Goal: Task Accomplishment & Management: Use online tool/utility

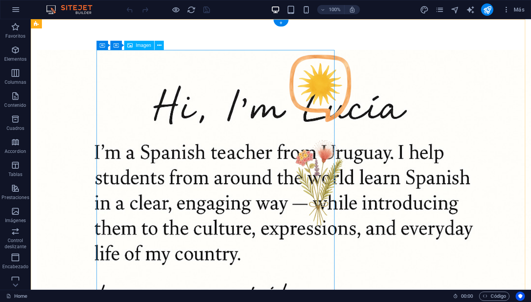
click at [162, 47] on button at bounding box center [159, 45] width 9 height 9
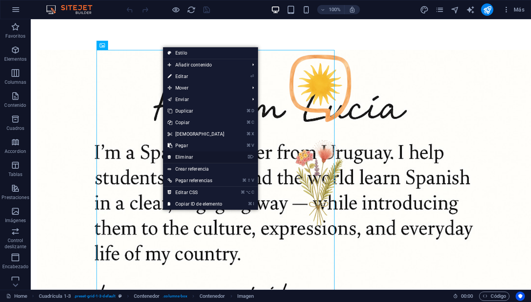
click at [214, 158] on link "⌦ Eliminar" at bounding box center [196, 158] width 66 height 12
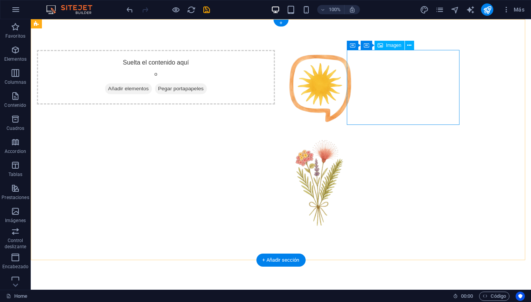
click at [379, 69] on figure at bounding box center [343, 87] width 113 height 75
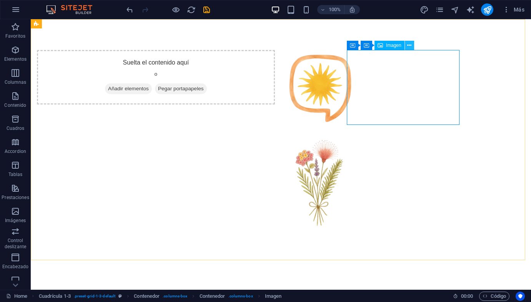
click at [411, 48] on icon at bounding box center [409, 46] width 4 height 8
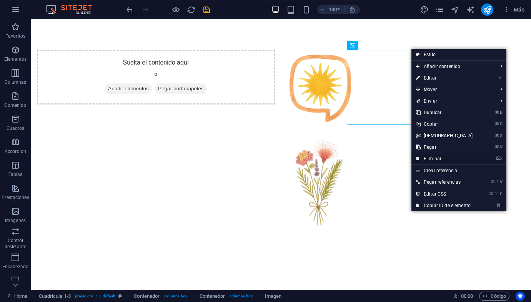
click at [441, 160] on link "⌦ Eliminar" at bounding box center [445, 159] width 66 height 12
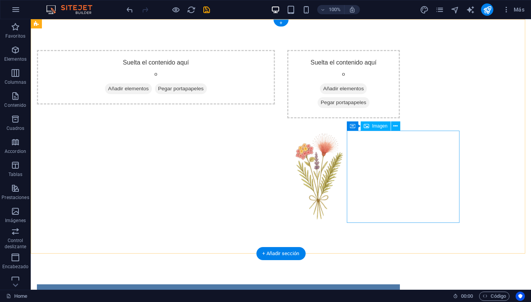
click at [396, 152] on figure at bounding box center [343, 177] width 113 height 92
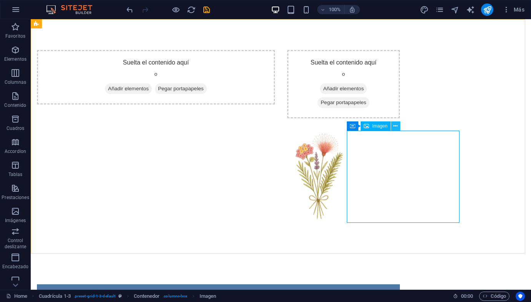
click at [398, 127] on button at bounding box center [395, 126] width 9 height 9
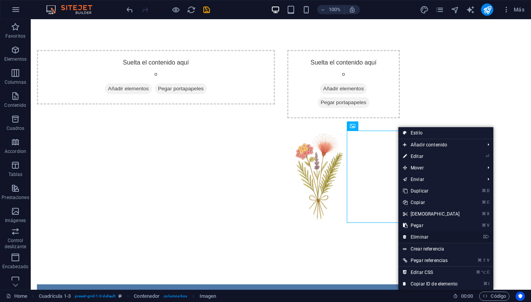
click at [420, 234] on link "⌦ Eliminar" at bounding box center [432, 238] width 66 height 12
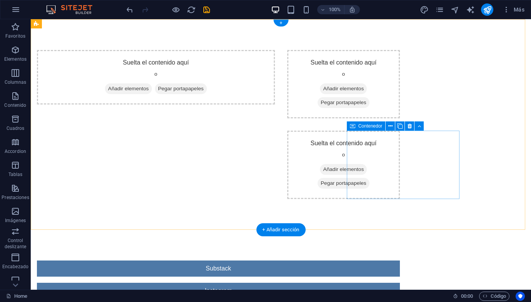
click at [369, 158] on div "Suelta el contenido aquí o Añadir elementos Pegar portapapeles" at bounding box center [343, 165] width 113 height 68
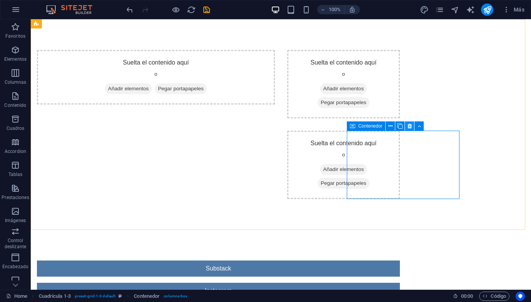
drag, startPoint x: 412, startPoint y: 126, endPoint x: 381, endPoint y: 107, distance: 36.6
click at [412, 126] on button at bounding box center [409, 126] width 9 height 9
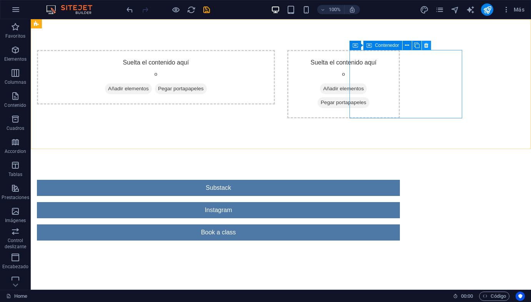
click at [426, 44] on icon at bounding box center [426, 46] width 4 height 8
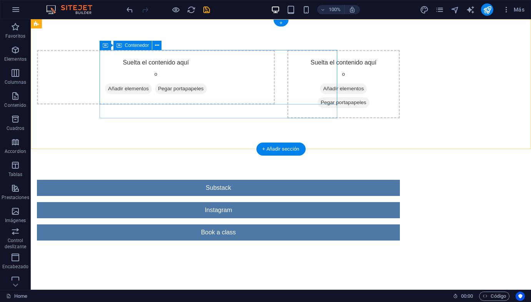
click at [152, 85] on span "Añadir elementos" at bounding box center [128, 88] width 47 height 11
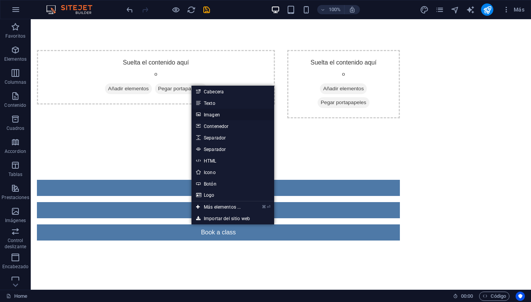
drag, startPoint x: 220, startPoint y: 115, endPoint x: 56, endPoint y: 100, distance: 164.9
click at [220, 115] on link "Imagen" at bounding box center [233, 115] width 83 height 12
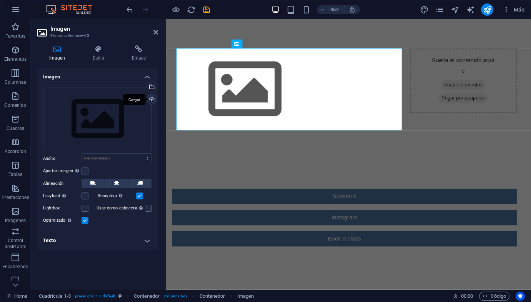
click at [153, 96] on div "Cargar" at bounding box center [151, 100] width 12 height 12
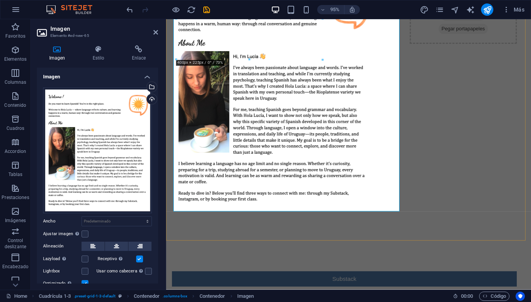
scroll to position [75, 0]
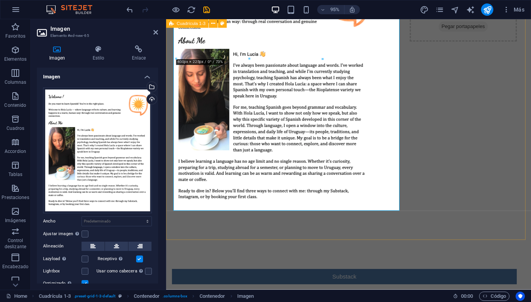
click at [465, 191] on div "Suelta el contenido aquí o Añadir elementos Pegar portapapeles" at bounding box center [358, 98] width 384 height 308
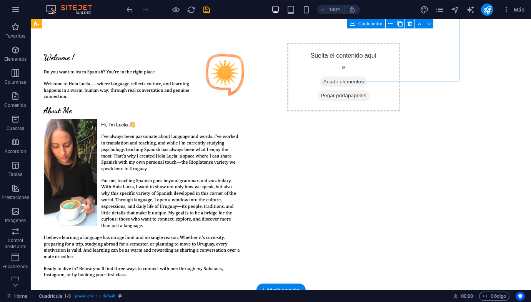
scroll to position [0, 0]
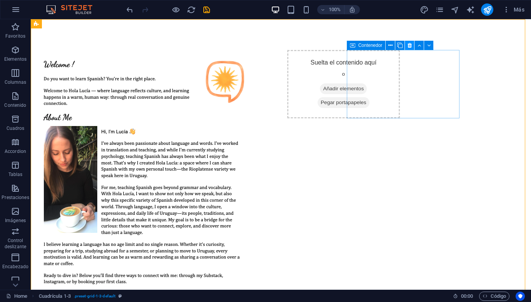
click at [411, 47] on icon at bounding box center [410, 46] width 4 height 8
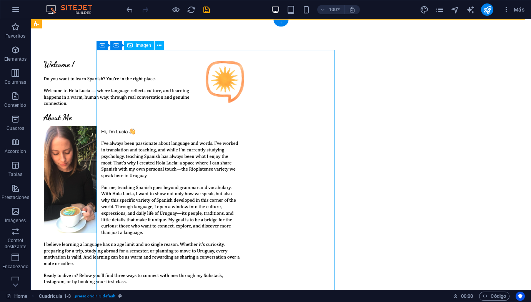
click at [275, 102] on figure at bounding box center [156, 173] width 238 height 247
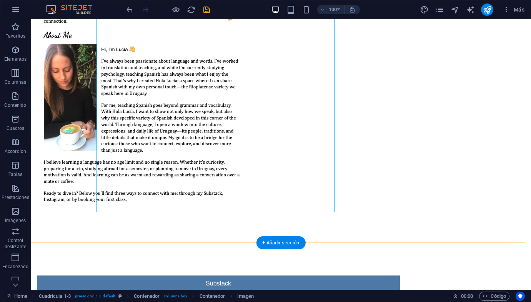
scroll to position [88, 0]
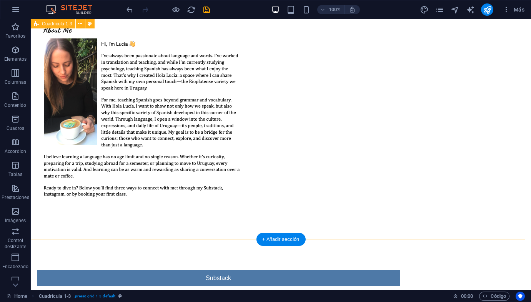
drag, startPoint x: 335, startPoint y: 207, endPoint x: 320, endPoint y: 175, distance: 35.6
click at [354, 233] on div at bounding box center [281, 86] width 500 height 308
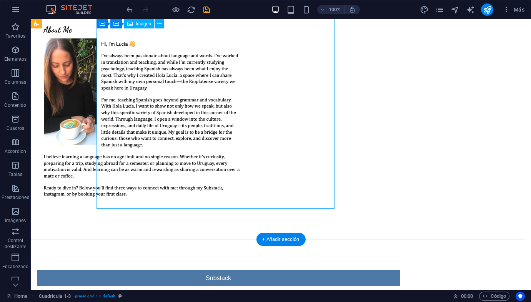
click at [275, 149] on figure at bounding box center [156, 85] width 238 height 247
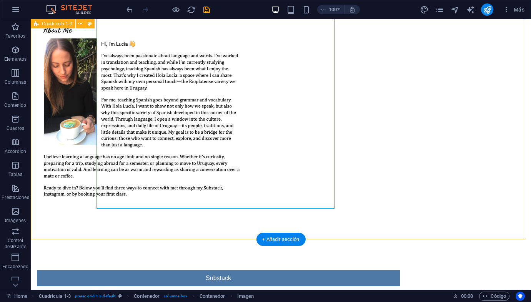
click at [345, 236] on div at bounding box center [281, 86] width 500 height 308
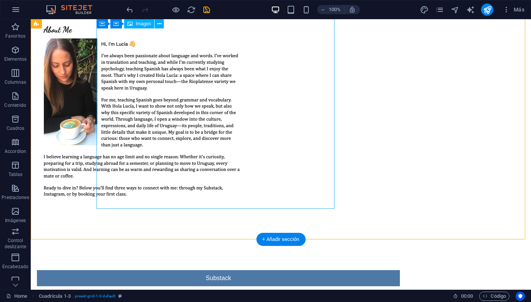
click at [275, 182] on figure at bounding box center [156, 85] width 238 height 247
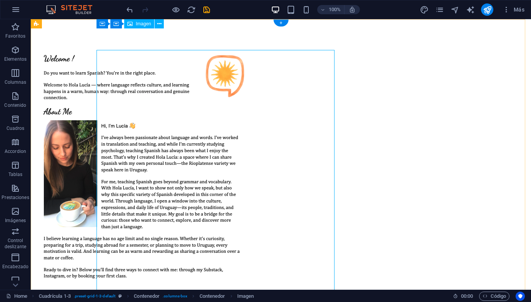
scroll to position [0, 0]
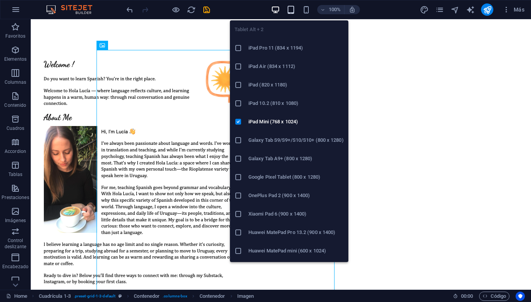
click at [293, 7] on icon "button" at bounding box center [291, 9] width 9 height 9
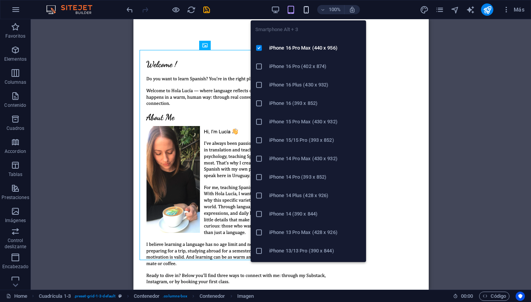
click at [302, 9] on span "button" at bounding box center [306, 9] width 9 height 9
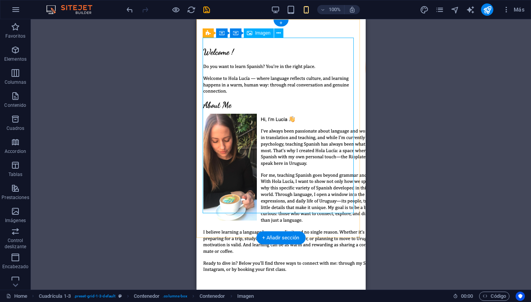
click at [273, 212] on figure at bounding box center [274, 161] width 157 height 247
drag, startPoint x: 352, startPoint y: 213, endPoint x: 357, endPoint y: 228, distance: 15.8
click at [357, 228] on div at bounding box center [280, 164] width 169 height 290
drag, startPoint x: 352, startPoint y: 210, endPoint x: 342, endPoint y: 207, distance: 10.8
click at [342, 207] on figure at bounding box center [274, 161] width 157 height 247
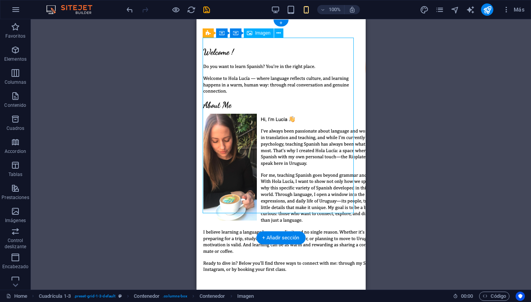
drag, startPoint x: 300, startPoint y: 151, endPoint x: 300, endPoint y: 183, distance: 31.9
click at [300, 183] on figure at bounding box center [274, 161] width 157 height 247
click at [297, 155] on figure at bounding box center [274, 161] width 157 height 247
click at [297, 152] on figure at bounding box center [274, 161] width 157 height 247
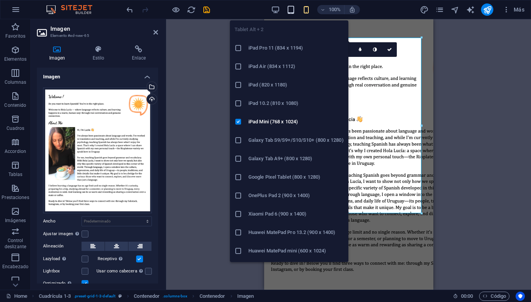
click at [290, 7] on icon "button" at bounding box center [291, 9] width 9 height 9
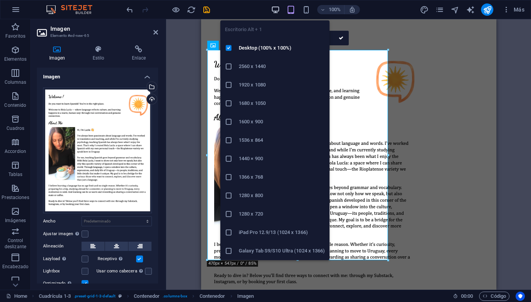
click at [278, 7] on icon "button" at bounding box center [275, 9] width 9 height 9
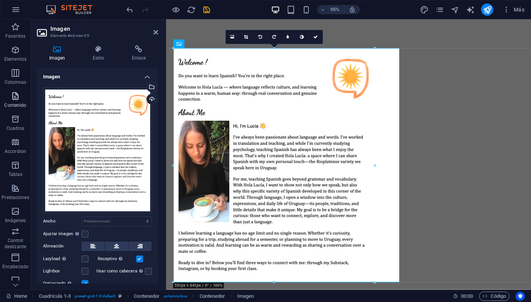
click at [20, 95] on icon "button" at bounding box center [15, 96] width 9 height 9
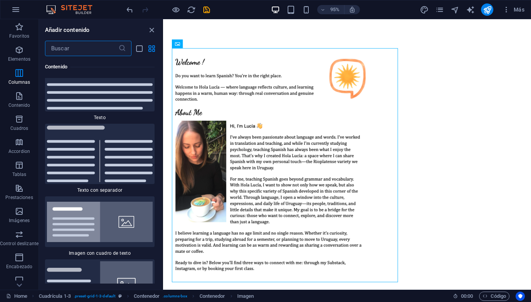
scroll to position [2457, 0]
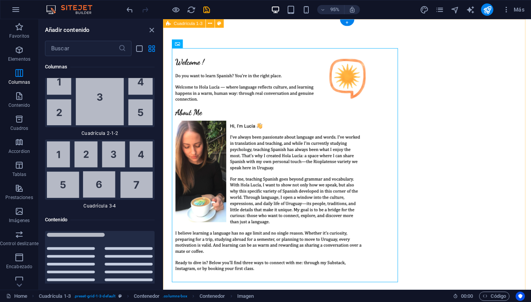
click at [454, 120] on div at bounding box center [356, 173] width 387 height 308
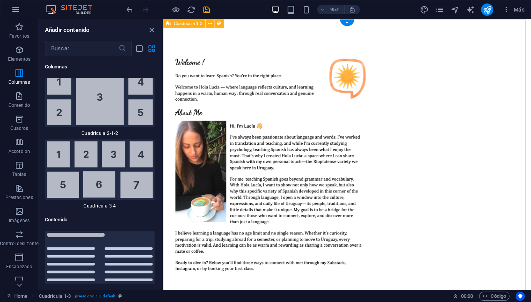
click at [451, 101] on div at bounding box center [356, 173] width 387 height 308
click at [452, 101] on div at bounding box center [356, 173] width 387 height 308
click at [449, 101] on div at bounding box center [356, 173] width 387 height 308
click at [374, 105] on figure at bounding box center [288, 173] width 238 height 247
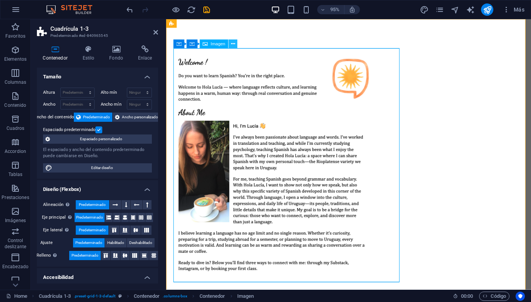
click at [230, 44] on button at bounding box center [232, 44] width 9 height 9
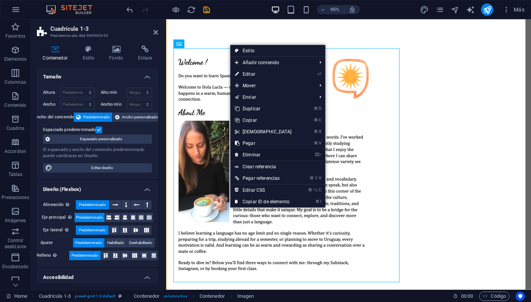
click at [261, 153] on link "⌦ Eliminar" at bounding box center [263, 155] width 66 height 12
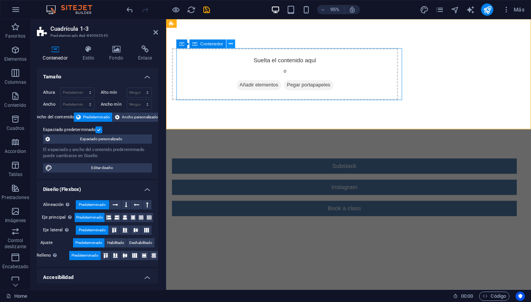
click at [233, 44] on icon at bounding box center [231, 44] width 4 height 8
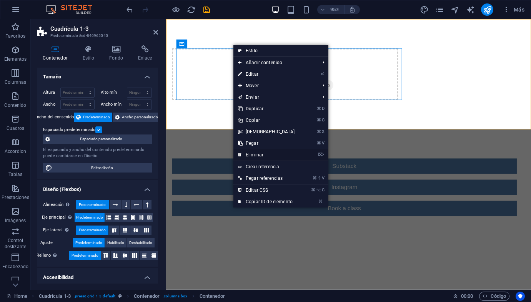
click at [253, 152] on link "⌦ Eliminar" at bounding box center [266, 155] width 66 height 12
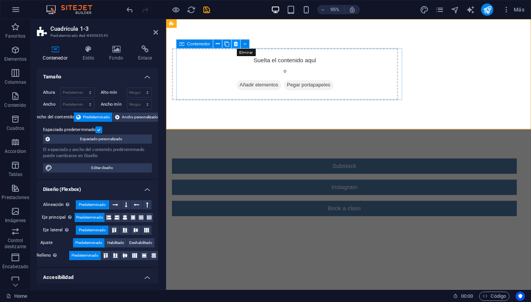
click at [236, 43] on icon at bounding box center [236, 44] width 4 height 8
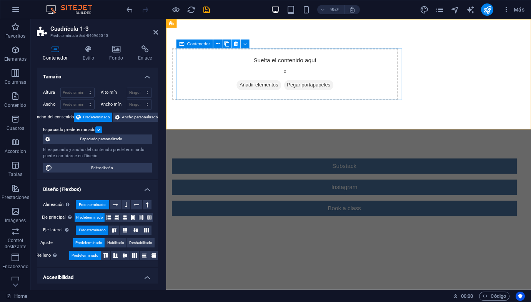
click at [236, 43] on icon at bounding box center [236, 44] width 4 height 8
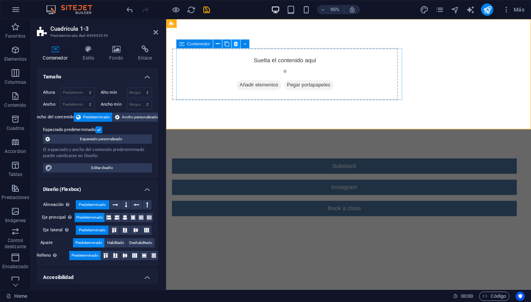
click at [236, 43] on icon at bounding box center [236, 44] width 4 height 8
drag, startPoint x: 236, startPoint y: 43, endPoint x: 125, endPoint y: 143, distance: 149.8
click at [236, 43] on icon at bounding box center [236, 44] width 4 height 8
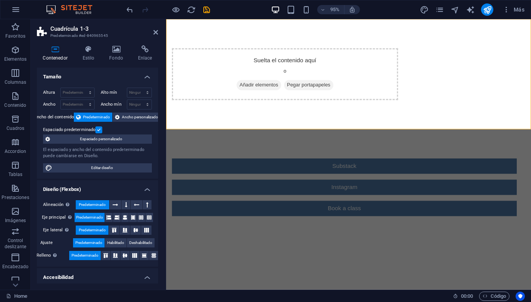
click at [317, 258] on html "Skip to main content Suelta el contenido aquí o Añadir elementos Pegar portapap…" at bounding box center [358, 138] width 384 height 238
click at [410, 258] on html "Skip to main content Suelta el contenido aquí o Añadir elementos Pegar portapap…" at bounding box center [358, 138] width 384 height 238
drag, startPoint x: 477, startPoint y: 272, endPoint x: 522, endPoint y: 266, distance: 45.8
click at [477, 258] on html "Skip to main content Suelta el contenido aquí o Añadir elementos Pegar portapap…" at bounding box center [358, 138] width 384 height 238
click at [523, 258] on html "Skip to main content Suelta el contenido aquí o Añadir elementos Pegar portapap…" at bounding box center [358, 138] width 384 height 238
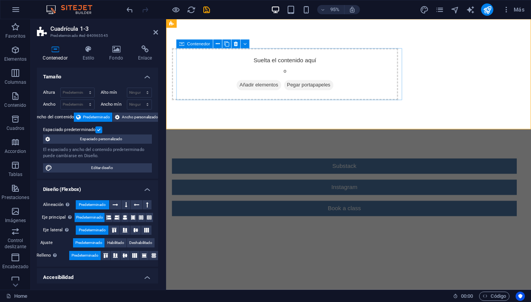
click at [373, 65] on div "Suelta el contenido aquí o Añadir elementos Pegar portapapeles" at bounding box center [291, 77] width 238 height 55
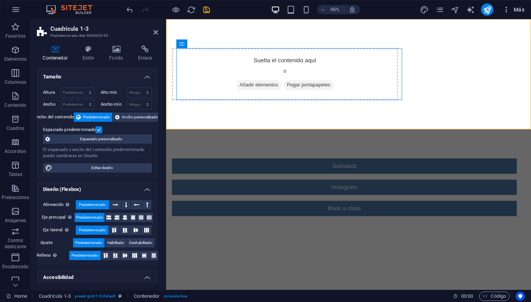
click at [507, 12] on icon "button" at bounding box center [507, 10] width 8 height 8
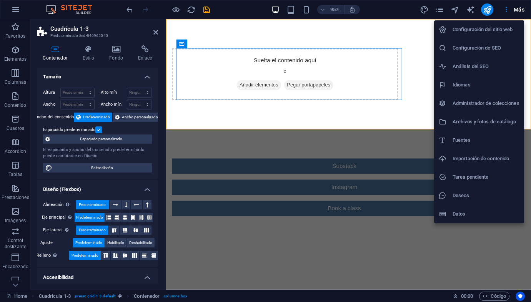
click at [235, 258] on div at bounding box center [265, 151] width 531 height 302
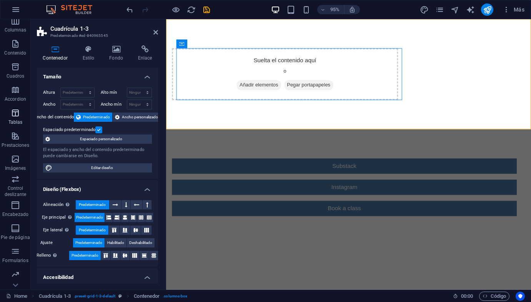
scroll to position [72, 0]
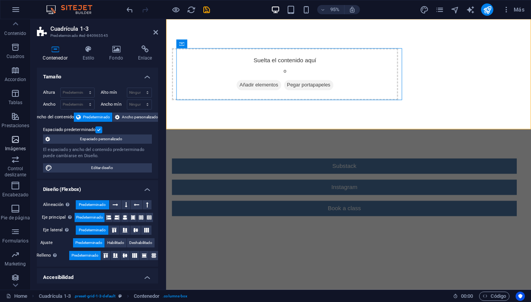
click at [22, 142] on span "Imágenes" at bounding box center [15, 144] width 31 height 18
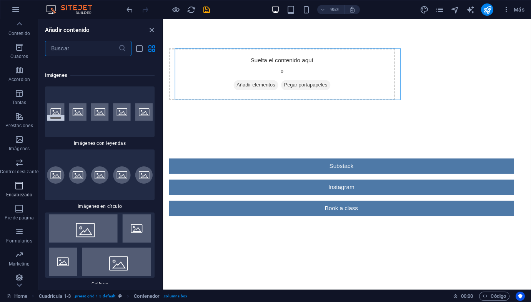
click at [18, 185] on icon "button" at bounding box center [19, 185] width 9 height 9
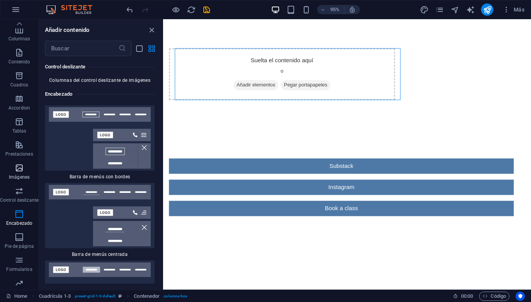
scroll to position [0, 0]
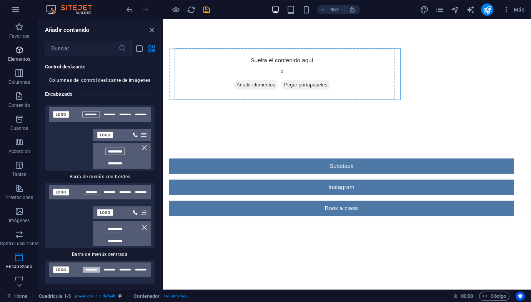
click at [17, 53] on icon "button" at bounding box center [19, 49] width 9 height 9
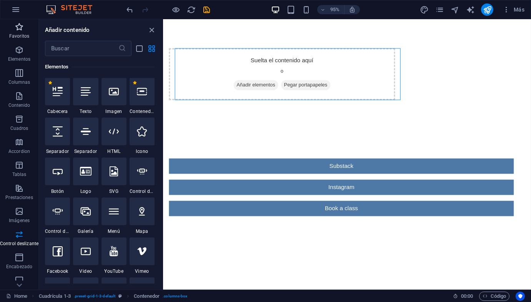
scroll to position [145, 0]
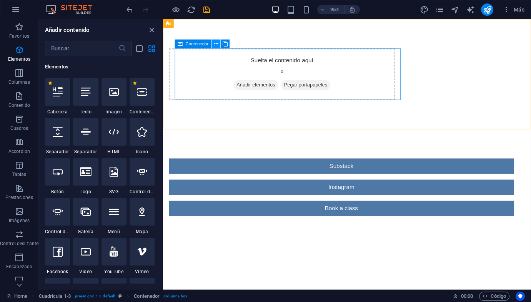
click at [217, 44] on icon at bounding box center [216, 44] width 4 height 8
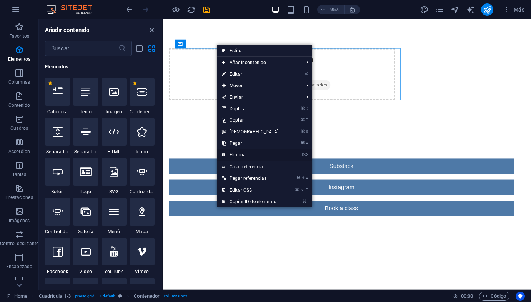
drag, startPoint x: 237, startPoint y: 154, endPoint x: 77, endPoint y: 142, distance: 159.7
click at [237, 154] on link "⌦ Eliminar" at bounding box center [250, 155] width 66 height 12
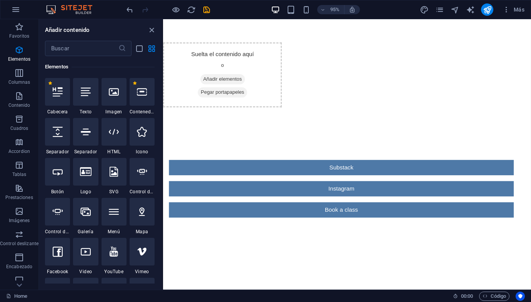
click at [270, 250] on html "Skip to main content Suelta el contenido aquí o Añadir elementos Pegar portapap…" at bounding box center [356, 139] width 387 height 240
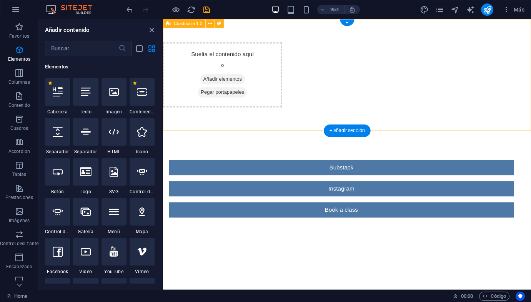
click at [260, 72] on div "Suelta el contenido aquí o Añadir elementos Pegar portapapeles" at bounding box center [225, 78] width 125 height 68
drag, startPoint x: 265, startPoint y: 68, endPoint x: 418, endPoint y: 65, distance: 152.8
click at [418, 65] on div "Suelta el contenido aquí o Añadir elementos Pegar portapapeles" at bounding box center [356, 78] width 387 height 118
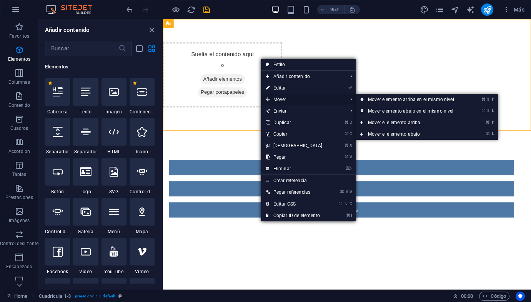
click at [290, 98] on span "Mover" at bounding box center [302, 100] width 83 height 12
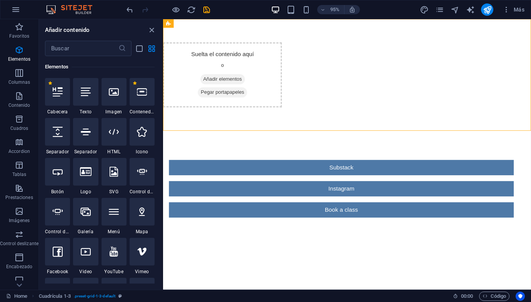
click at [201, 253] on html "Skip to main content Suelta el contenido aquí o Añadir elementos Pegar portapap…" at bounding box center [356, 139] width 387 height 240
click at [122, 177] on div at bounding box center [114, 172] width 25 height 28
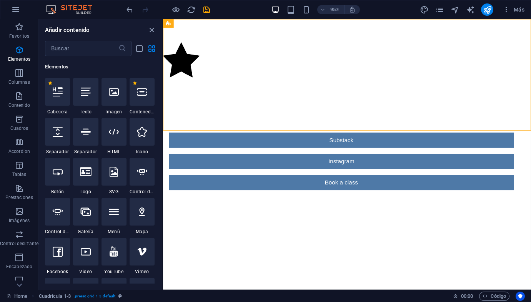
select select "xMidYMid"
select select "px"
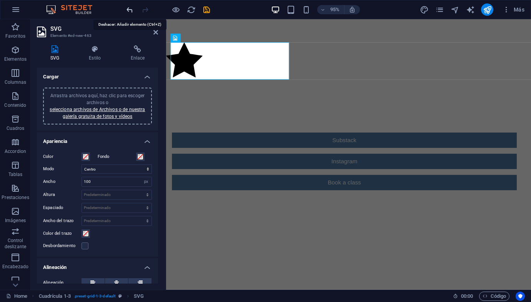
click at [128, 13] on icon "undo" at bounding box center [129, 9] width 9 height 9
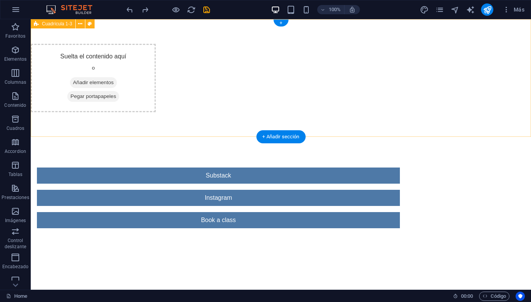
click at [117, 86] on span "Añadir elementos" at bounding box center [93, 82] width 47 height 11
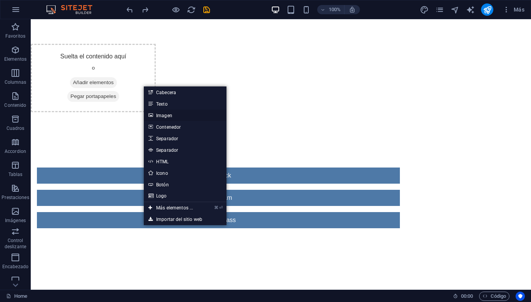
click at [166, 114] on link "Imagen" at bounding box center [185, 116] width 83 height 12
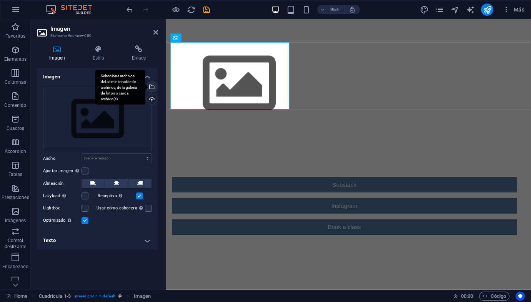
click at [152, 90] on div "Selecciona archivos del administrador de archivos, de la galería de fotos o car…" at bounding box center [151, 88] width 12 height 12
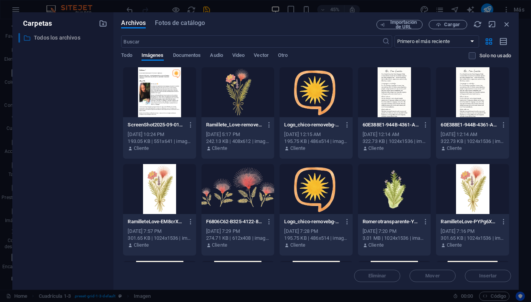
click at [44, 38] on p "Todos los archivos" at bounding box center [64, 37] width 60 height 9
click at [502, 26] on div "Importación de URL Cargar" at bounding box center [444, 24] width 135 height 9
drag, startPoint x: 506, startPoint y: 26, endPoint x: 357, endPoint y: 7, distance: 150.1
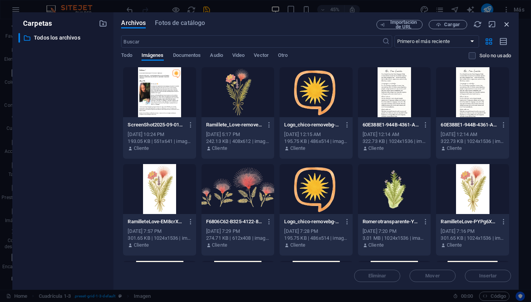
click at [506, 26] on icon "button" at bounding box center [507, 24] width 8 height 8
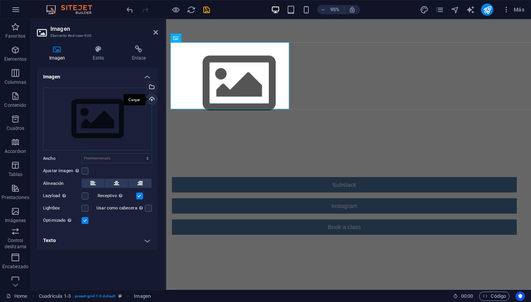
click at [153, 99] on div "Cargar" at bounding box center [151, 100] width 12 height 12
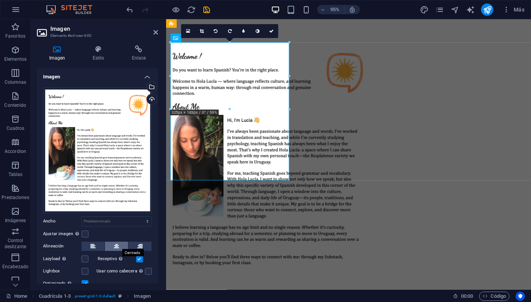
click at [119, 245] on button at bounding box center [116, 246] width 23 height 9
click at [114, 242] on icon at bounding box center [116, 246] width 5 height 9
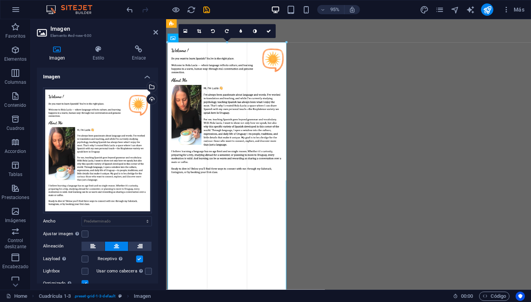
drag, startPoint x: 290, startPoint y: 180, endPoint x: 327, endPoint y: 242, distance: 71.8
type input "325"
select select "px"
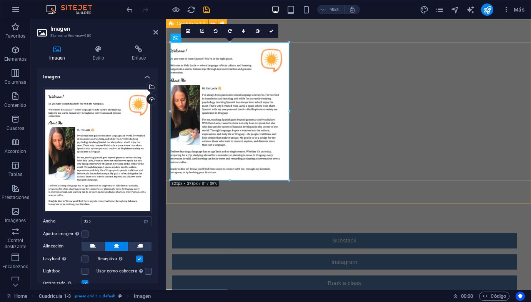
drag, startPoint x: 454, startPoint y: 198, endPoint x: 402, endPoint y: 193, distance: 52.6
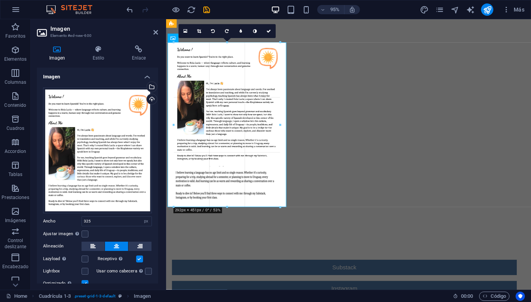
drag, startPoint x: 454, startPoint y: 207, endPoint x: 308, endPoint y: 197, distance: 146.5
click at [454, 207] on div at bounding box center [346, 125] width 360 height 212
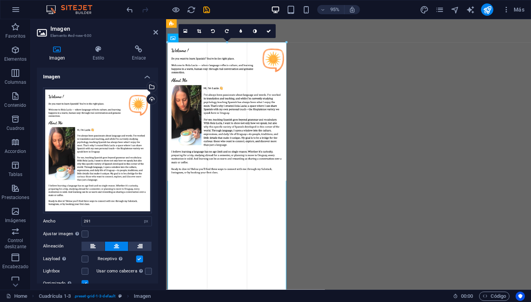
drag, startPoint x: 284, startPoint y: 167, endPoint x: 328, endPoint y: 198, distance: 54.3
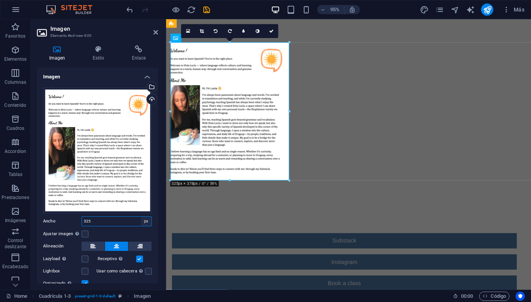
click at [141, 220] on select "Predeterminado automático px rem % em vh vw" at bounding box center [146, 221] width 11 height 9
click at [115, 217] on input "325" at bounding box center [117, 221] width 70 height 9
drag, startPoint x: 97, startPoint y: 218, endPoint x: 18, endPoint y: 218, distance: 78.5
click at [18, 218] on section "Favoritos Elementos Columnas Contenido Cuadros Accordion Tablas Prestaciones Im…" at bounding box center [265, 154] width 531 height 271
click at [105, 217] on div "325 Predeterminado automático px rem % em vh vw" at bounding box center [117, 222] width 70 height 10
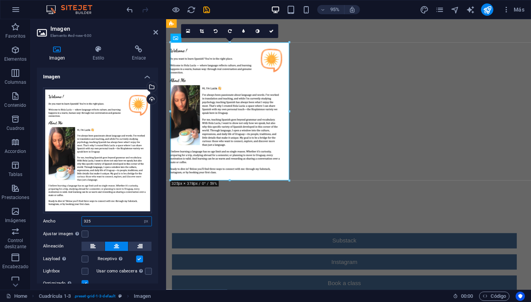
click at [99, 220] on input "325" at bounding box center [117, 221] width 70 height 9
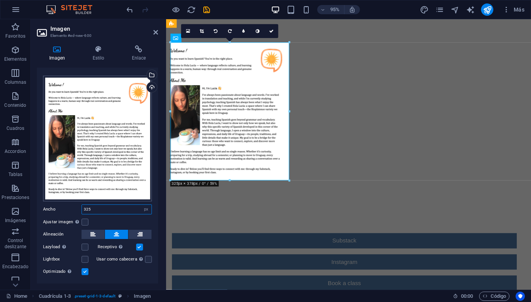
scroll to position [0, 0]
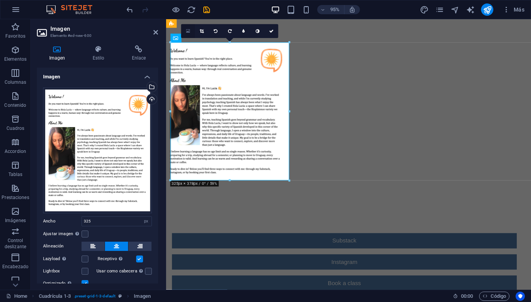
click at [186, 31] on icon at bounding box center [188, 31] width 4 height 5
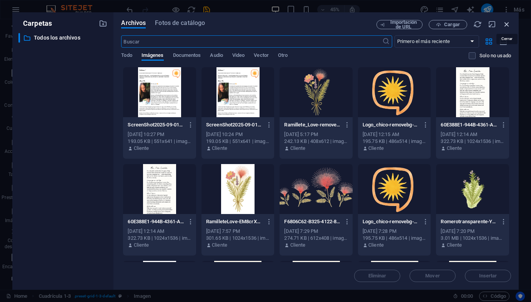
click at [507, 25] on icon "button" at bounding box center [507, 24] width 8 height 8
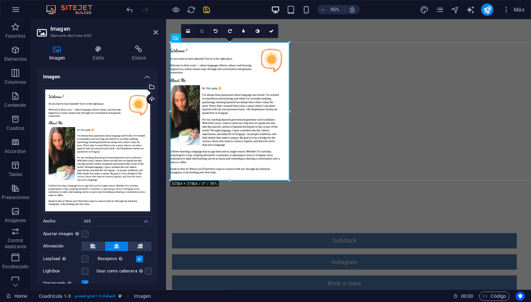
click at [200, 32] on icon at bounding box center [202, 31] width 4 height 4
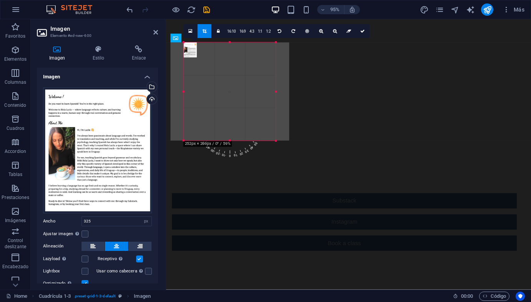
drag, startPoint x: 288, startPoint y: 179, endPoint x: 260, endPoint y: 137, distance: 50.5
click at [260, 137] on div "180 170 160 150 140 130 120 110 100 90 80 70 60 50 40 30 20 10 0 -10 -20 -30 -4…" at bounding box center [230, 92] width 92 height 98
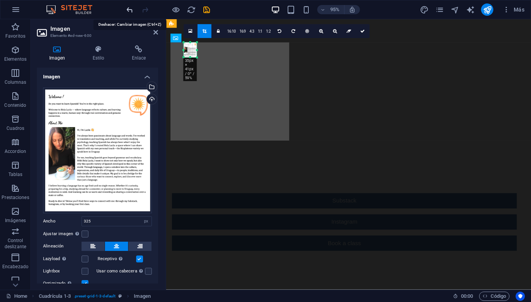
click at [128, 10] on icon "undo" at bounding box center [129, 9] width 9 height 9
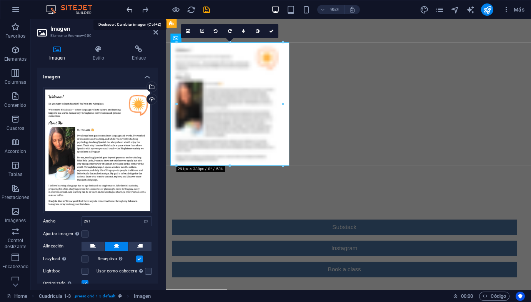
click at [128, 10] on icon "undo" at bounding box center [129, 9] width 9 height 9
click at [128, 9] on icon "undo" at bounding box center [129, 9] width 9 height 9
type input "325"
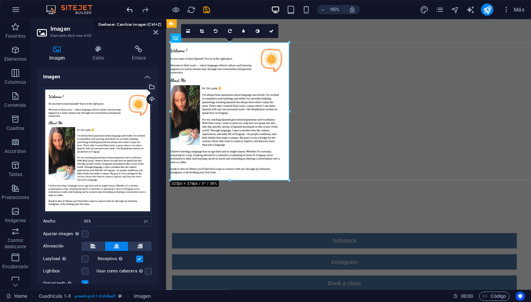
click at [128, 9] on icon "undo" at bounding box center [129, 9] width 9 height 9
select select "DISABLED_OPTION_VALUE"
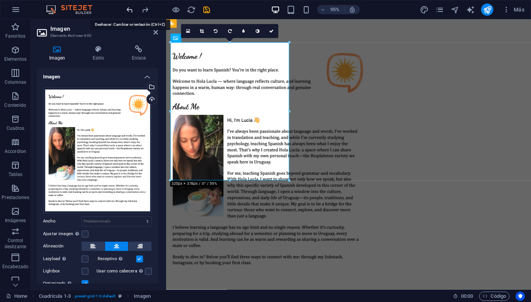
click at [128, 9] on icon "undo" at bounding box center [129, 9] width 9 height 9
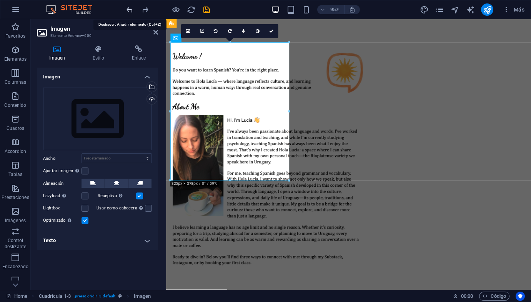
click at [128, 9] on icon "undo" at bounding box center [129, 9] width 9 height 9
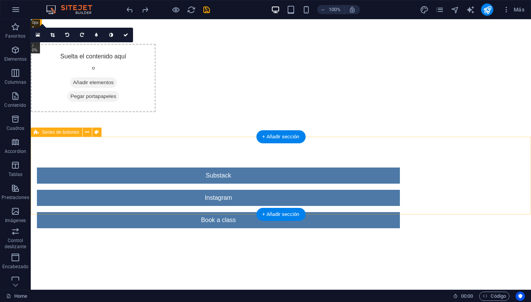
click at [60, 188] on div "Substack Instagram Book a class" at bounding box center [281, 198] width 500 height 122
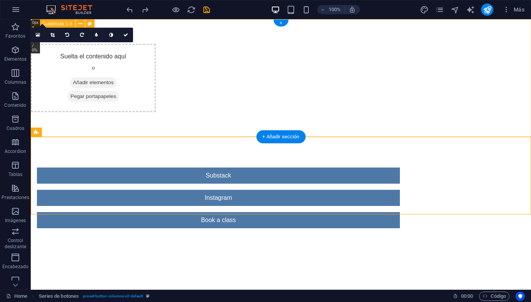
click at [156, 56] on div "Suelta el contenido aquí o Añadir elementos Pegar portapapeles" at bounding box center [93, 78] width 125 height 68
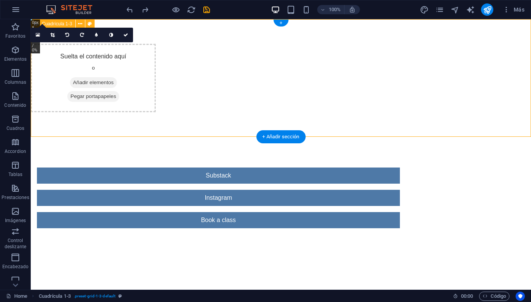
click at [117, 83] on span "Añadir elementos" at bounding box center [93, 82] width 47 height 11
click at [117, 80] on span "Añadir elementos" at bounding box center [93, 82] width 47 height 11
click at [156, 77] on div "Suelta el contenido aquí o Añadir elementos Pegar portapapeles" at bounding box center [93, 78] width 125 height 68
click at [117, 81] on span "Añadir elementos" at bounding box center [93, 82] width 47 height 11
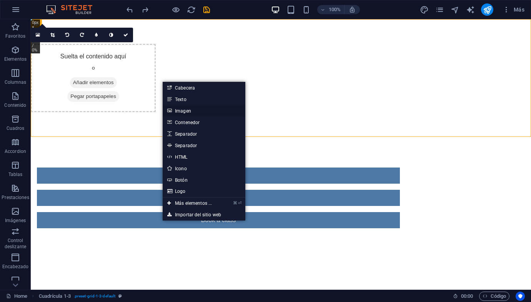
click at [174, 108] on link "Imagen" at bounding box center [204, 111] width 83 height 12
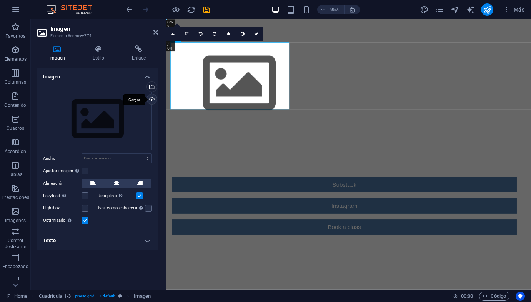
click at [153, 98] on div "Cargar" at bounding box center [151, 100] width 12 height 12
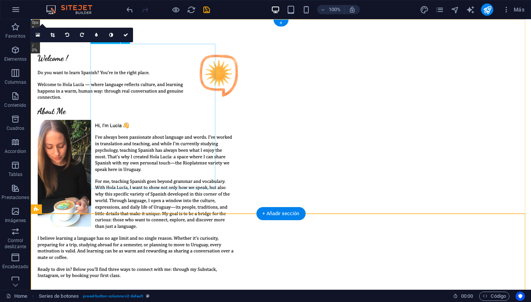
click at [145, 113] on figure at bounding box center [137, 167] width 212 height 247
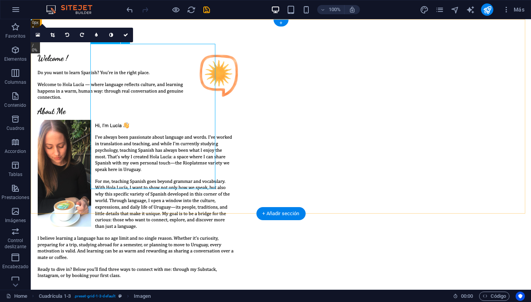
click at [215, 188] on figure at bounding box center [137, 167] width 212 height 247
click at [200, 164] on figure at bounding box center [137, 167] width 212 height 247
drag, startPoint x: 207, startPoint y: 175, endPoint x: 223, endPoint y: 199, distance: 29.0
click at [223, 199] on div at bounding box center [281, 167] width 500 height 296
drag, startPoint x: 208, startPoint y: 183, endPoint x: 220, endPoint y: 199, distance: 20.1
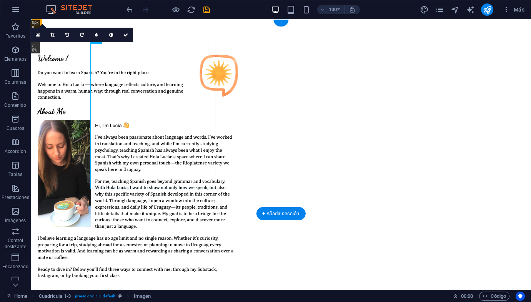
click at [220, 199] on div at bounding box center [281, 167] width 500 height 296
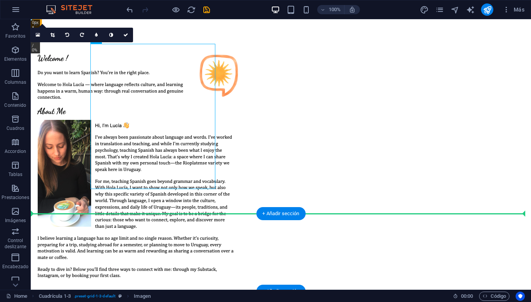
drag, startPoint x: 201, startPoint y: 171, endPoint x: 231, endPoint y: 219, distance: 57.2
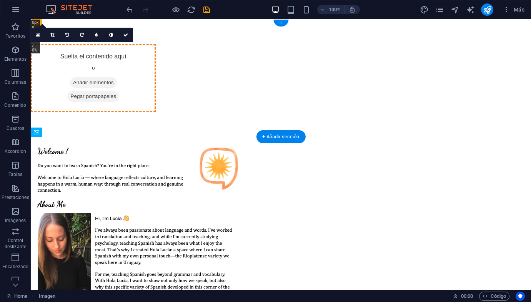
drag, startPoint x: 136, startPoint y: 225, endPoint x: 160, endPoint y: 57, distance: 169.8
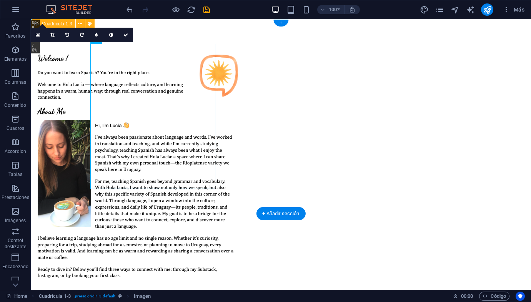
click at [210, 22] on div at bounding box center [281, 167] width 500 height 296
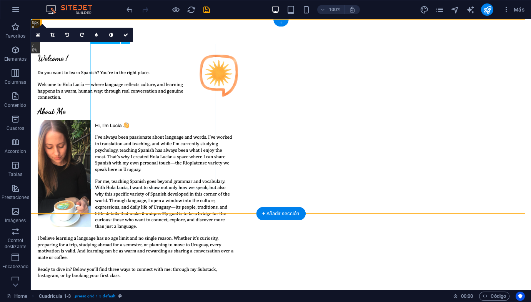
click at [196, 94] on figure at bounding box center [137, 167] width 212 height 247
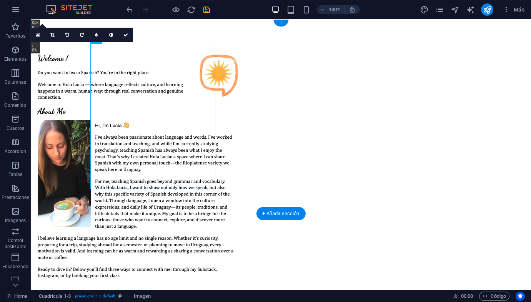
click at [75, 146] on div at bounding box center [281, 167] width 500 height 296
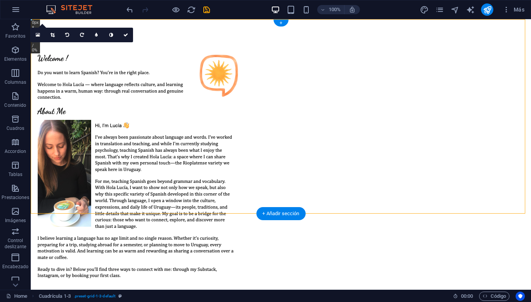
click at [68, 103] on div at bounding box center [281, 167] width 500 height 296
click at [67, 102] on div at bounding box center [281, 167] width 500 height 296
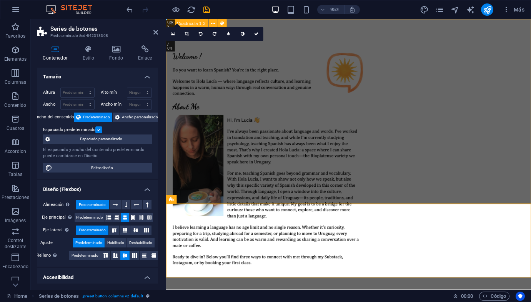
click at [332, 35] on div at bounding box center [358, 167] width 384 height 296
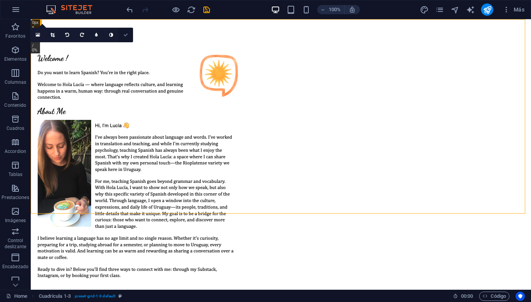
click at [123, 34] on icon at bounding box center [125, 35] width 5 height 5
click at [124, 36] on icon at bounding box center [125, 35] width 5 height 5
click at [124, 35] on icon at bounding box center [125, 35] width 5 height 5
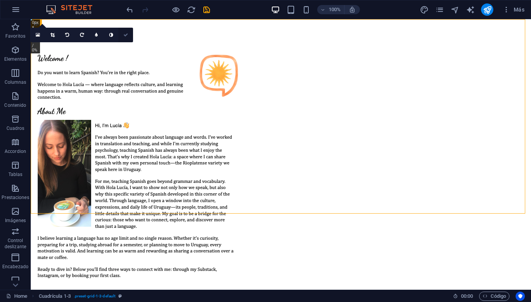
click at [124, 34] on icon at bounding box center [125, 35] width 5 height 5
click at [123, 34] on icon at bounding box center [125, 35] width 5 height 5
drag, startPoint x: 123, startPoint y: 34, endPoint x: 116, endPoint y: 34, distance: 6.9
click at [124, 35] on icon at bounding box center [125, 35] width 5 height 5
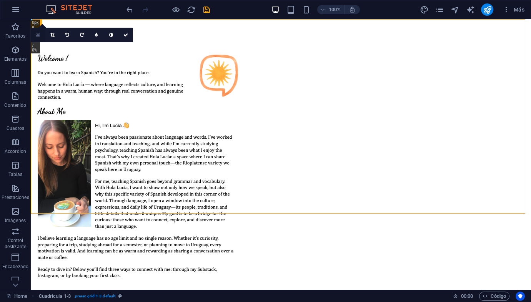
click at [40, 35] on icon at bounding box center [38, 34] width 4 height 5
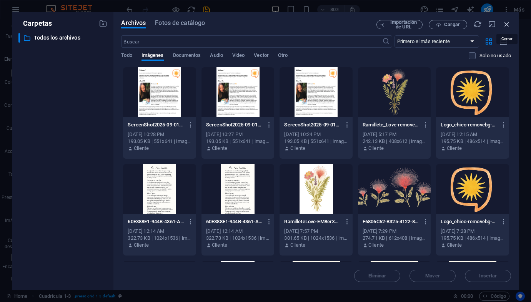
drag, startPoint x: 507, startPoint y: 24, endPoint x: 479, endPoint y: 3, distance: 35.2
click at [507, 24] on icon "button" at bounding box center [507, 24] width 8 height 8
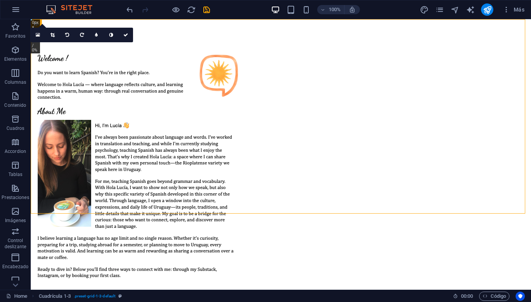
click at [134, 10] on div at bounding box center [168, 9] width 86 height 12
click at [130, 10] on icon "undo" at bounding box center [129, 9] width 9 height 9
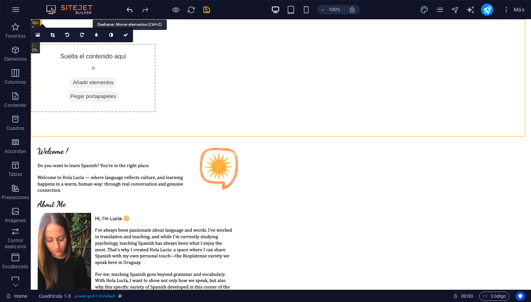
click at [130, 10] on icon "undo" at bounding box center [129, 9] width 9 height 9
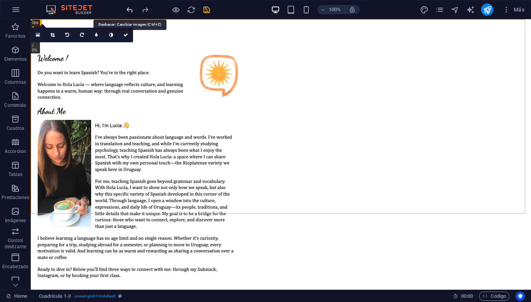
click at [130, 10] on icon "undo" at bounding box center [129, 9] width 9 height 9
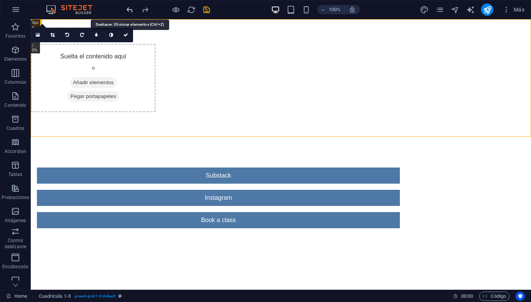
click at [130, 10] on icon "undo" at bounding box center [129, 9] width 9 height 9
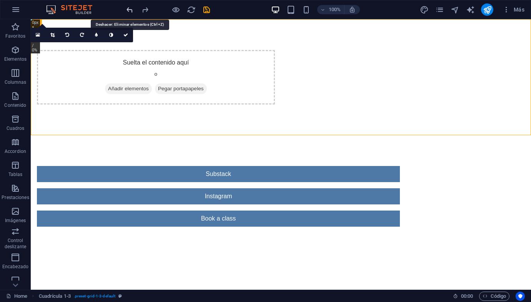
click at [130, 10] on icon "undo" at bounding box center [129, 9] width 9 height 9
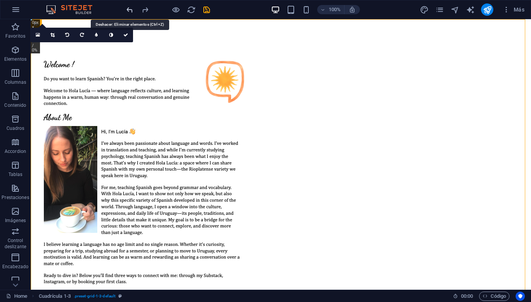
click at [130, 10] on icon "undo" at bounding box center [129, 9] width 9 height 9
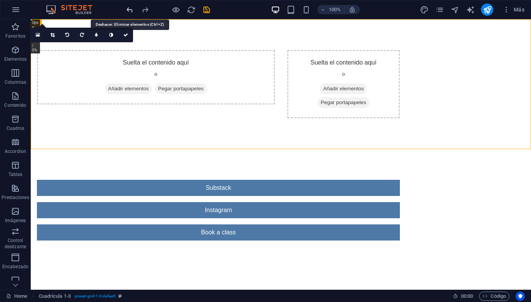
click at [130, 10] on icon "undo" at bounding box center [129, 9] width 9 height 9
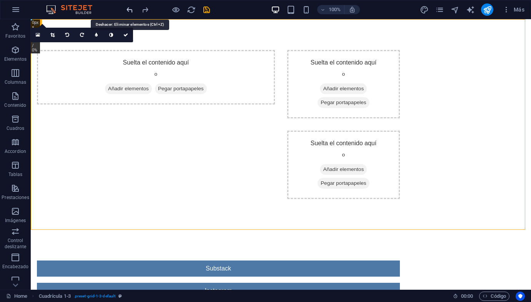
click at [130, 10] on icon "undo" at bounding box center [129, 9] width 9 height 9
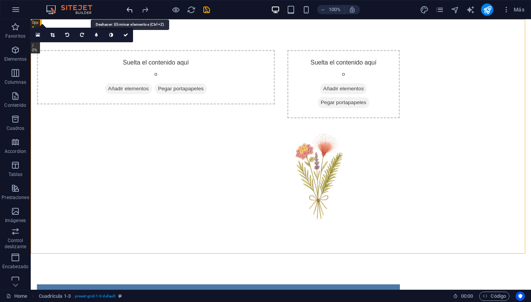
click at [130, 10] on icon "undo" at bounding box center [129, 9] width 9 height 9
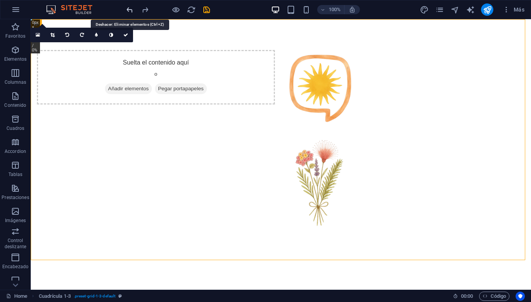
click at [130, 10] on icon "undo" at bounding box center [129, 9] width 9 height 9
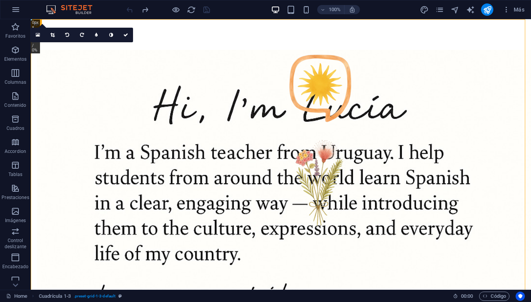
click at [130, 10] on div at bounding box center [168, 9] width 86 height 12
click at [41, 27] on div "Cuadrícula 1-3" at bounding box center [53, 23] width 45 height 9
drag, startPoint x: 74, startPoint y: 41, endPoint x: 48, endPoint y: 22, distance: 31.9
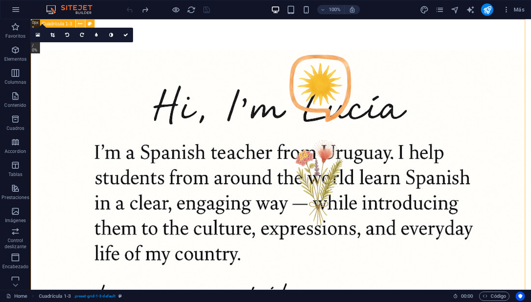
click at [80, 21] on icon at bounding box center [80, 24] width 4 height 8
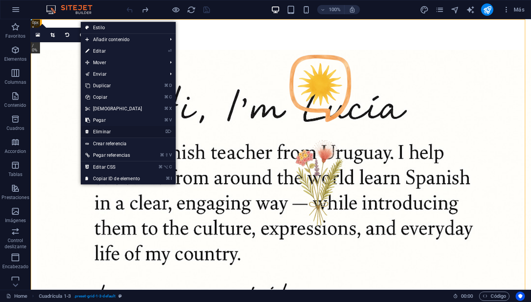
click at [102, 132] on link "⌦ Eliminar" at bounding box center [114, 132] width 66 height 12
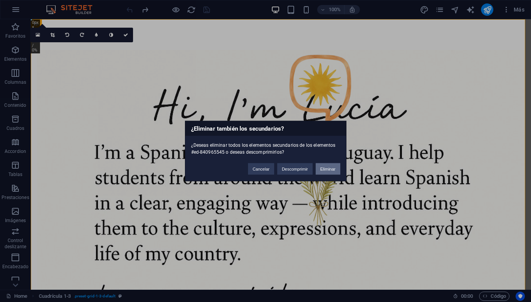
click at [326, 170] on button "Eliminar" at bounding box center [328, 169] width 25 height 12
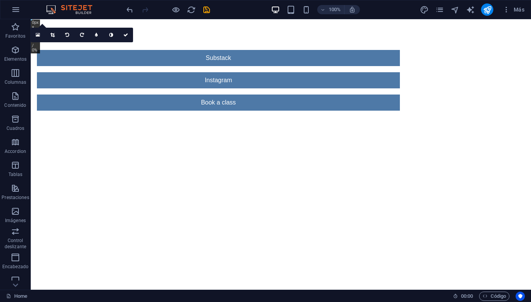
click at [137, 142] on html "Skip to main content Substack Instagram Book a class" at bounding box center [281, 80] width 500 height 122
click at [43, 29] on link at bounding box center [38, 35] width 15 height 15
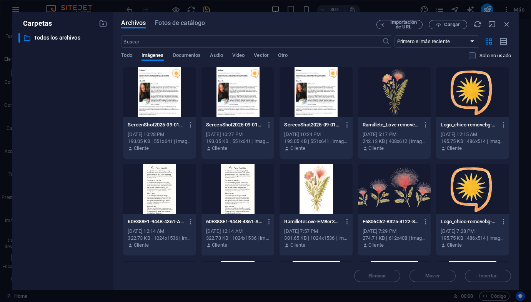
click at [43, 27] on p "Carpetas" at bounding box center [34, 23] width 33 height 10
click at [503, 22] on icon "button" at bounding box center [507, 24] width 8 height 8
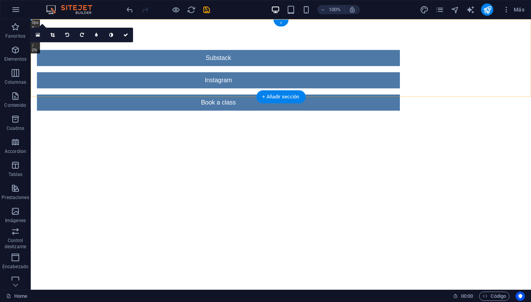
click at [282, 22] on div "+" at bounding box center [280, 23] width 15 height 7
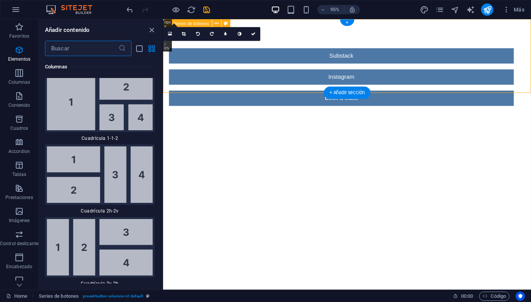
scroll to position [2609, 0]
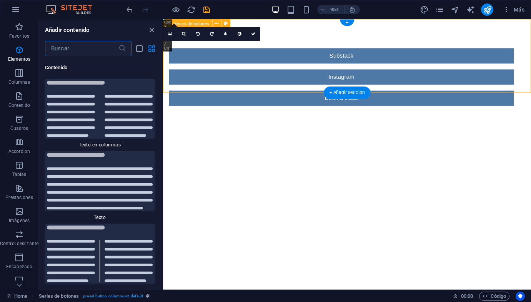
click at [290, 23] on div "Substack Instagram Book a class" at bounding box center [356, 80] width 387 height 122
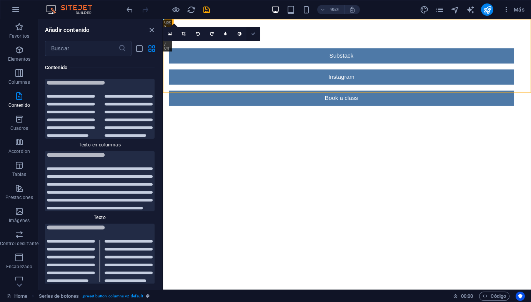
click at [255, 34] on icon at bounding box center [253, 34] width 5 height 4
click at [253, 33] on icon at bounding box center [253, 34] width 5 height 4
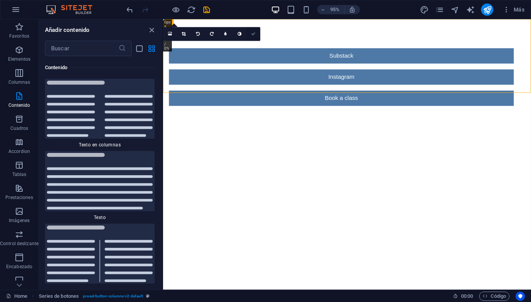
click at [254, 33] on icon at bounding box center [253, 34] width 5 height 4
click at [255, 33] on icon at bounding box center [253, 34] width 5 height 4
click at [241, 33] on icon at bounding box center [240, 34] width 4 height 4
click at [236, 33] on link at bounding box center [240, 34] width 14 height 14
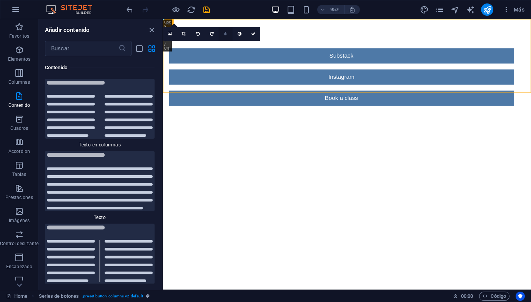
click at [226, 36] on icon at bounding box center [225, 34] width 3 height 4
type input "5"
click at [225, 35] on icon at bounding box center [225, 34] width 3 height 4
click at [215, 34] on link at bounding box center [212, 34] width 14 height 14
click at [208, 35] on link at bounding box center [212, 34] width 14 height 14
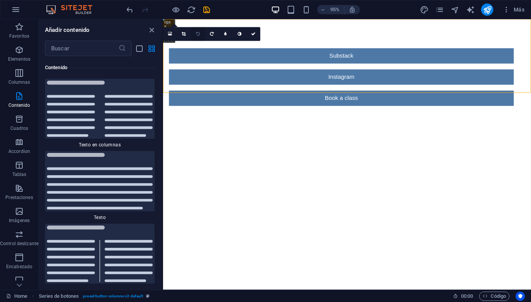
click at [201, 35] on link at bounding box center [198, 34] width 14 height 14
drag, startPoint x: 330, startPoint y: 42, endPoint x: 333, endPoint y: 141, distance: 99.3
drag, startPoint x: 164, startPoint y: 20, endPoint x: 166, endPoint y: 24, distance: 4.6
click at [179, 19] on div "Arrastra aquí para reemplazar el contenido existente. Si quieres crear un eleme…" at bounding box center [347, 154] width 368 height 271
click at [166, 24] on icon at bounding box center [168, 23] width 5 height 9
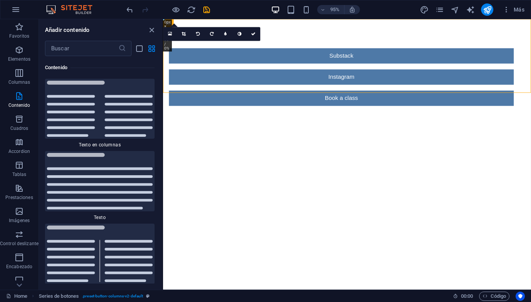
click at [166, 24] on icon at bounding box center [168, 23] width 5 height 9
click at [166, 24] on div "Series de botones" at bounding box center [168, 23] width 11 height 9
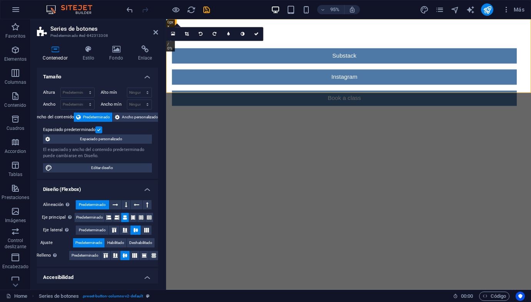
click at [166, 24] on div "Series de botones" at bounding box center [171, 23] width 11 height 9
click at [167, 24] on div "Series de botones" at bounding box center [171, 23] width 11 height 9
click at [171, 23] on icon at bounding box center [171, 23] width 5 height 9
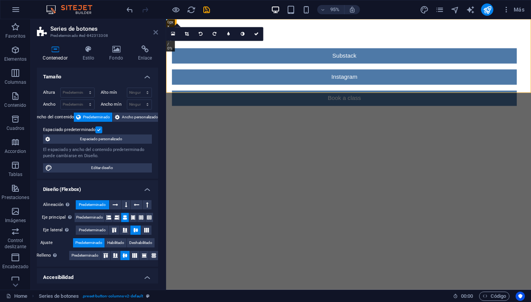
click at [156, 32] on icon at bounding box center [155, 32] width 5 height 6
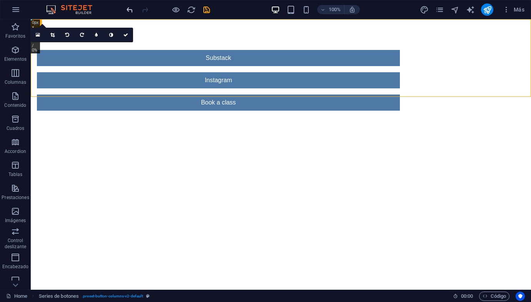
click at [128, 13] on icon "undo" at bounding box center [129, 9] width 9 height 9
click at [129, 13] on icon "undo" at bounding box center [129, 9] width 9 height 9
click at [131, 7] on icon "undo" at bounding box center [129, 9] width 9 height 9
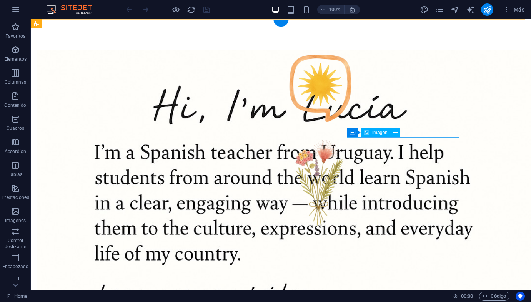
click at [391, 165] on figure at bounding box center [343, 183] width 113 height 92
click at [391, 135] on button at bounding box center [395, 132] width 9 height 9
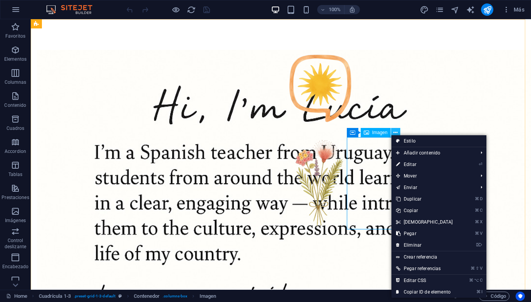
click at [394, 135] on icon at bounding box center [396, 133] width 4 height 8
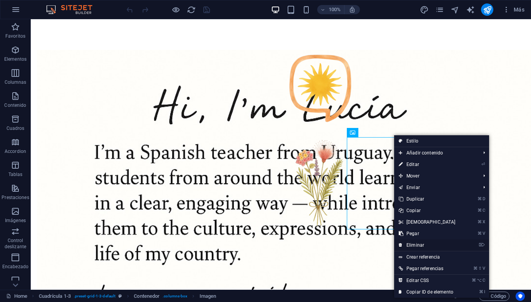
click at [417, 247] on link "⌦ Eliminar" at bounding box center [427, 246] width 66 height 12
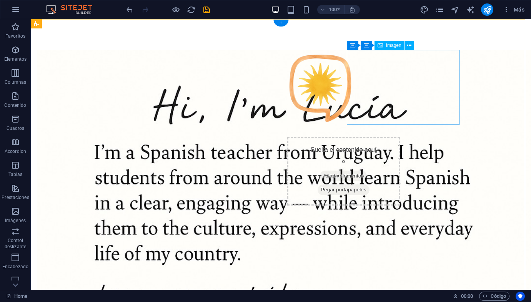
click at [389, 72] on figure at bounding box center [343, 87] width 113 height 75
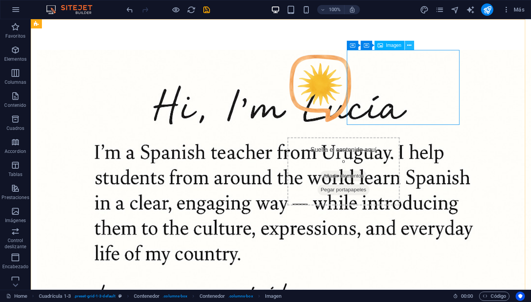
click at [409, 42] on icon at bounding box center [409, 46] width 4 height 8
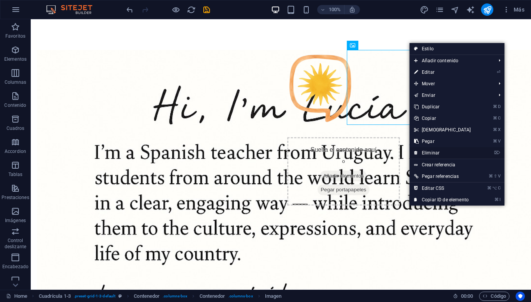
drag, startPoint x: 450, startPoint y: 157, endPoint x: 419, endPoint y: 138, distance: 36.5
click at [450, 157] on link "⌦ Eliminar" at bounding box center [443, 153] width 66 height 12
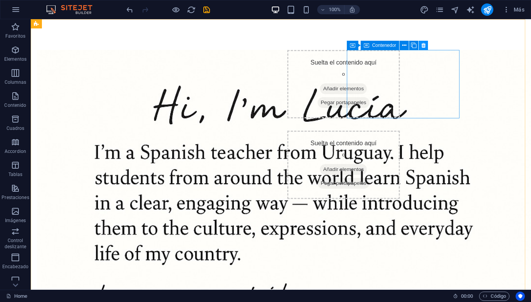
click at [423, 43] on icon at bounding box center [424, 46] width 4 height 8
click at [389, 47] on icon at bounding box center [391, 46] width 4 height 8
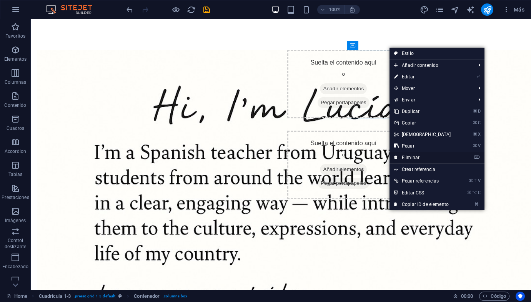
click at [409, 157] on link "⌦ Eliminar" at bounding box center [423, 158] width 66 height 12
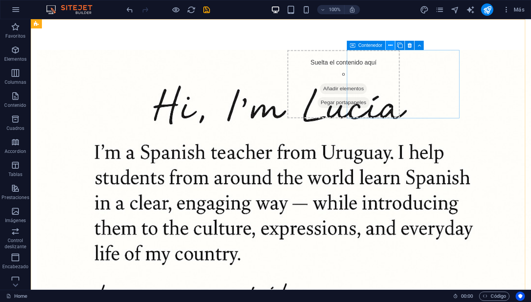
click at [389, 47] on icon at bounding box center [391, 46] width 4 height 8
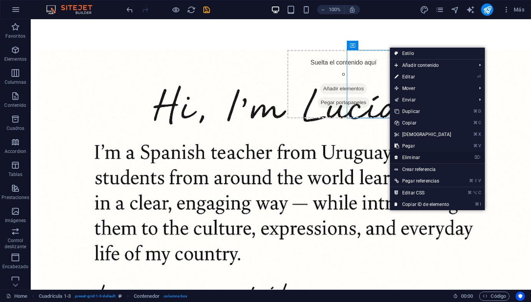
click at [419, 158] on link "⌦ Eliminar" at bounding box center [423, 158] width 66 height 12
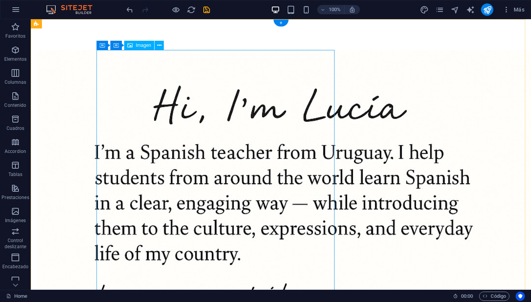
click at [161, 46] on button at bounding box center [159, 45] width 9 height 9
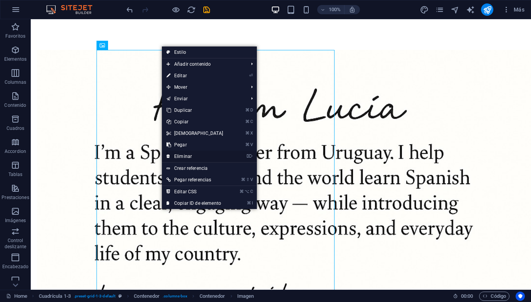
click at [182, 157] on link "⌦ Eliminar" at bounding box center [195, 157] width 66 height 12
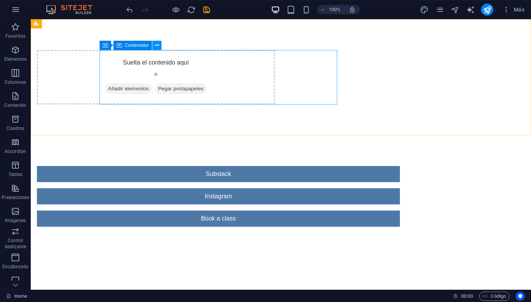
click at [159, 47] on icon at bounding box center [157, 46] width 4 height 8
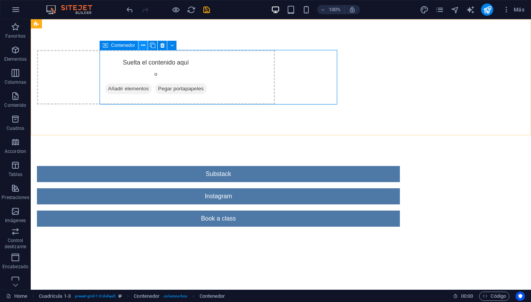
click at [143, 46] on icon at bounding box center [143, 46] width 4 height 8
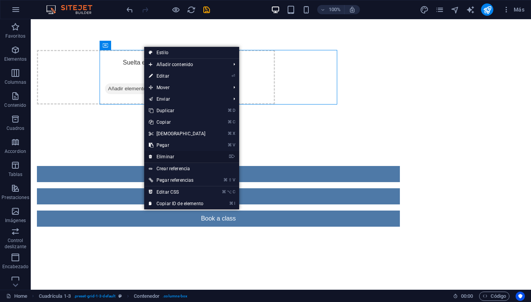
click at [164, 156] on link "⌦ Eliminar" at bounding box center [177, 157] width 66 height 12
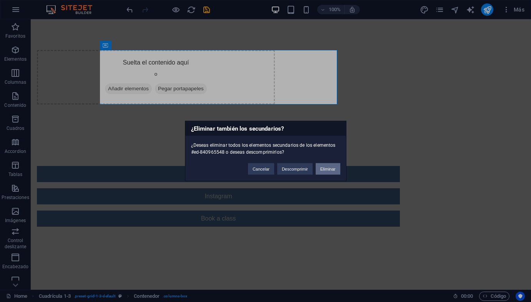
click at [325, 169] on button "Eliminar" at bounding box center [328, 169] width 25 height 12
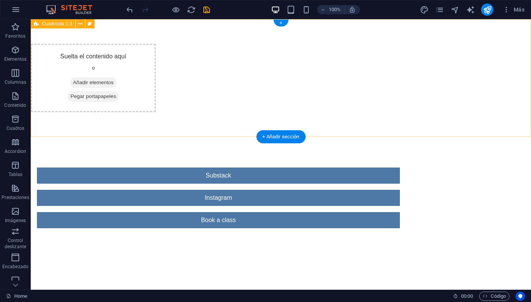
click at [99, 51] on div "Suelta el contenido aquí o Añadir elementos Pegar portapapeles" at bounding box center [93, 78] width 125 height 68
click at [117, 82] on span "Añadir elementos" at bounding box center [93, 82] width 47 height 11
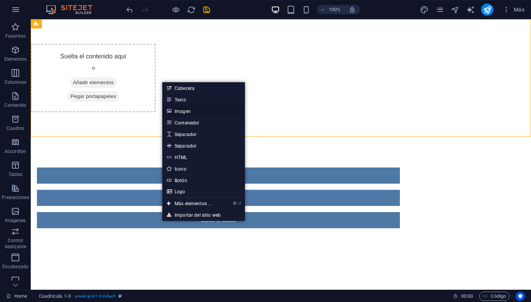
drag, startPoint x: 185, startPoint y: 112, endPoint x: 17, endPoint y: 95, distance: 168.6
click at [185, 112] on link "Imagen" at bounding box center [203, 111] width 83 height 12
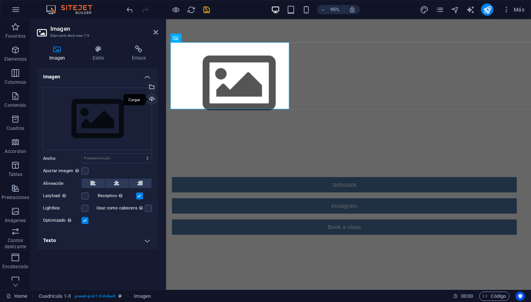
click at [153, 99] on div "Cargar" at bounding box center [151, 100] width 12 height 12
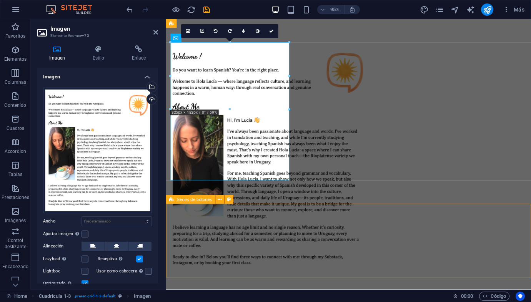
drag, startPoint x: 295, startPoint y: 189, endPoint x: 319, endPoint y: 237, distance: 52.8
click at [319, 237] on div "Substack Instagram Book a class" at bounding box center [358, 228] width 384 height 418
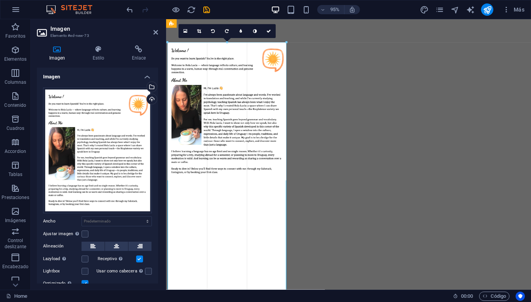
drag, startPoint x: 289, startPoint y: 41, endPoint x: 344, endPoint y: 27, distance: 56.9
type input "325"
select select "px"
drag, startPoint x: 289, startPoint y: 45, endPoint x: 364, endPoint y: 198, distance: 171.0
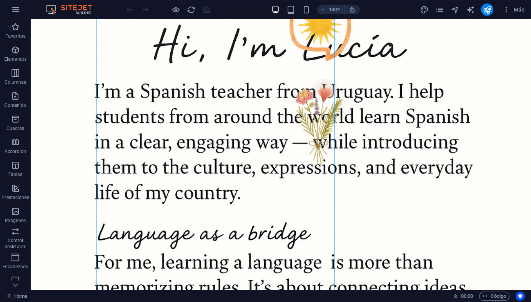
scroll to position [218, 0]
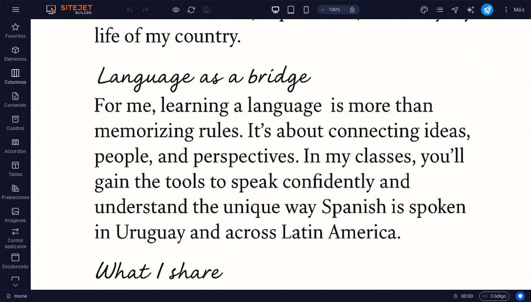
click at [11, 83] on p "Columnas" at bounding box center [16, 82] width 22 height 6
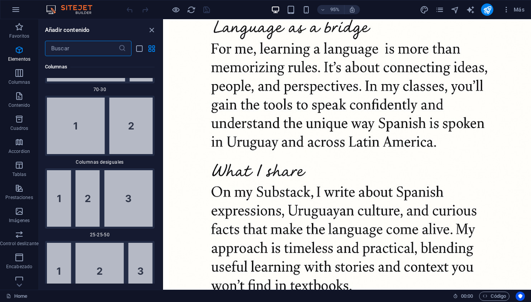
scroll to position [0, 0]
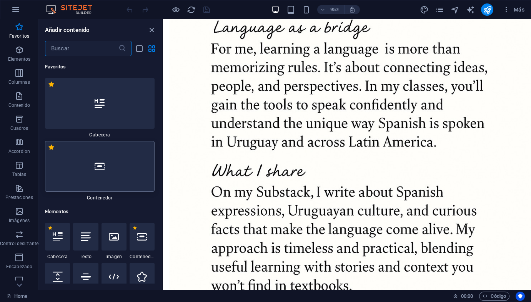
click at [88, 172] on div at bounding box center [100, 166] width 110 height 51
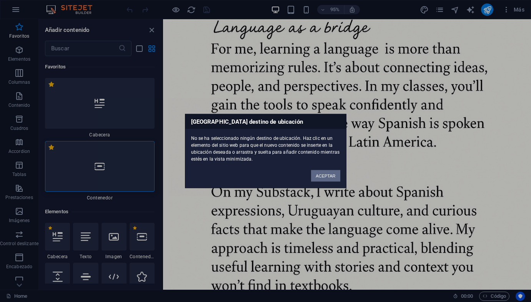
click at [331, 178] on button "ACEPTAR" at bounding box center [325, 176] width 29 height 12
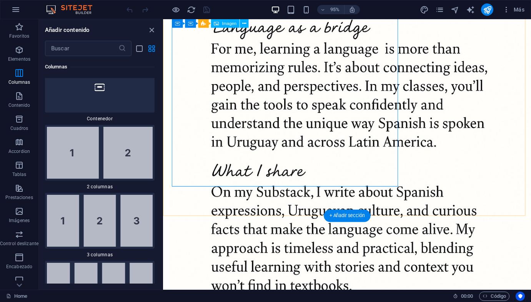
scroll to position [199, 0]
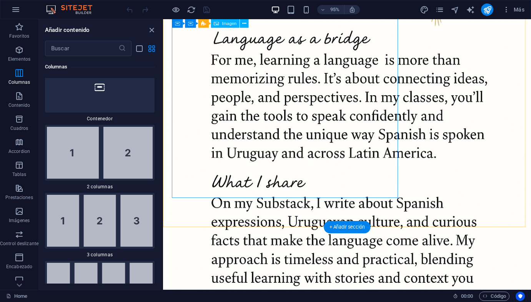
click at [250, 150] on figure at bounding box center [288, 141] width 238 height 581
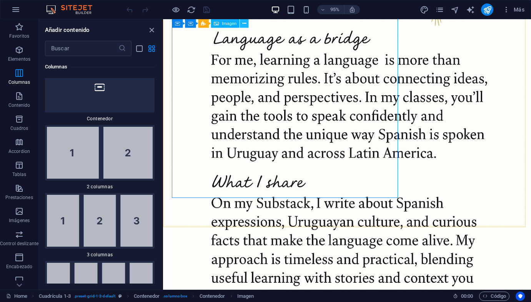
click at [243, 25] on icon at bounding box center [244, 24] width 4 height 8
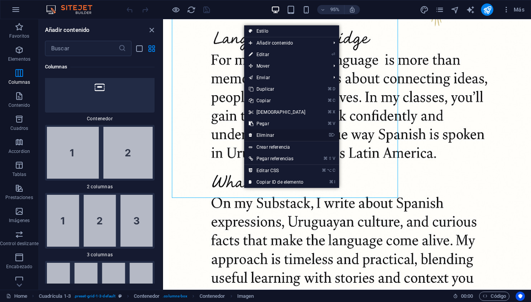
click at [264, 133] on link "⌦ Eliminar" at bounding box center [277, 136] width 66 height 12
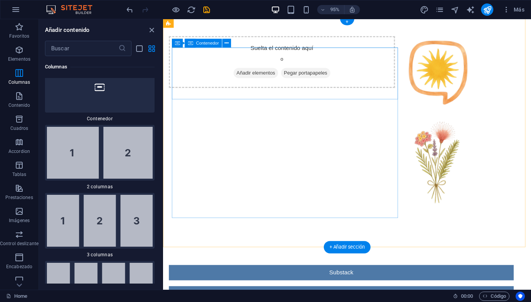
scroll to position [0, 0]
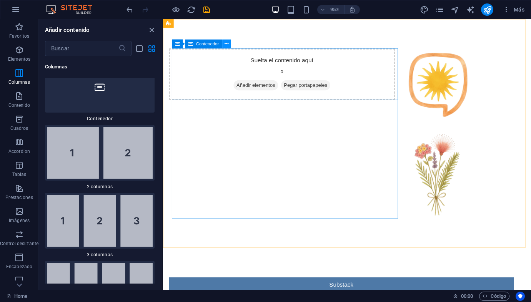
click at [225, 44] on icon at bounding box center [227, 44] width 4 height 8
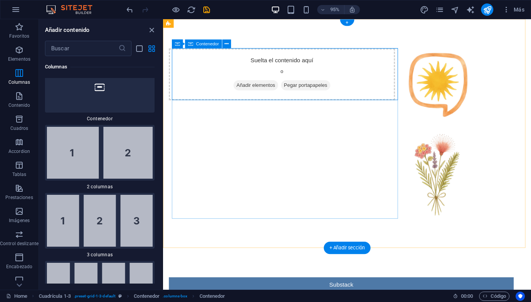
click at [269, 88] on span "Añadir elementos" at bounding box center [260, 88] width 47 height 11
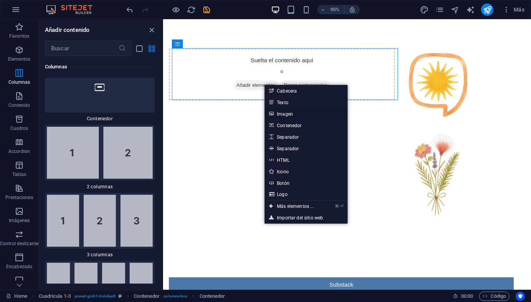
click at [282, 113] on link "Imagen" at bounding box center [306, 114] width 83 height 12
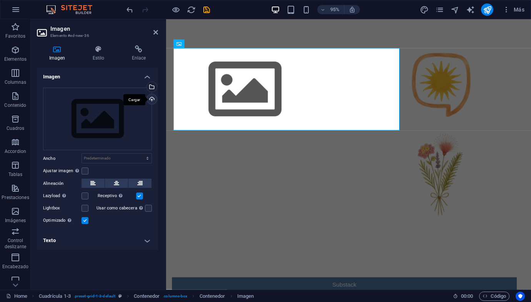
click at [153, 100] on div "Cargar" at bounding box center [151, 100] width 12 height 12
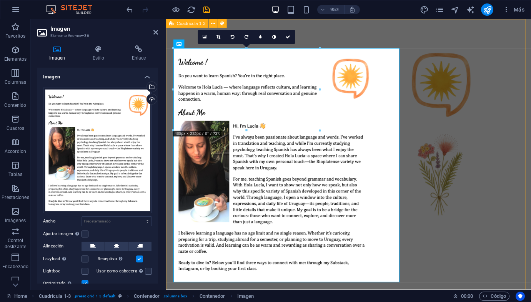
click at [444, 239] on div at bounding box center [358, 173] width 384 height 308
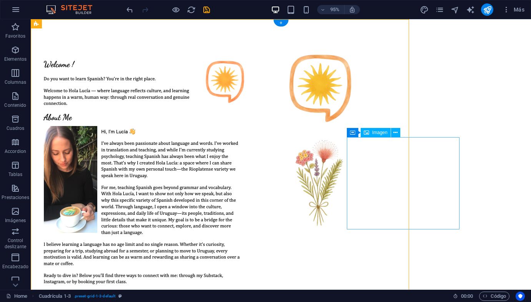
click at [400, 227] on figure at bounding box center [343, 183] width 113 height 92
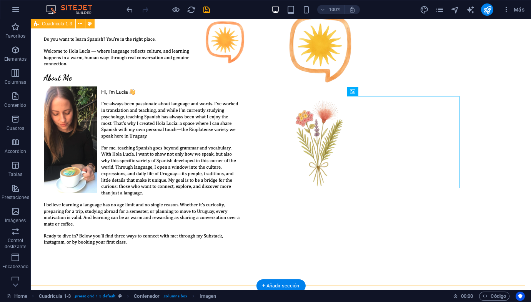
scroll to position [38, 0]
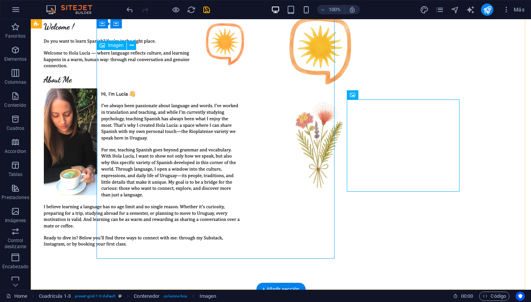
click at [271, 214] on figure at bounding box center [156, 135] width 238 height 247
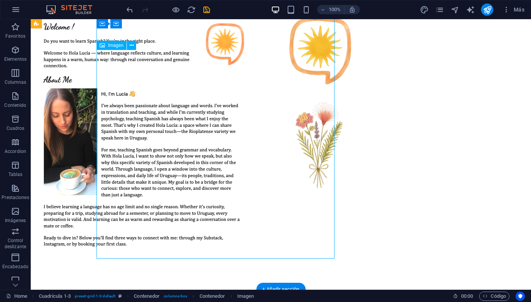
click at [275, 258] on figure at bounding box center [156, 135] width 238 height 247
click at [275, 232] on figure at bounding box center [156, 135] width 238 height 247
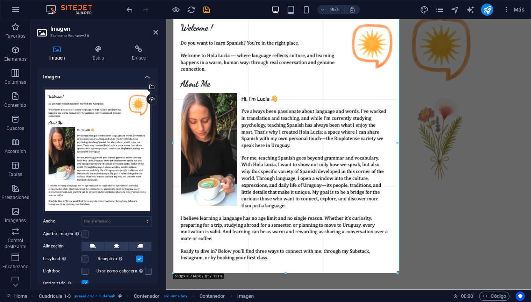
drag, startPoint x: 274, startPoint y: 245, endPoint x: 125, endPoint y: 268, distance: 151.0
type input "612"
select select "px"
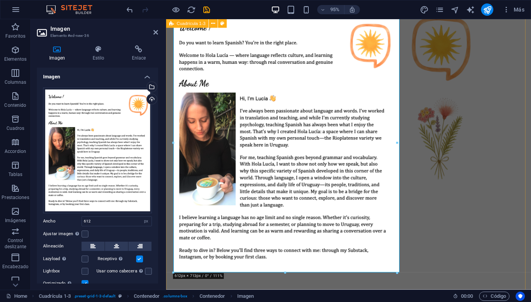
click at [492, 234] on div at bounding box center [358, 149] width 384 height 335
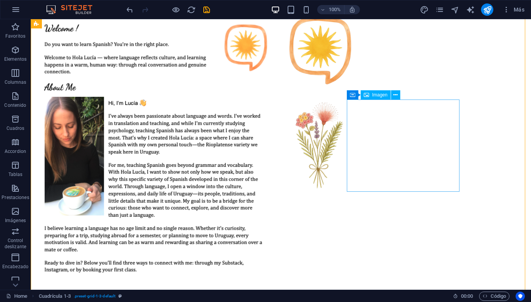
click at [386, 140] on figure at bounding box center [343, 146] width 113 height 92
click at [394, 96] on icon at bounding box center [396, 95] width 4 height 8
click at [394, 93] on icon at bounding box center [396, 95] width 4 height 8
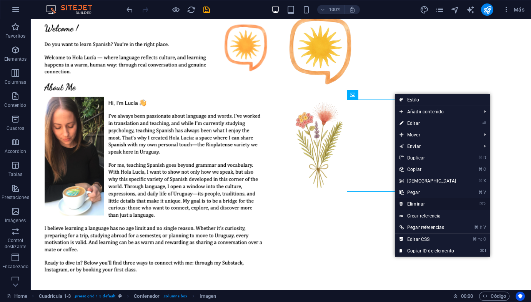
click at [416, 202] on link "⌦ Eliminar" at bounding box center [428, 204] width 66 height 12
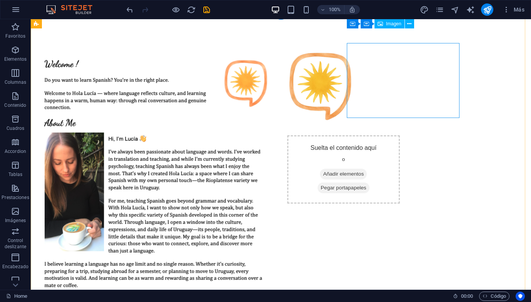
scroll to position [0, 0]
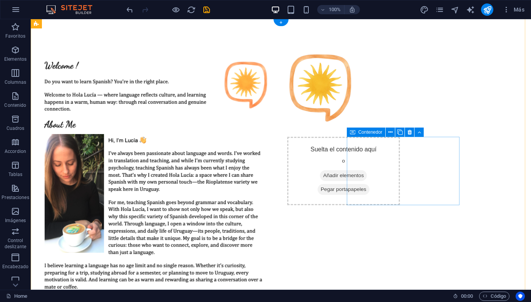
click at [393, 157] on div "Suelta el contenido aquí o Añadir elementos Pegar portapapeles" at bounding box center [343, 171] width 113 height 68
drag, startPoint x: 347, startPoint y: 204, endPoint x: 430, endPoint y: 138, distance: 105.6
click at [400, 157] on div "Suelta el contenido aquí o Añadir elementos Pegar portapapeles" at bounding box center [343, 171] width 113 height 68
click at [392, 132] on icon at bounding box center [391, 132] width 4 height 8
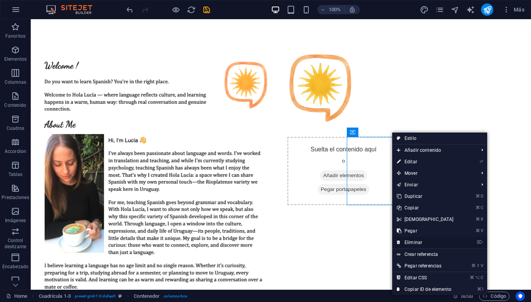
click at [415, 242] on link "⌦ Eliminar" at bounding box center [425, 243] width 66 height 12
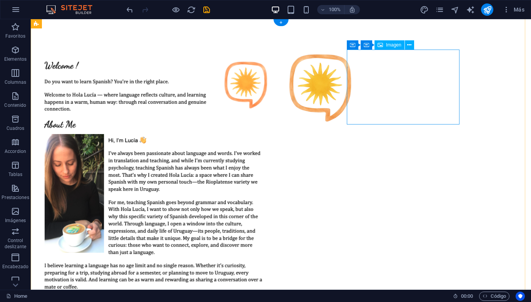
click at [377, 75] on figure at bounding box center [343, 87] width 113 height 75
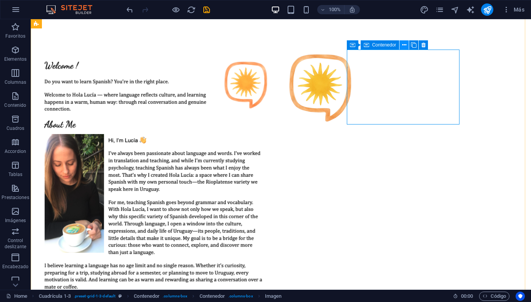
click at [404, 45] on icon at bounding box center [404, 45] width 4 height 8
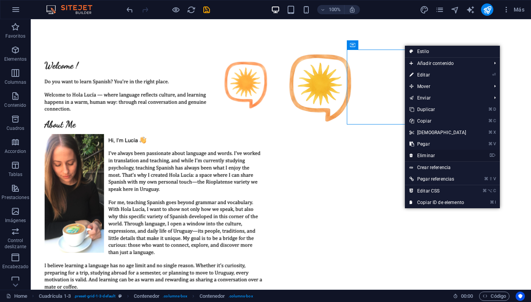
click at [417, 157] on link "⌦ Eliminar" at bounding box center [438, 156] width 66 height 12
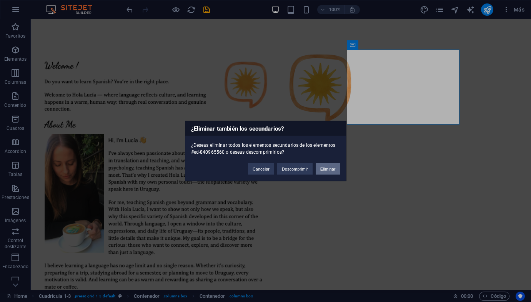
click at [332, 167] on button "Eliminar" at bounding box center [328, 169] width 25 height 12
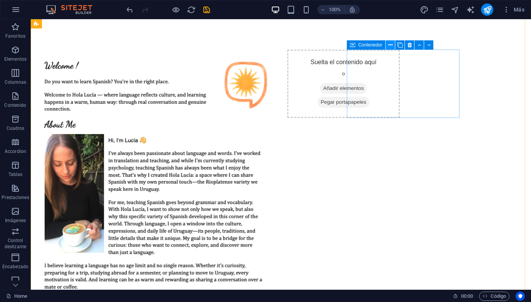
click at [389, 42] on icon at bounding box center [391, 45] width 4 height 8
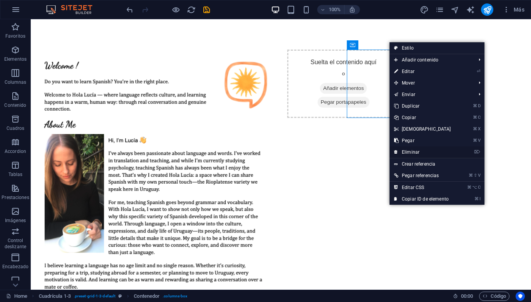
click at [410, 151] on link "⌦ Eliminar" at bounding box center [423, 153] width 66 height 12
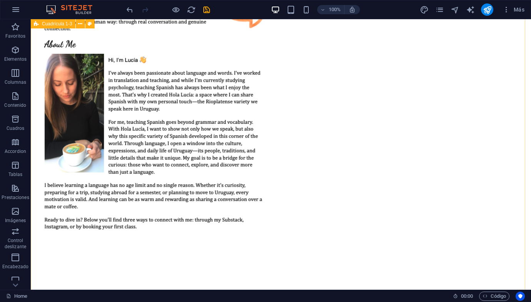
scroll to position [142, 0]
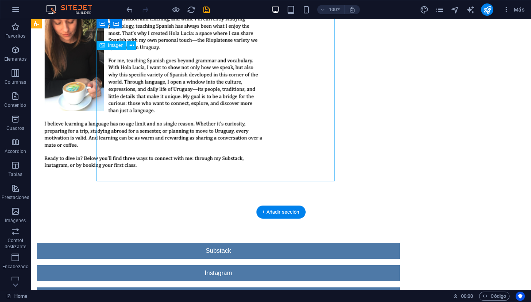
click at [275, 124] on figure at bounding box center [156, 45] width 238 height 274
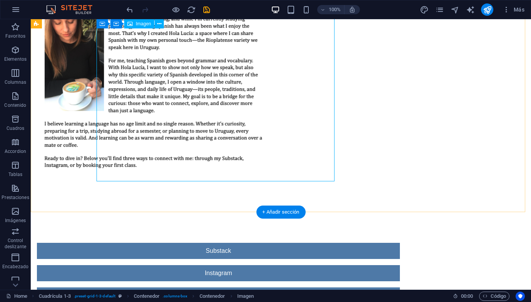
click at [232, 158] on figure at bounding box center [156, 45] width 238 height 274
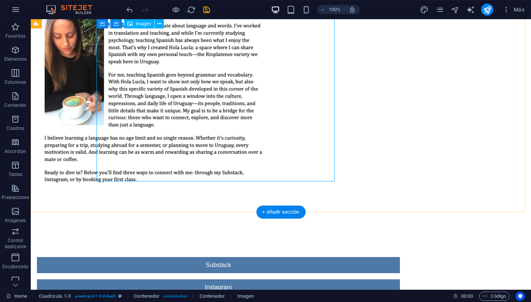
select select "px"
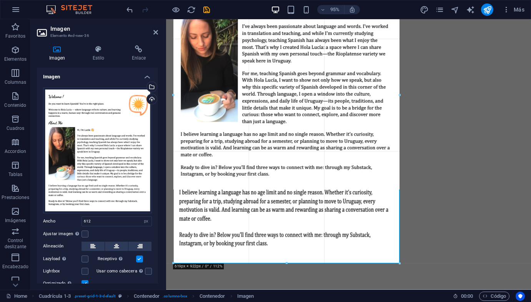
drag, startPoint x: 285, startPoint y: 186, endPoint x: 287, endPoint y: 267, distance: 80.8
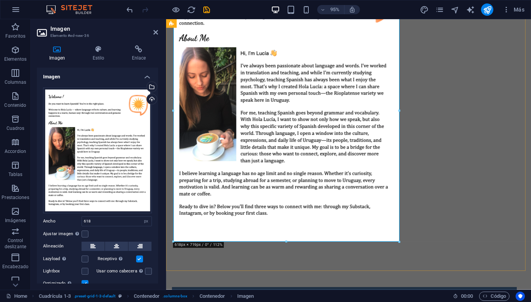
scroll to position [127, 0]
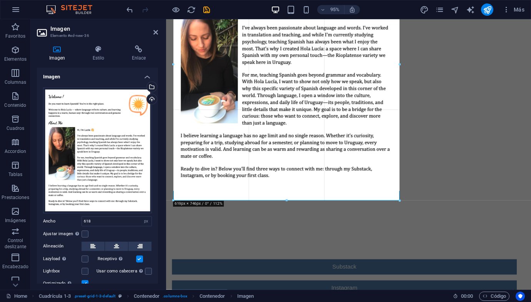
drag, startPoint x: 286, startPoint y: 190, endPoint x: 288, endPoint y: 201, distance: 11.0
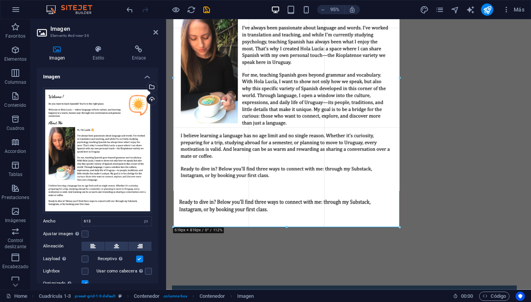
drag, startPoint x: 287, startPoint y: 188, endPoint x: 289, endPoint y: 229, distance: 40.9
type input "618"
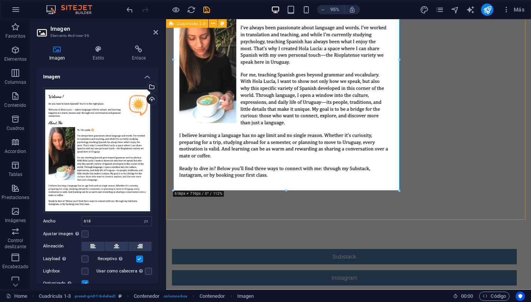
click at [302, 225] on div at bounding box center [358, 62] width 384 height 338
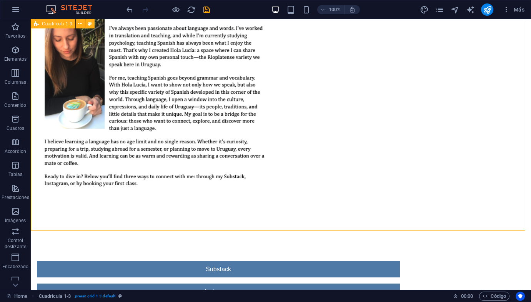
click at [295, 213] on div at bounding box center [281, 62] width 500 height 338
click at [412, 177] on div at bounding box center [281, 62] width 500 height 338
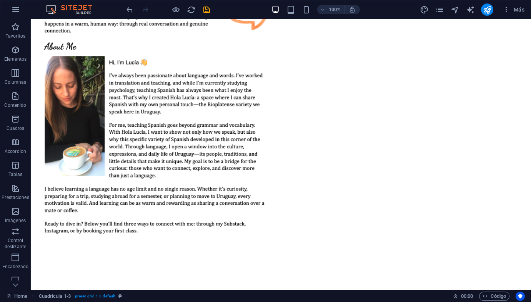
scroll to position [145, 0]
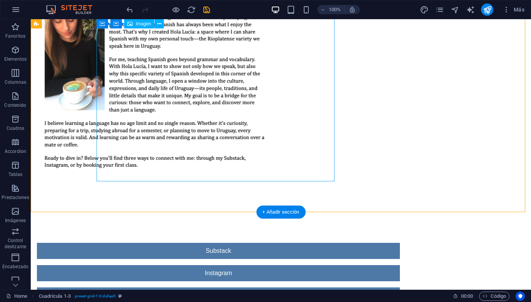
click at [197, 169] on figure at bounding box center [156, 43] width 238 height 277
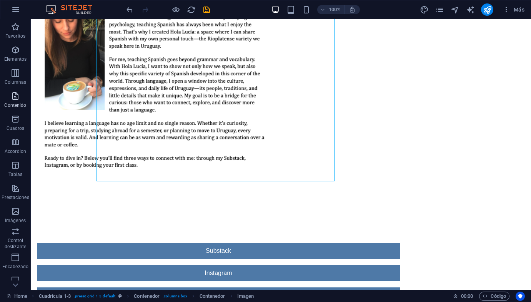
drag, startPoint x: 17, startPoint y: 90, endPoint x: 16, endPoint y: 93, distance: 4.0
click at [17, 90] on button "Contenido" at bounding box center [15, 99] width 31 height 23
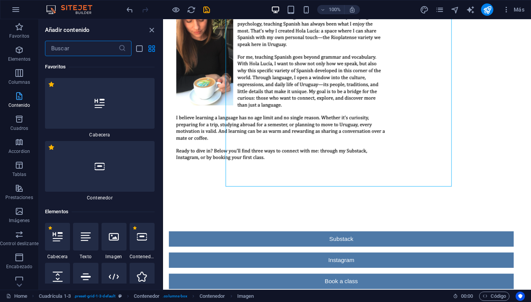
scroll to position [131, 0]
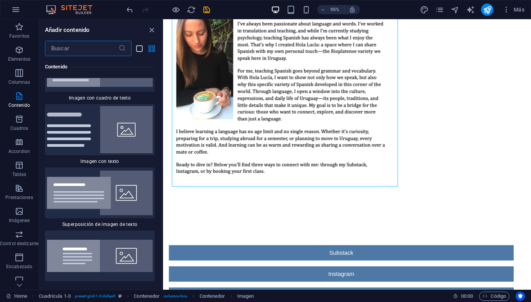
click at [142, 50] on icon "list-view" at bounding box center [139, 48] width 9 height 9
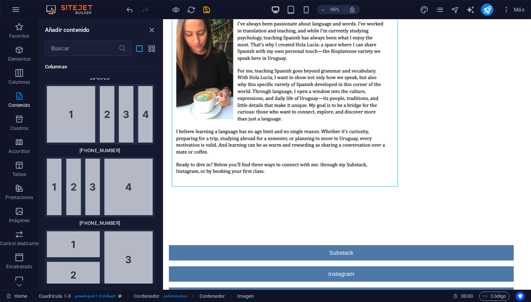
scroll to position [4162, 0]
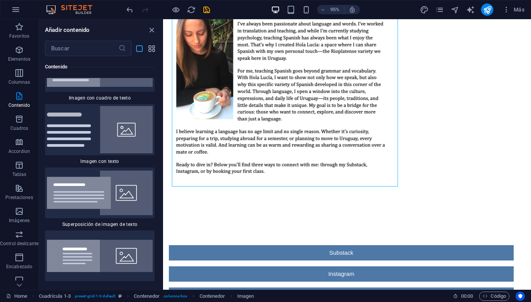
click at [141, 50] on icon "list-view" at bounding box center [139, 48] width 9 height 9
click at [85, 187] on div at bounding box center [100, 193] width 110 height 51
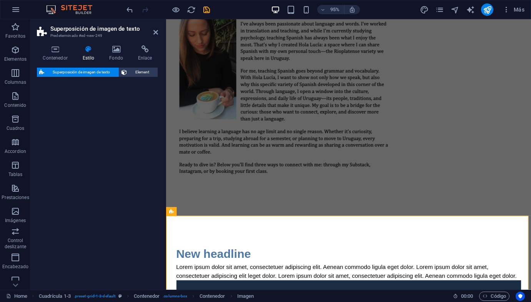
select select "rem"
select select "px"
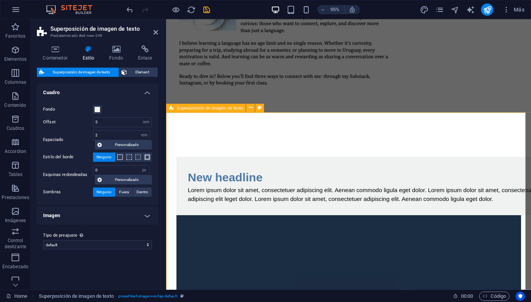
scroll to position [240, 0]
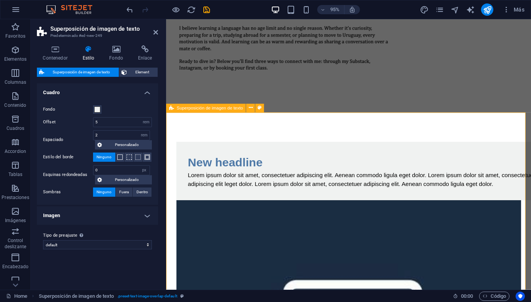
click at [253, 107] on button at bounding box center [250, 108] width 9 height 9
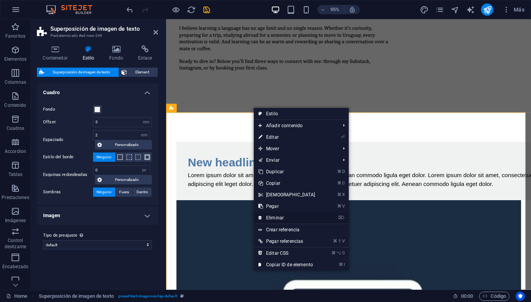
click at [289, 216] on link "⌦ Eliminar" at bounding box center [287, 218] width 66 height 12
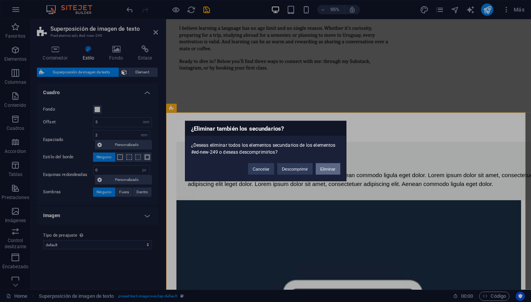
click at [332, 169] on button "Eliminar" at bounding box center [328, 169] width 25 height 12
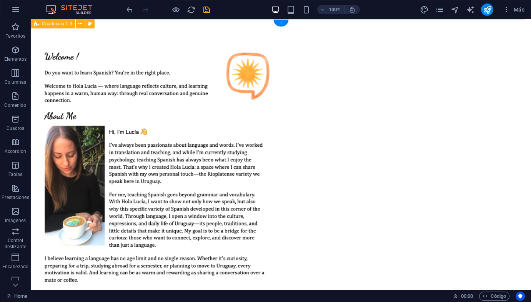
scroll to position [0, 0]
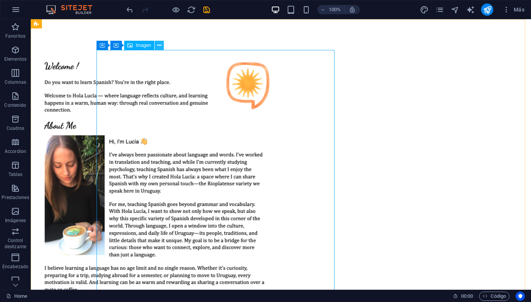
click at [155, 48] on button at bounding box center [159, 45] width 9 height 9
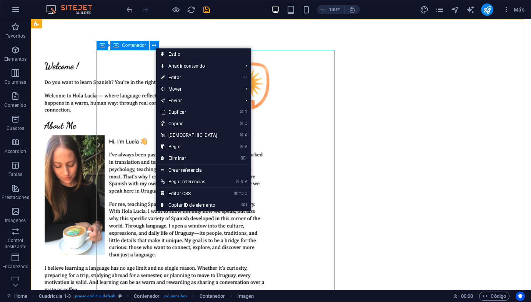
click at [118, 47] on icon at bounding box center [115, 45] width 5 height 9
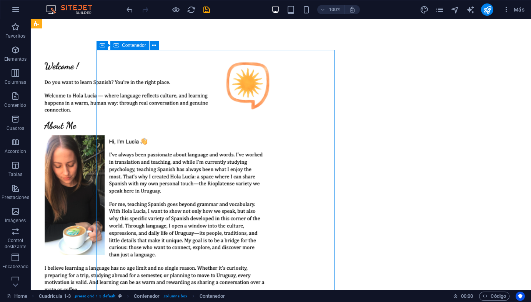
click at [123, 45] on span "Contenedor" at bounding box center [134, 45] width 24 height 5
click at [104, 45] on icon at bounding box center [102, 45] width 5 height 9
click at [140, 45] on icon at bounding box center [140, 46] width 4 height 8
click at [159, 46] on icon at bounding box center [159, 46] width 4 height 8
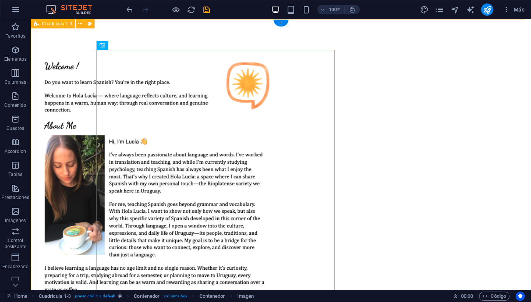
click at [57, 149] on div at bounding box center [281, 188] width 500 height 338
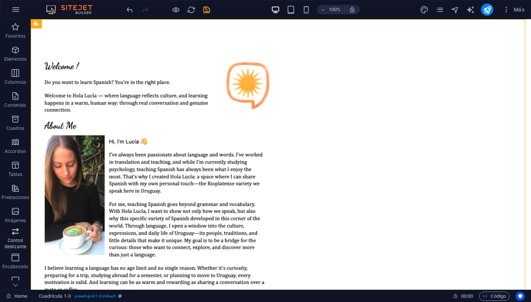
click at [18, 241] on p "Control deslizante" at bounding box center [15, 244] width 31 height 12
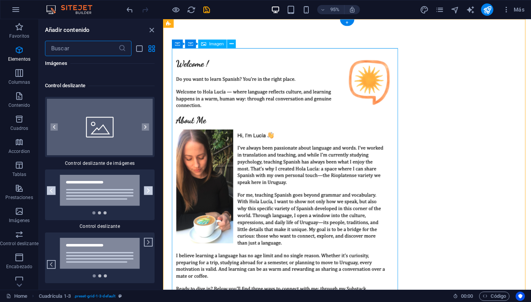
scroll to position [8723, 0]
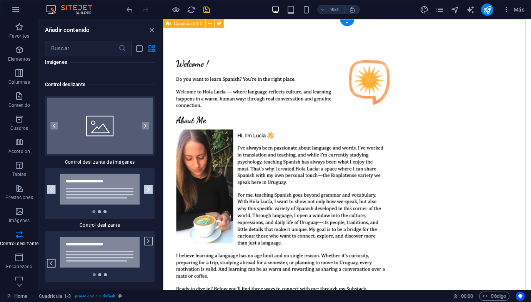
click at [459, 167] on div at bounding box center [356, 188] width 387 height 338
click at [501, 175] on div at bounding box center [356, 188] width 387 height 338
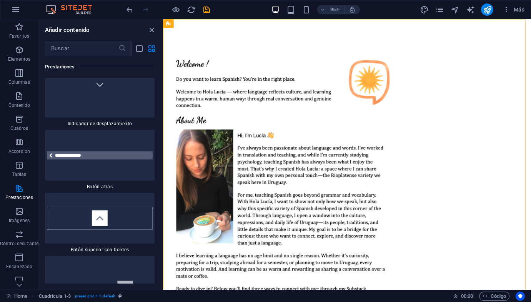
scroll to position [7037, 0]
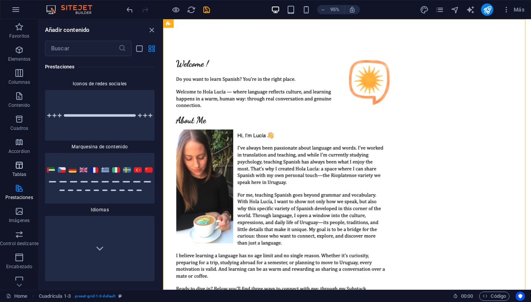
click at [15, 166] on icon "button" at bounding box center [19, 165] width 9 height 9
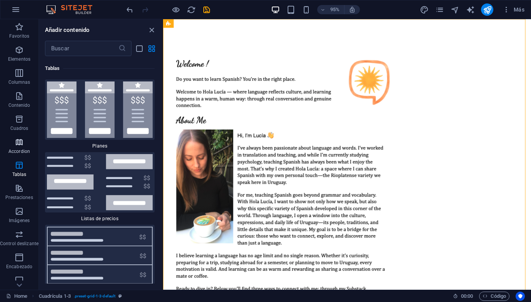
scroll to position [5206, 0]
click at [24, 148] on span "Accordion" at bounding box center [19, 147] width 38 height 18
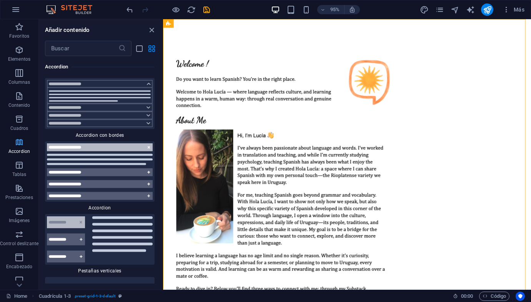
scroll to position [4779, 0]
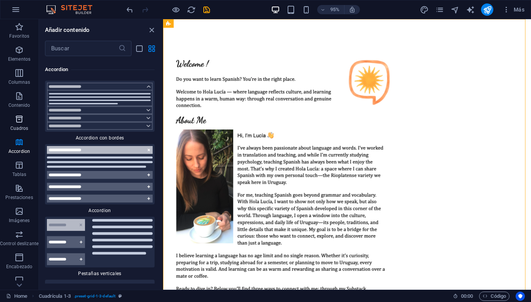
click at [27, 123] on span "Cuadros" at bounding box center [19, 124] width 38 height 18
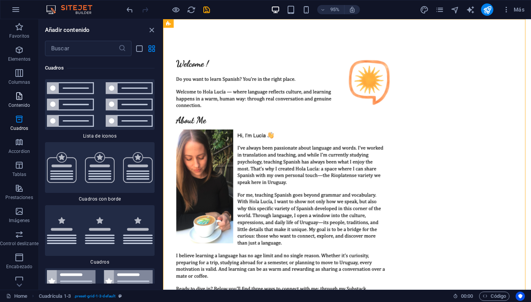
click at [18, 97] on icon "button" at bounding box center [19, 96] width 9 height 9
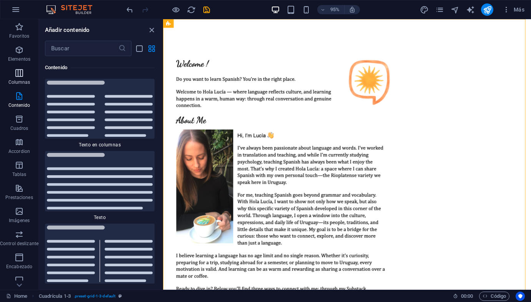
click at [21, 79] on p "Columnas" at bounding box center [19, 82] width 22 height 6
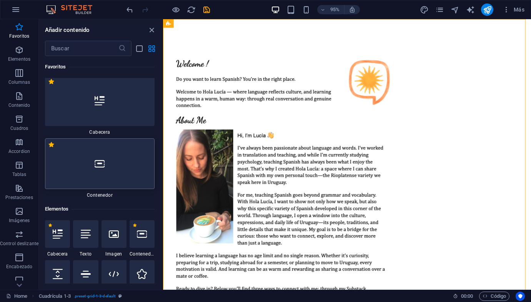
scroll to position [0, 0]
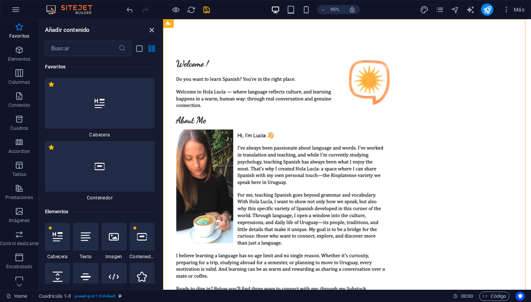
click at [153, 28] on icon "close panel" at bounding box center [151, 30] width 9 height 9
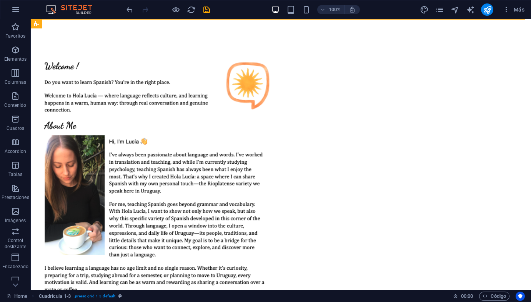
click at [296, 11] on div "100%" at bounding box center [315, 9] width 89 height 12
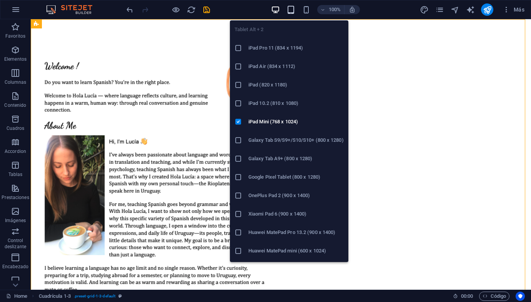
click at [292, 12] on icon "button" at bounding box center [291, 9] width 9 height 9
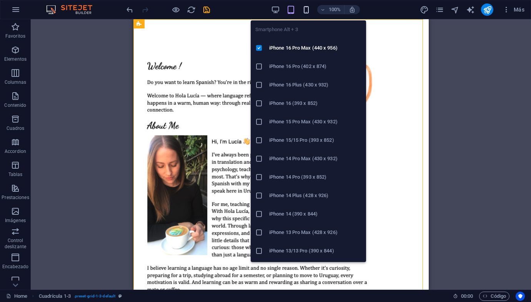
click at [307, 9] on icon "button" at bounding box center [306, 9] width 9 height 9
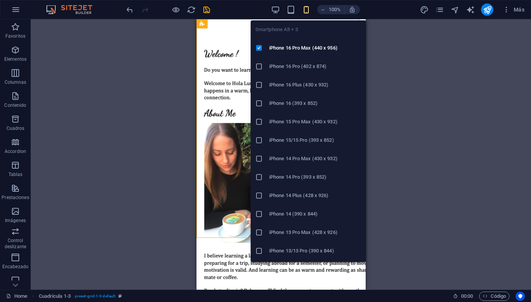
click at [299, 215] on h6 "iPhone 14 (390 x 844)" at bounding box center [315, 214] width 92 height 9
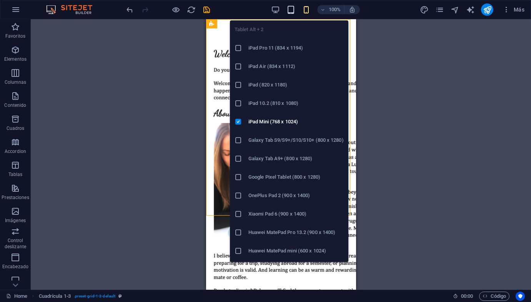
click at [288, 12] on icon "button" at bounding box center [291, 9] width 9 height 9
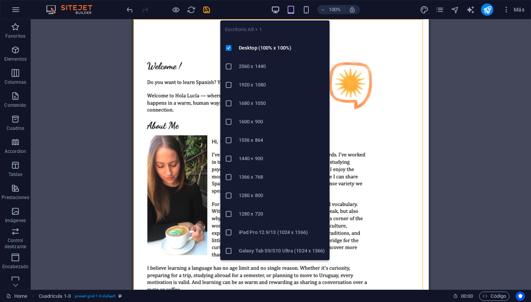
click at [280, 11] on icon "button" at bounding box center [275, 9] width 9 height 9
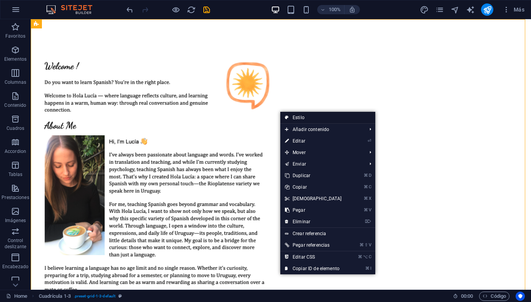
click at [299, 117] on link "Estilo" at bounding box center [327, 118] width 95 height 12
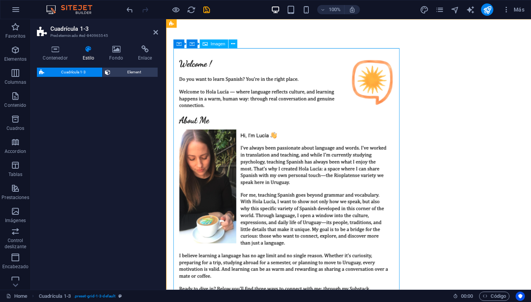
select select "rem"
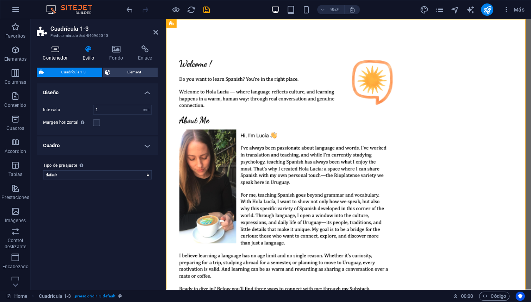
click at [49, 52] on icon at bounding box center [55, 49] width 37 height 8
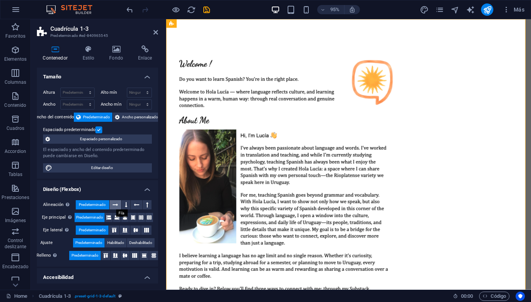
click at [115, 203] on icon at bounding box center [115, 204] width 5 height 9
click at [131, 220] on icon at bounding box center [133, 217] width 5 height 9
click at [143, 256] on icon at bounding box center [144, 255] width 5 height 9
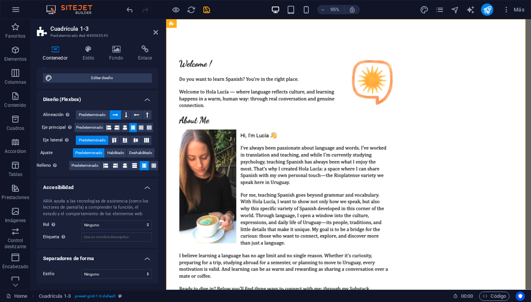
scroll to position [91, 0]
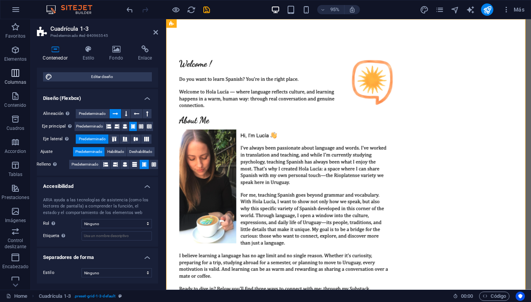
click at [16, 69] on icon "button" at bounding box center [15, 72] width 9 height 9
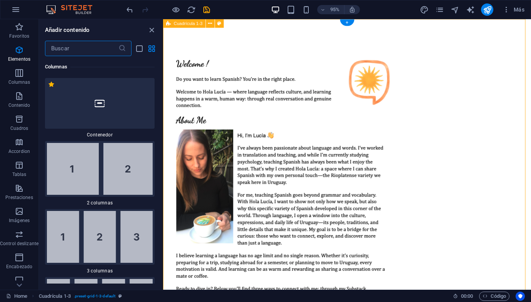
scroll to position [444, 0]
click at [494, 76] on div at bounding box center [356, 188] width 387 height 338
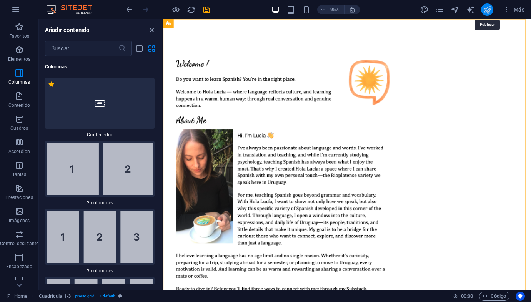
click at [489, 9] on icon "publish" at bounding box center [487, 9] width 9 height 9
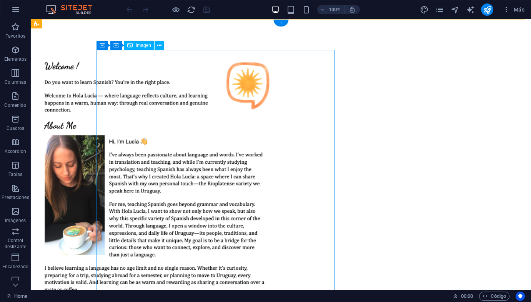
click at [161, 64] on figure at bounding box center [156, 188] width 238 height 277
click at [163, 48] on button at bounding box center [159, 45] width 9 height 9
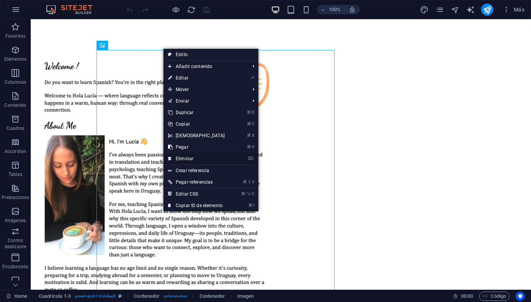
click at [193, 158] on link "⌦ Eliminar" at bounding box center [196, 159] width 66 height 12
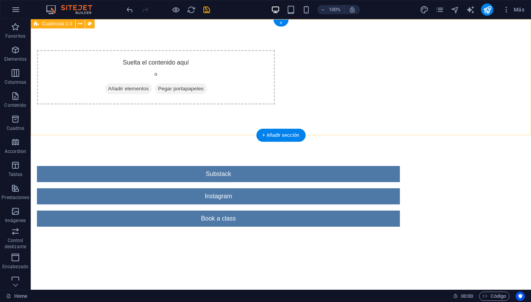
click at [399, 100] on div "Suelta el contenido aquí o Añadir elementos Pegar portapapeles" at bounding box center [281, 77] width 500 height 116
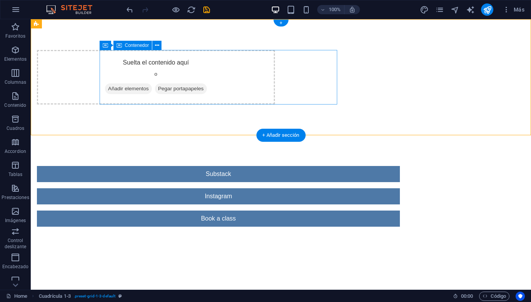
click at [255, 76] on div "Suelta el contenido aquí o Añadir elementos Pegar portapapeles" at bounding box center [156, 77] width 238 height 55
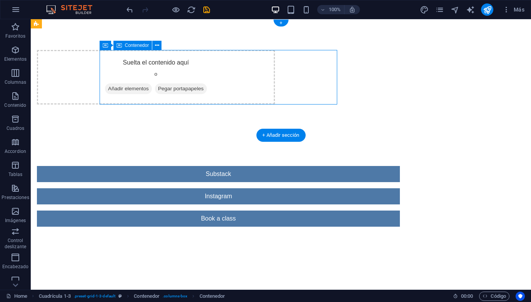
click at [152, 90] on span "Añadir elementos" at bounding box center [128, 88] width 47 height 11
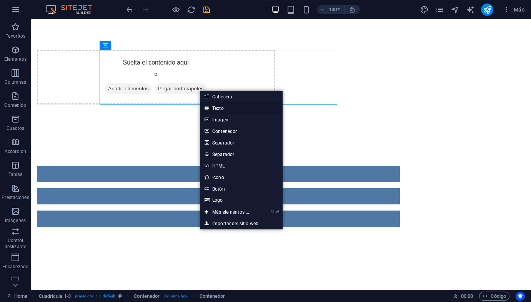
click at [213, 108] on link "Texto" at bounding box center [241, 108] width 83 height 12
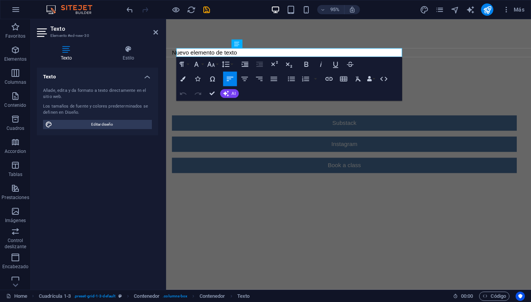
click at [210, 212] on html "Skip to main content Nuevo elemento de texto Substack Instagram Book a class" at bounding box center [358, 115] width 384 height 193
drag, startPoint x: 252, startPoint y: 55, endPoint x: 86, endPoint y: 55, distance: 165.4
click at [166, 55] on html "Skip to main content Nuevo elemento de texto Substack Instagram Book a class" at bounding box center [358, 115] width 384 height 193
click at [230, 212] on html "Skip to main content Substack Instagram Book a class" at bounding box center [358, 115] width 384 height 193
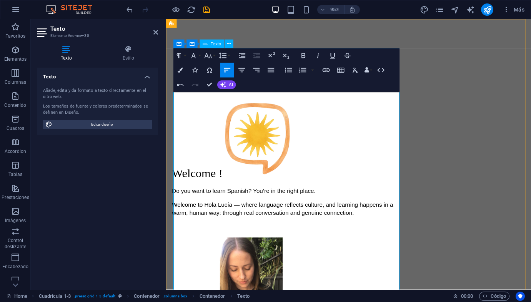
click at [265, 137] on img at bounding box center [265, 143] width 78 height 83
click at [267, 137] on img at bounding box center [265, 143] width 78 height 83
click at [355, 147] on p "Welcome !" at bounding box center [291, 146] width 238 height 88
click at [129, 13] on icon "undo" at bounding box center [129, 9] width 9 height 9
click at [129, 11] on icon "undo" at bounding box center [129, 9] width 9 height 9
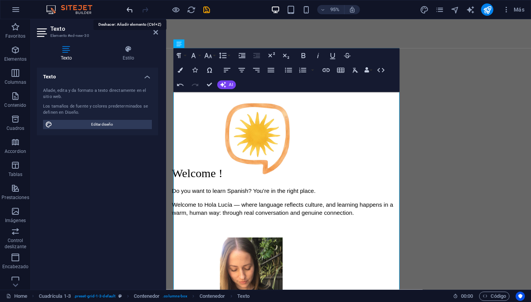
click at [130, 8] on icon "undo" at bounding box center [129, 9] width 9 height 9
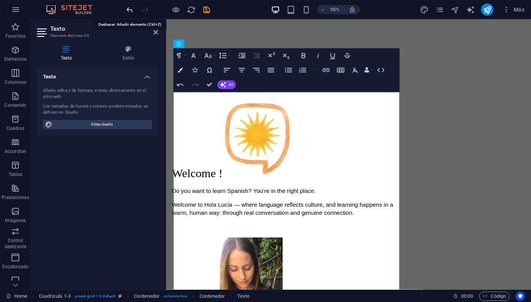
click at [130, 8] on icon "undo" at bounding box center [129, 9] width 9 height 9
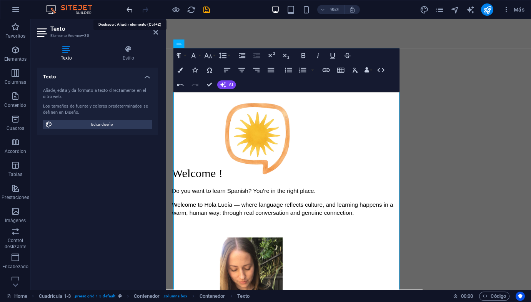
click at [130, 8] on icon "undo" at bounding box center [129, 9] width 9 height 9
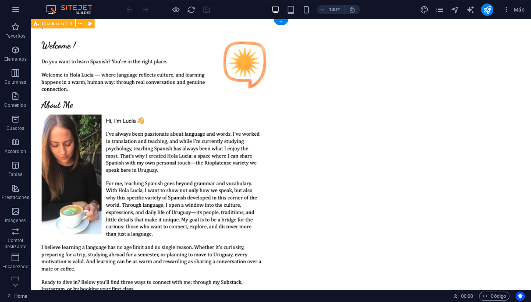
scroll to position [2, 0]
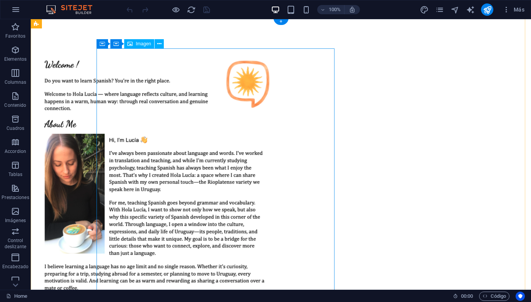
click at [275, 113] on figure at bounding box center [156, 186] width 238 height 277
click at [159, 43] on icon at bounding box center [159, 44] width 4 height 8
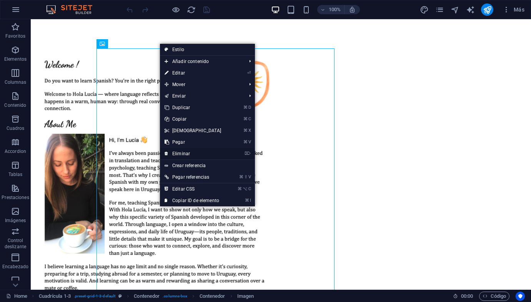
click at [195, 156] on link "⌦ Eliminar" at bounding box center [193, 154] width 66 height 12
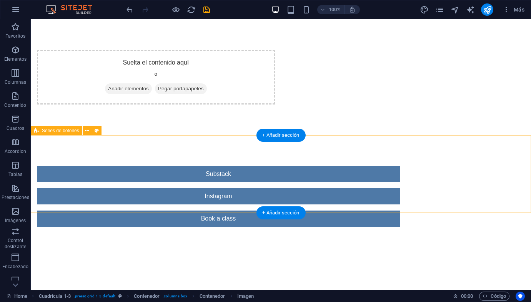
scroll to position [0, 0]
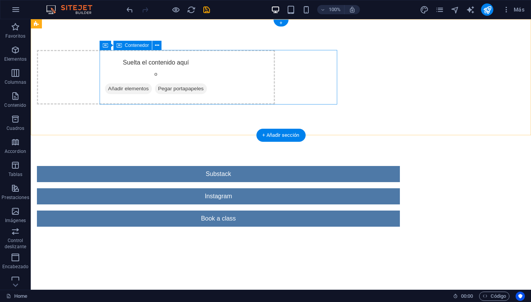
click at [152, 90] on span "Añadir elementos" at bounding box center [128, 88] width 47 height 11
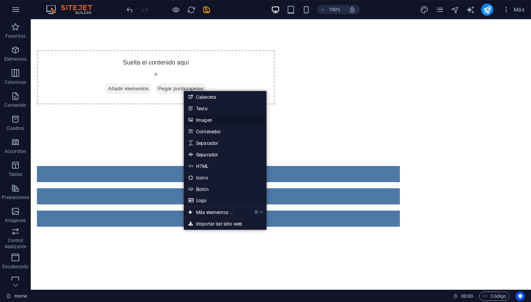
click at [214, 120] on link "Imagen" at bounding box center [225, 120] width 83 height 12
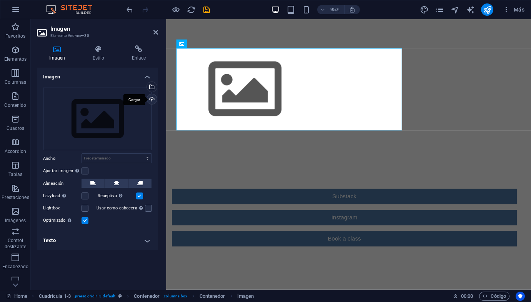
click at [154, 100] on div "Cargar" at bounding box center [151, 100] width 12 height 12
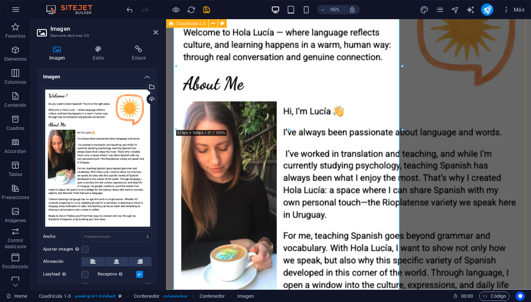
scroll to position [142, 0]
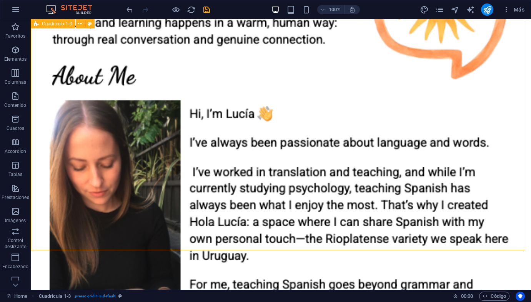
drag, startPoint x: 277, startPoint y: 220, endPoint x: 414, endPoint y: 221, distance: 137.3
click at [414, 221] on div at bounding box center [281, 236] width 500 height 716
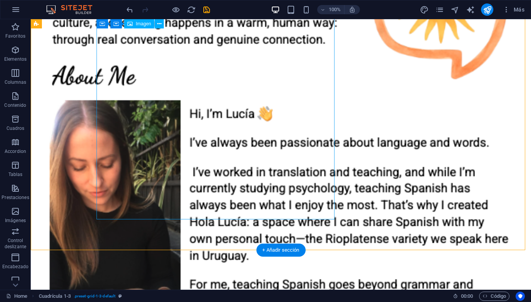
click at [239, 142] on figure at bounding box center [156, 235] width 238 height 654
click at [275, 217] on figure at bounding box center [156, 235] width 238 height 654
click at [275, 218] on figure at bounding box center [156, 235] width 238 height 654
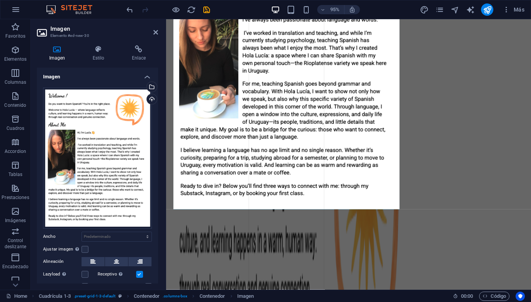
drag, startPoint x: 400, startPoint y: 210, endPoint x: 416, endPoint y: 240, distance: 33.6
click at [416, 240] on div "Arrastra aquí para reemplazar el contenido existente. Si quieres crear un eleme…" at bounding box center [348, 87] width 365 height 405
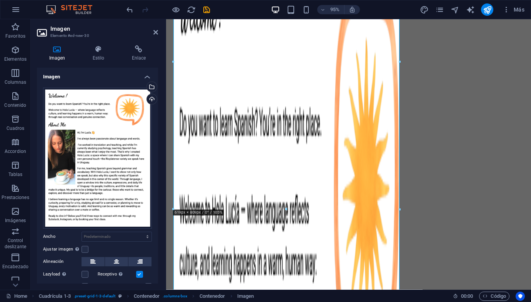
click at [400, 193] on div at bounding box center [400, 62] width 3 height 296
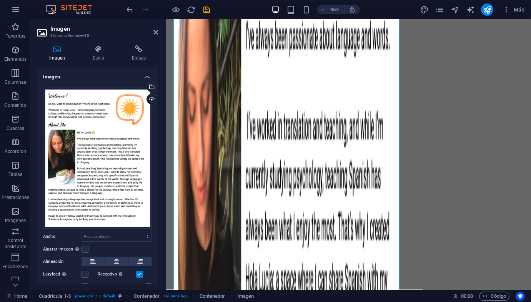
scroll to position [765, 0]
click at [130, 12] on icon "undo" at bounding box center [129, 9] width 9 height 9
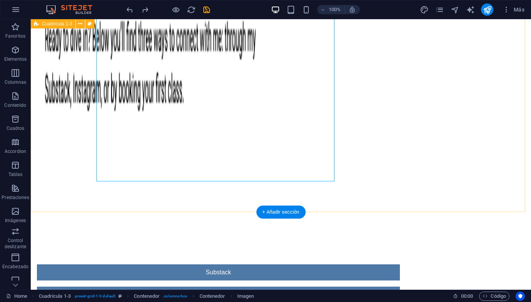
scroll to position [1971, 0]
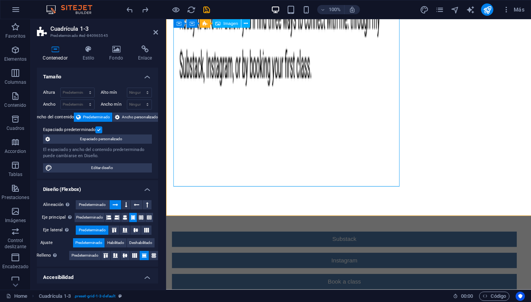
scroll to position [1956, 0]
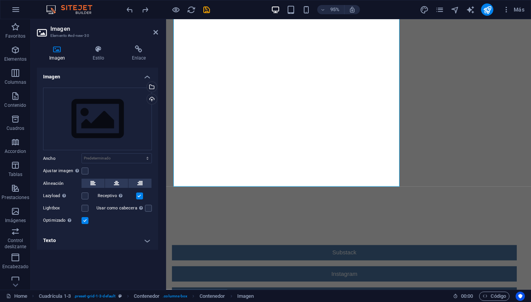
click at [129, 3] on div "95% Más" at bounding box center [265, 9] width 530 height 18
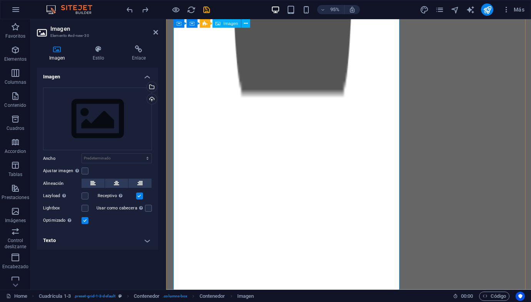
scroll to position [1680, 0]
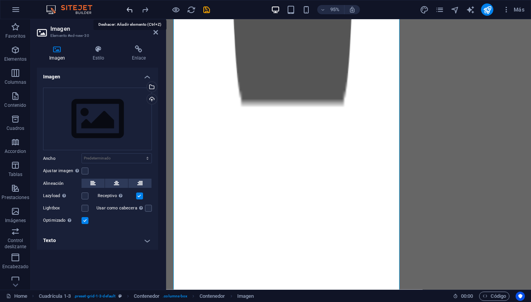
click at [132, 7] on icon "undo" at bounding box center [129, 9] width 9 height 9
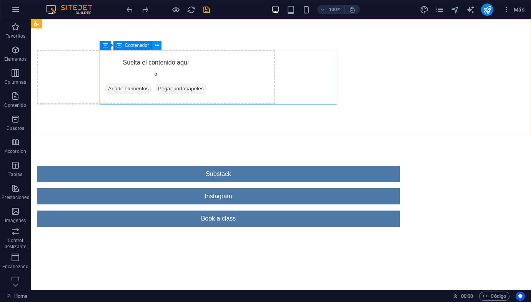
click at [158, 48] on icon at bounding box center [157, 46] width 4 height 8
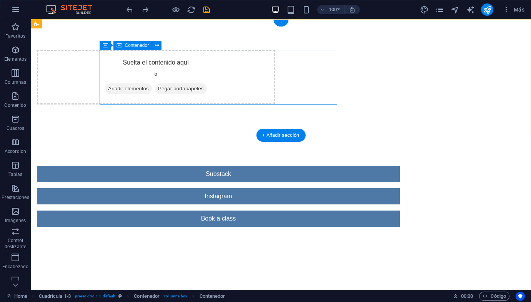
click at [152, 88] on span "Añadir elementos" at bounding box center [128, 88] width 47 height 11
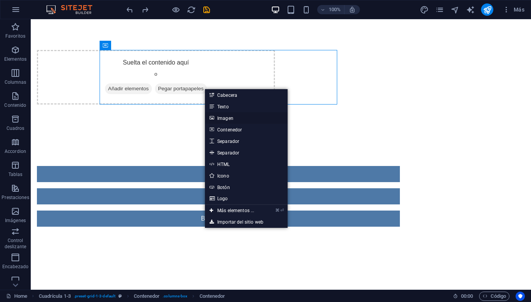
click at [233, 118] on link "Imagen" at bounding box center [246, 118] width 83 height 12
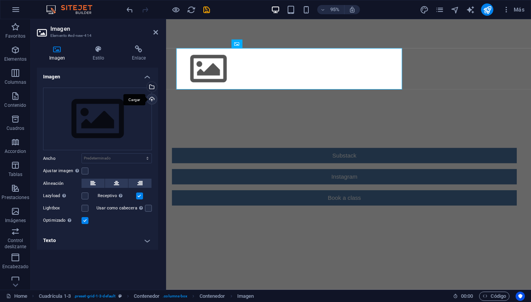
click at [151, 101] on div "Cargar" at bounding box center [151, 100] width 12 height 12
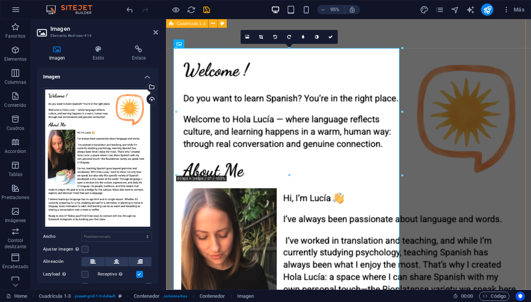
click at [200, 22] on span "Cuadrícula 1-3" at bounding box center [191, 24] width 29 height 4
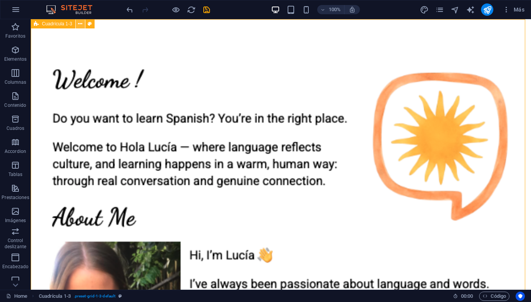
click at [83, 22] on button at bounding box center [80, 23] width 9 height 9
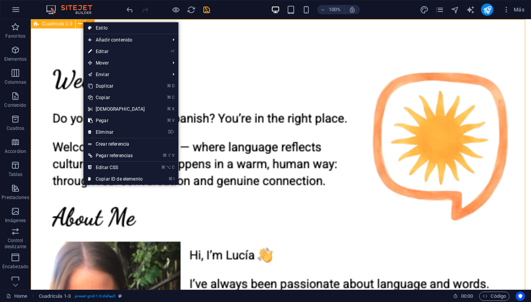
click at [65, 24] on span "Cuadrícula 1-3" at bounding box center [57, 24] width 30 height 5
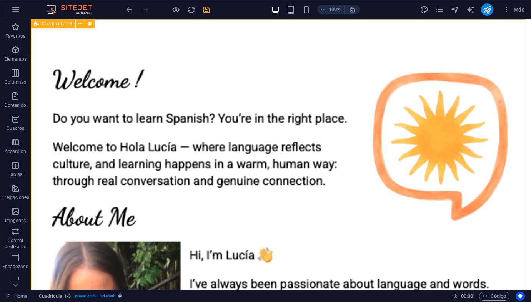
click at [65, 24] on span "Cuadrícula 1-3" at bounding box center [57, 24] width 30 height 5
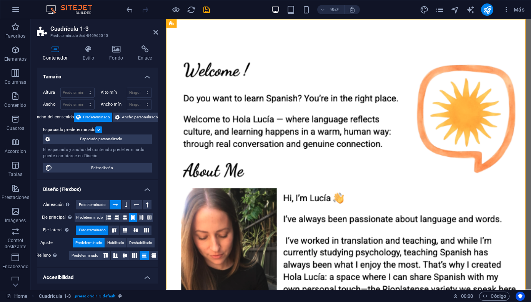
click at [73, 33] on h3 "Predeterminado #ed-840965545" at bounding box center [96, 35] width 92 height 7
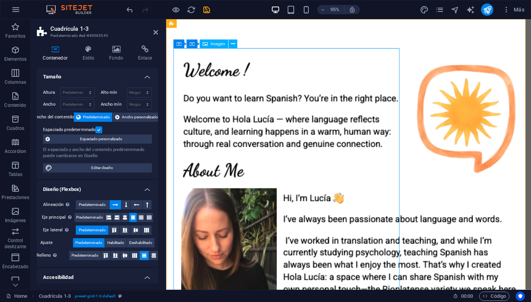
click at [248, 107] on figure at bounding box center [291, 301] width 238 height 502
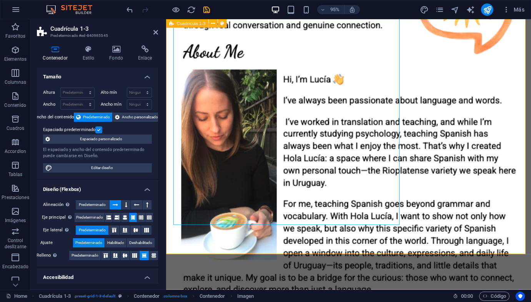
scroll to position [127, 0]
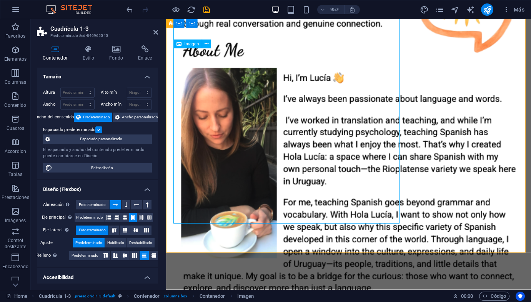
click at [359, 193] on figure at bounding box center [291, 174] width 238 height 502
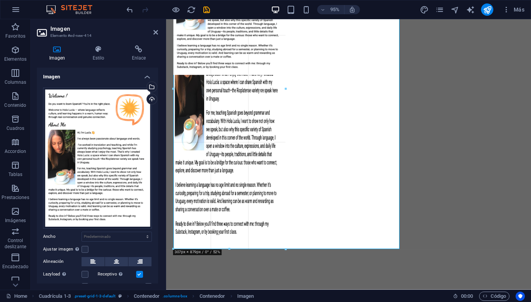
drag, startPoint x: 399, startPoint y: 224, endPoint x: 278, endPoint y: 80, distance: 188.4
type input "307"
select select "px"
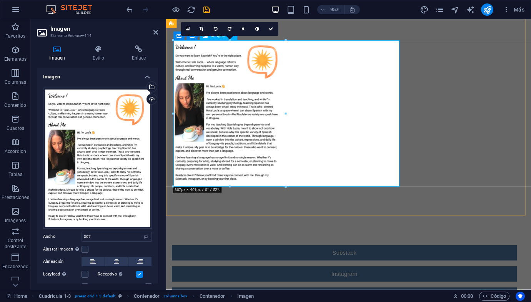
click at [410, 195] on figure at bounding box center [291, 119] width 238 height 154
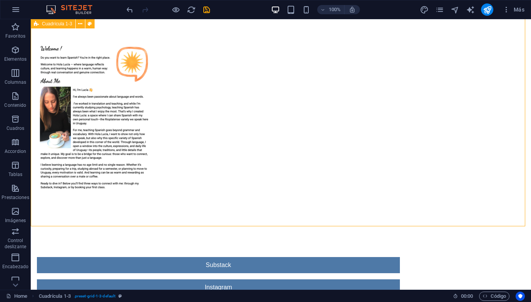
drag, startPoint x: 276, startPoint y: 196, endPoint x: 406, endPoint y: 216, distance: 131.6
click at [407, 217] on div at bounding box center [281, 119] width 500 height 216
click at [133, 13] on icon "undo" at bounding box center [129, 9] width 9 height 9
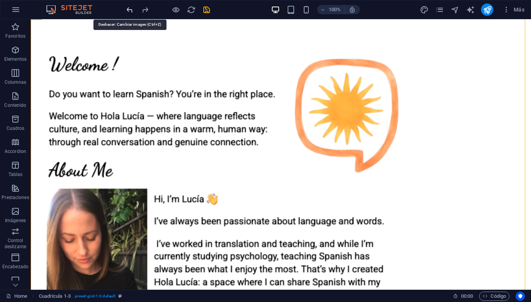
click at [133, 13] on icon "undo" at bounding box center [129, 9] width 9 height 9
click at [129, 7] on icon "undo" at bounding box center [129, 9] width 9 height 9
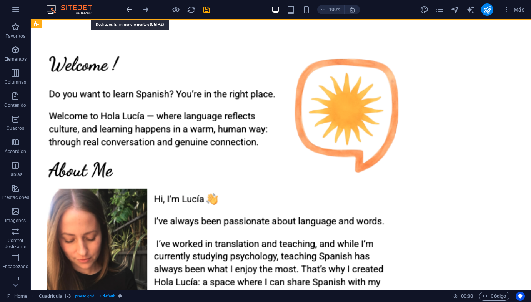
scroll to position [0, 0]
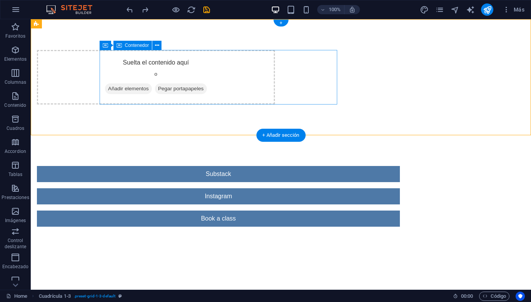
click at [152, 89] on span "Añadir elementos" at bounding box center [128, 88] width 47 height 11
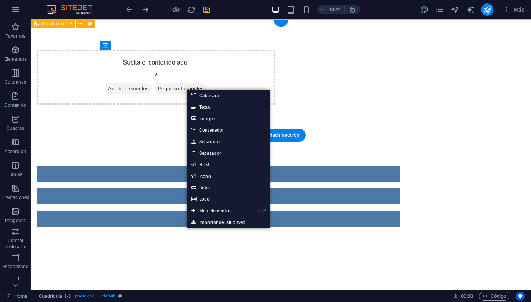
click at [137, 127] on div "Suelta el contenido aquí o Añadir elementos Pegar portapapeles" at bounding box center [281, 77] width 500 height 116
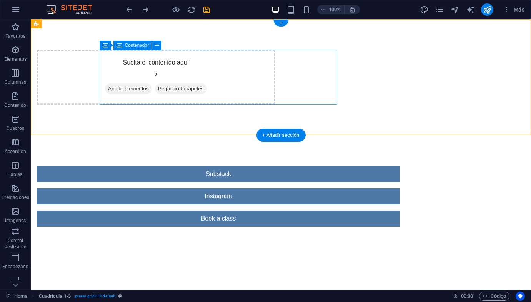
click at [152, 87] on span "Añadir elementos" at bounding box center [128, 88] width 47 height 11
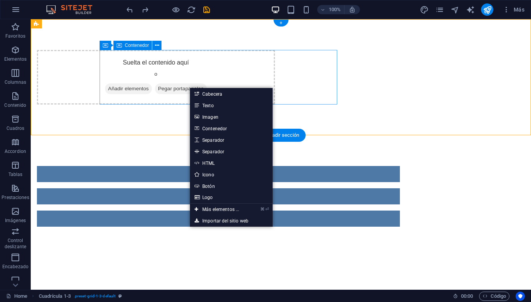
click at [152, 88] on span "Añadir elementos" at bounding box center [128, 88] width 47 height 11
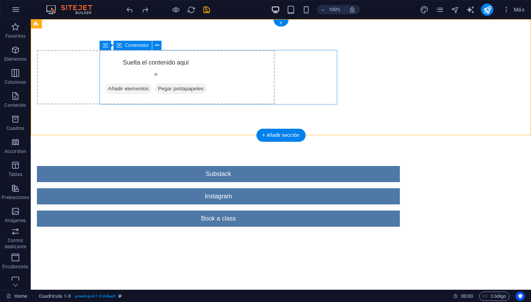
click at [152, 88] on span "Añadir elementos" at bounding box center [128, 88] width 47 height 11
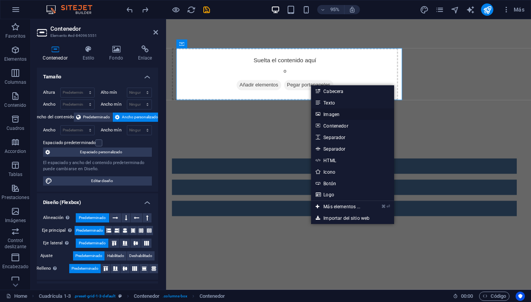
drag, startPoint x: 333, startPoint y: 115, endPoint x: 175, endPoint y: 100, distance: 158.4
click at [333, 115] on link "Imagen" at bounding box center [352, 114] width 83 height 12
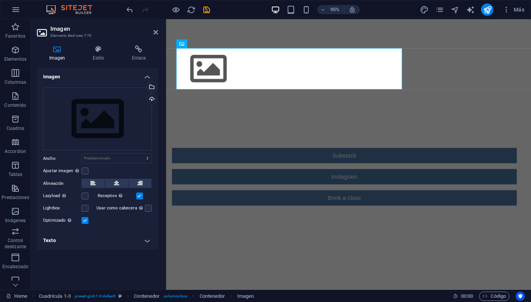
click at [157, 97] on div "Arrastra archivos aquí, haz clic para escoger archivos o selecciona archivos de…" at bounding box center [97, 157] width 121 height 150
click at [153, 98] on div "Cargar" at bounding box center [151, 100] width 12 height 12
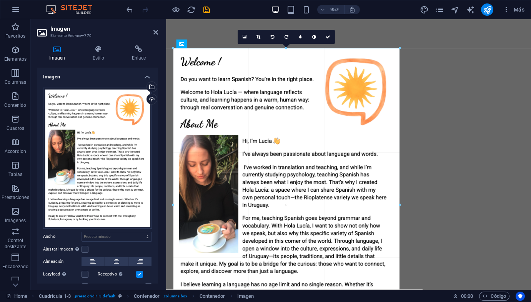
drag, startPoint x: 403, startPoint y: 46, endPoint x: 413, endPoint y: 57, distance: 15.3
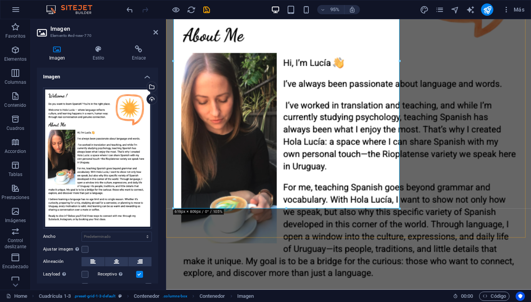
scroll to position [165, 0]
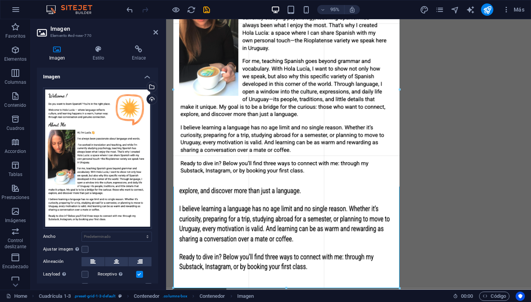
drag, startPoint x: 400, startPoint y: 187, endPoint x: 408, endPoint y: 198, distance: 13.8
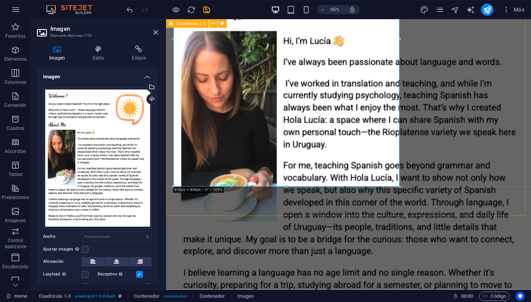
drag, startPoint x: 420, startPoint y: 207, endPoint x: 540, endPoint y: 194, distance: 120.6
click at [531, 195] on div at bounding box center [358, 136] width 384 height 564
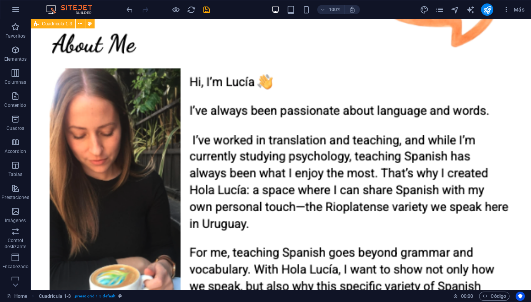
scroll to position [180, 0]
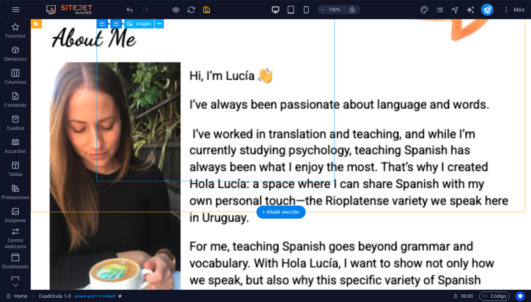
click at [275, 137] on figure at bounding box center [156, 197] width 238 height 654
click at [275, 173] on figure at bounding box center [156, 197] width 238 height 654
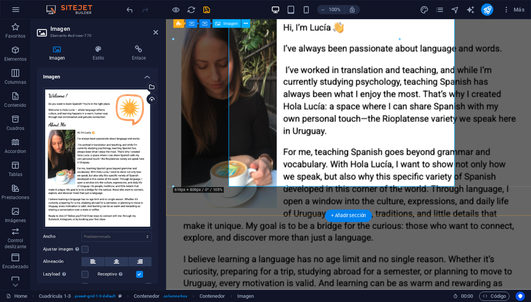
scroll to position [165, 0]
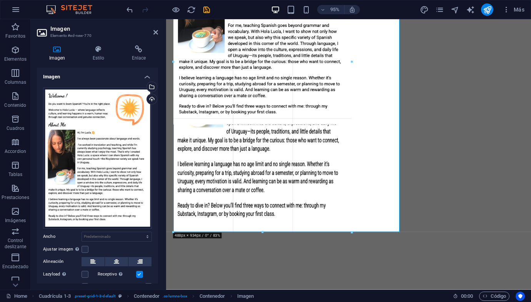
drag, startPoint x: 399, startPoint y: 185, endPoint x: 351, endPoint y: 133, distance: 70.5
type input "488"
select select "px"
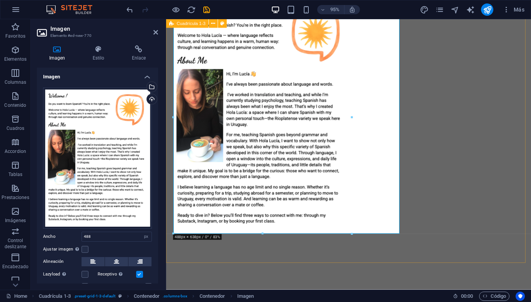
scroll to position [0, 0]
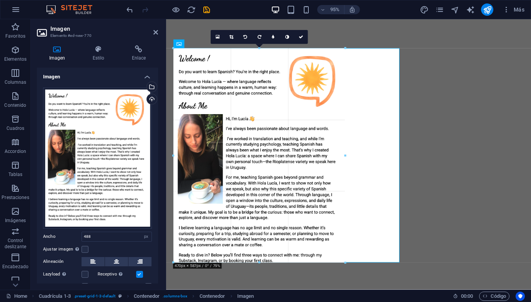
drag, startPoint x: 351, startPoint y: 165, endPoint x: 346, endPoint y: 175, distance: 11.7
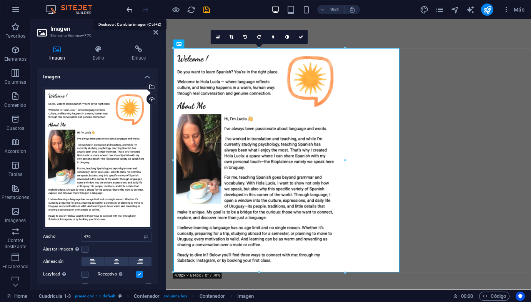
click at [130, 12] on icon "undo" at bounding box center [129, 9] width 9 height 9
type input "488"
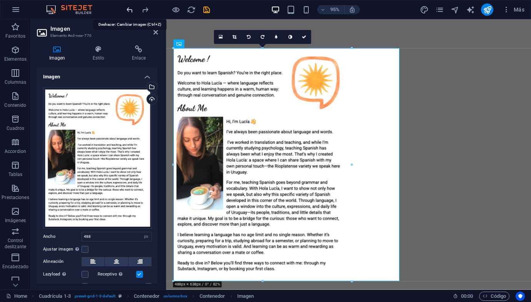
click at [130, 12] on icon "undo" at bounding box center [129, 9] width 9 height 9
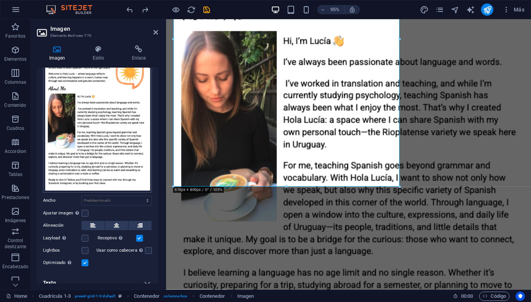
scroll to position [42, 0]
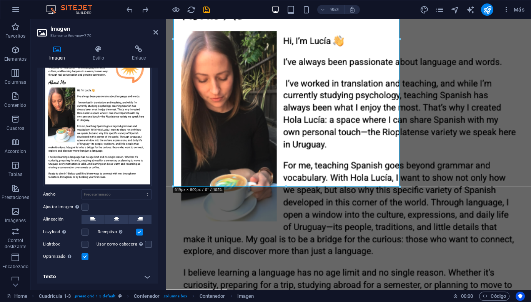
click at [147, 276] on h4 "Texto" at bounding box center [97, 277] width 121 height 18
click at [146, 275] on h4 "Texto" at bounding box center [97, 275] width 121 height 14
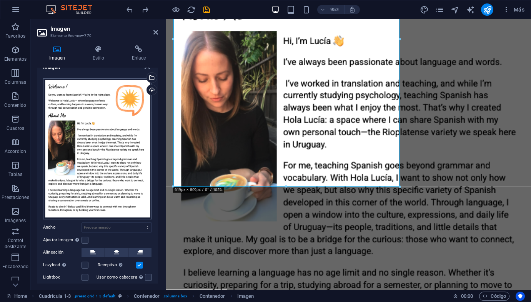
scroll to position [0, 0]
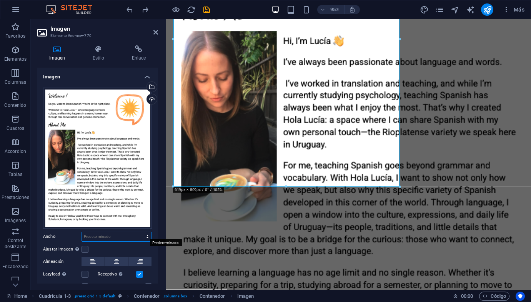
click at [137, 237] on select "Predeterminado automático px rem % em vh vw" at bounding box center [117, 236] width 70 height 9
click at [132, 233] on select "Predeterminado automático px rem % em vh vw" at bounding box center [117, 236] width 70 height 9
select select "DISABLED_OPTION_VALUE"
click at [143, 245] on div "Ajustar imagen Ajustar imagen automáticamente a un ancho y alto fijo" at bounding box center [97, 249] width 109 height 9
click at [82, 249] on label at bounding box center [85, 249] width 7 height 7
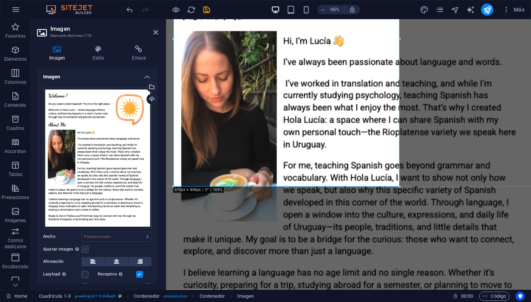
click at [0, 0] on input "Ajustar imagen Ajustar imagen automáticamente a un ancho y alto fijo" at bounding box center [0, 0] width 0 height 0
click at [109, 258] on select "Predeterminado automático px" at bounding box center [117, 262] width 70 height 9
select select "DISABLED_OPTION_VALUE"
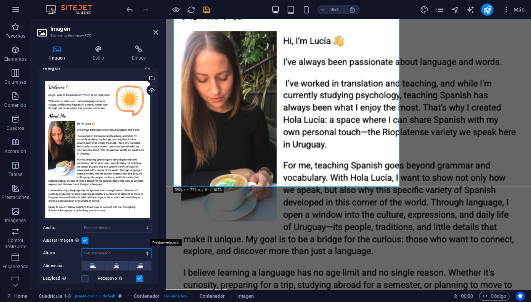
scroll to position [13, 0]
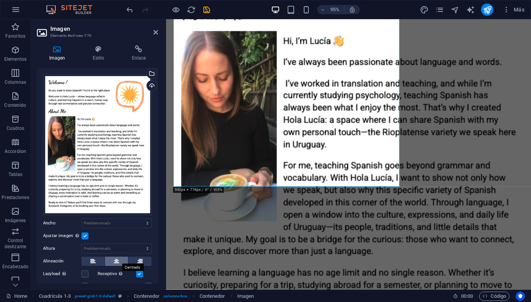
click at [115, 261] on icon at bounding box center [116, 261] width 5 height 9
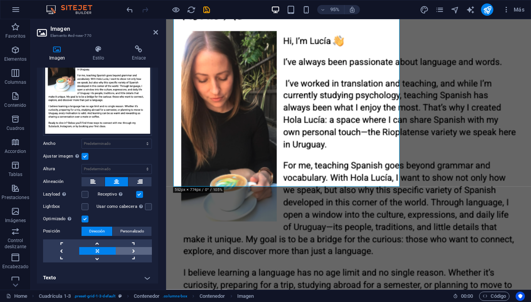
scroll to position [94, 0]
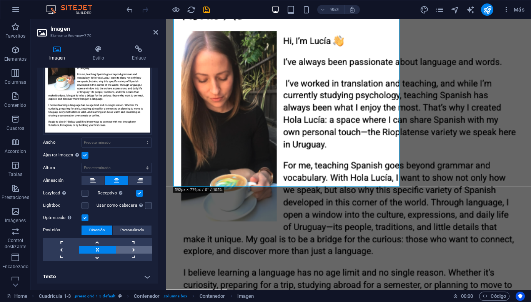
click at [131, 248] on link at bounding box center [134, 250] width 36 height 8
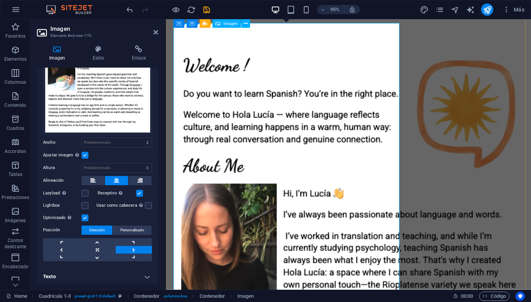
scroll to position [0, 0]
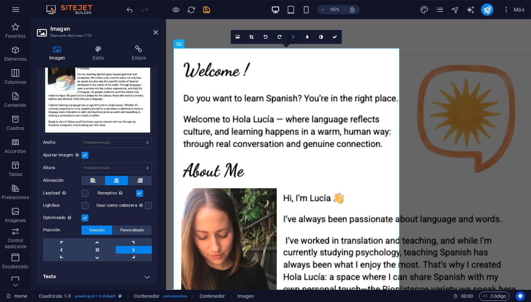
click at [295, 37] on link at bounding box center [294, 37] width 14 height 14
click at [308, 36] on icon at bounding box center [307, 37] width 3 height 4
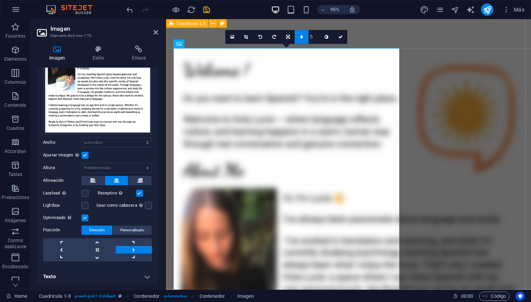
click at [460, 49] on div at bounding box center [358, 301] width 384 height 564
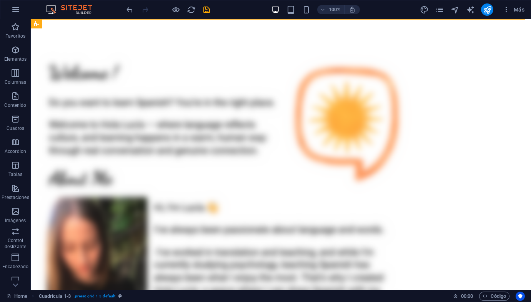
click at [138, 16] on div "100% Más" at bounding box center [265, 9] width 530 height 18
click at [133, 12] on icon "undo" at bounding box center [129, 9] width 9 height 9
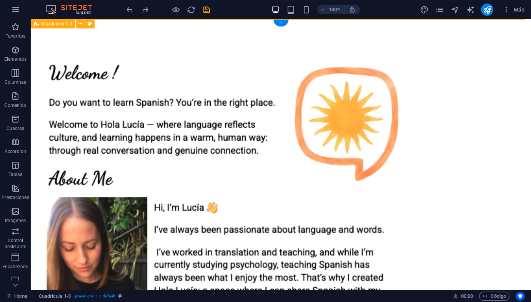
click at [426, 148] on div at bounding box center [281, 301] width 500 height 564
click at [486, 10] on icon "publish" at bounding box center [487, 9] width 9 height 9
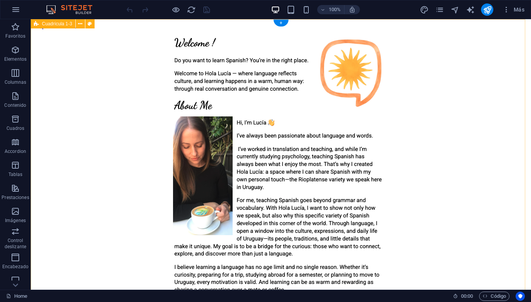
click at [55, 227] on div at bounding box center [281, 178] width 494 height 299
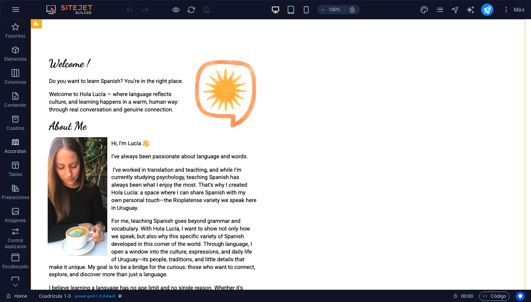
click at [15, 143] on icon "button" at bounding box center [15, 142] width 9 height 9
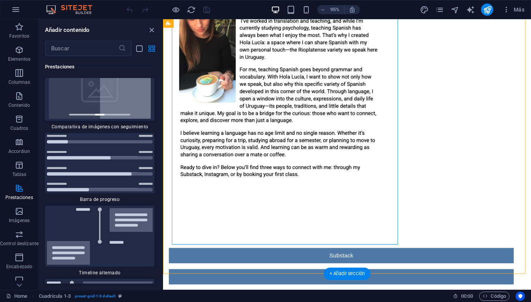
scroll to position [152, 0]
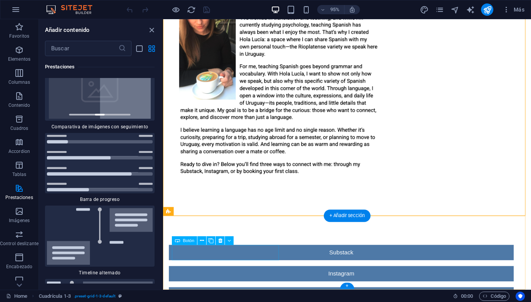
click at [268, 267] on div "Substack" at bounding box center [350, 265] width 363 height 16
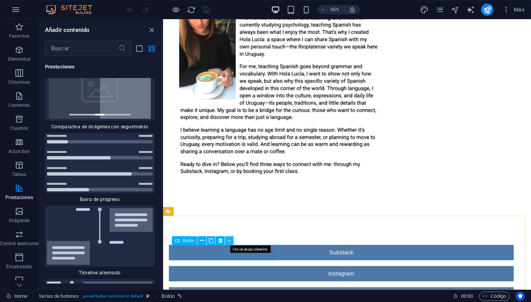
click at [229, 238] on icon at bounding box center [229, 241] width 3 height 8
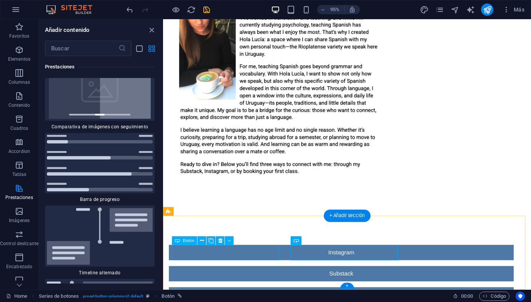
click at [277, 261] on div "Instagram" at bounding box center [350, 265] width 363 height 16
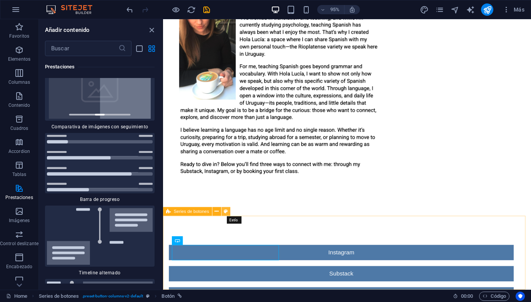
click at [228, 214] on button at bounding box center [226, 211] width 9 height 9
select select "rem"
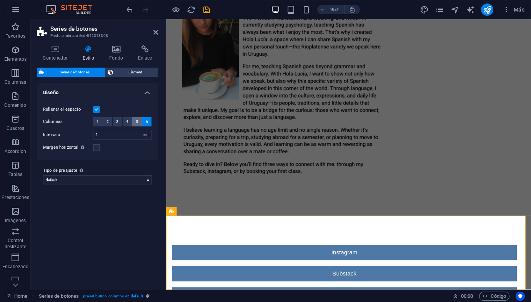
click at [136, 122] on span "5" at bounding box center [137, 121] width 2 height 9
click at [107, 122] on span "2" at bounding box center [108, 121] width 2 height 9
click at [146, 123] on span "6" at bounding box center [147, 121] width 2 height 9
click at [98, 125] on span "1" at bounding box center [98, 121] width 2 height 9
click at [114, 122] on button "3" at bounding box center [118, 121] width 10 height 9
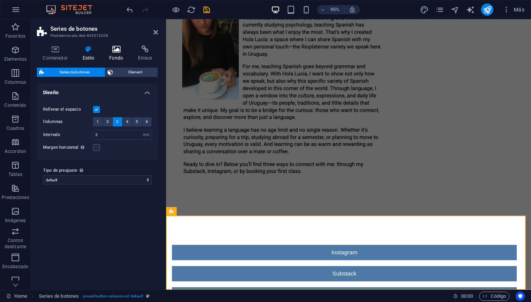
click at [118, 53] on h4 "Fondo" at bounding box center [117, 53] width 29 height 16
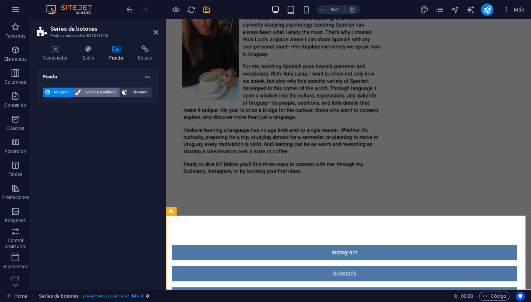
click at [111, 90] on span "Color / Degradado" at bounding box center [100, 92] width 34 height 9
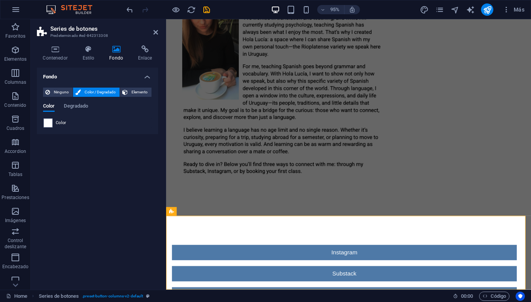
click at [53, 121] on div "Color" at bounding box center [97, 122] width 108 height 9
click at [49, 123] on span at bounding box center [48, 123] width 8 height 8
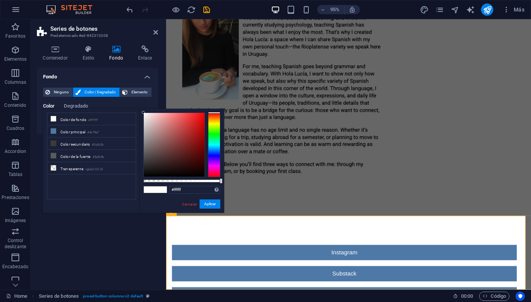
click at [211, 122] on div at bounding box center [214, 145] width 12 height 65
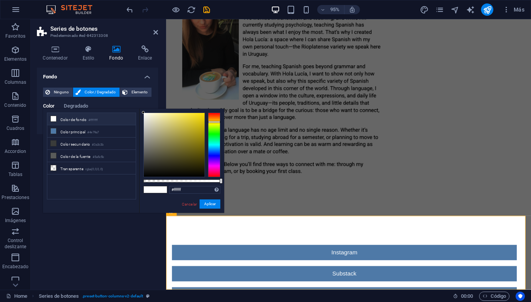
click at [213, 120] on div at bounding box center [214, 145] width 12 height 65
click at [192, 118] on div at bounding box center [174, 145] width 61 height 64
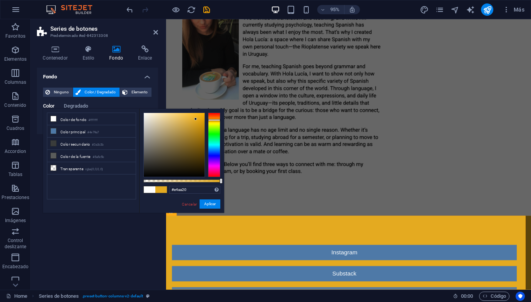
click at [196, 119] on div at bounding box center [174, 145] width 61 height 64
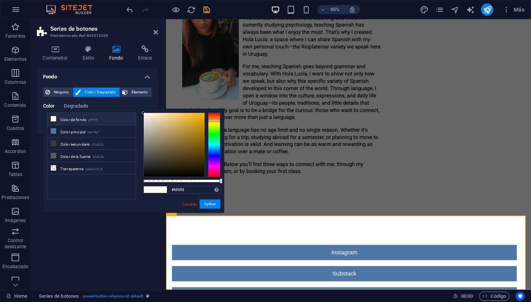
drag, startPoint x: 195, startPoint y: 119, endPoint x: 125, endPoint y: 113, distance: 69.9
click at [125, 113] on div "less Color de fondo #ffffff Color principal #4e79a7 Color secundario #3a3c3b Co…" at bounding box center [133, 161] width 181 height 104
click at [85, 130] on li "Color principal #4e79a7" at bounding box center [91, 131] width 88 height 12
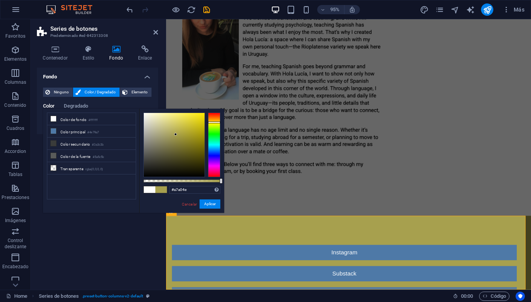
click at [216, 122] on div at bounding box center [214, 145] width 12 height 65
click at [215, 122] on div at bounding box center [214, 123] width 12 height 2
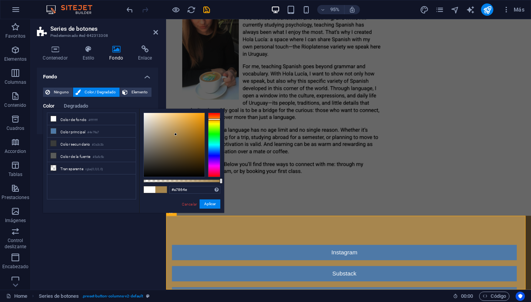
click at [218, 119] on div at bounding box center [214, 145] width 12 height 65
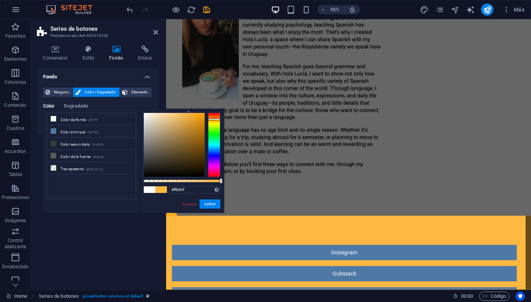
drag, startPoint x: 175, startPoint y: 134, endPoint x: 200, endPoint y: 108, distance: 35.9
click at [189, 110] on div "#ffb83f Formatos soportados #0852ed rgb(8, 82, 237) rgba(8, 82, 237, 90%) hsv(2…" at bounding box center [181, 217] width 85 height 216
click at [80, 133] on li "Color principal #4e79a7" at bounding box center [91, 131] width 88 height 12
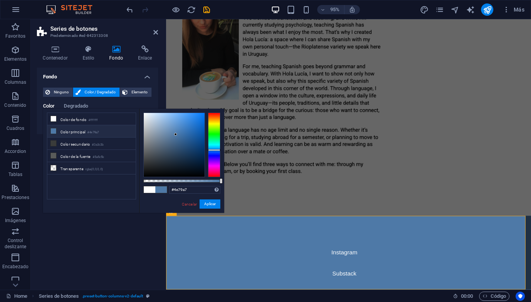
click at [80, 133] on li "Color principal #4e79a7" at bounding box center [91, 131] width 88 height 12
click at [148, 190] on span at bounding box center [150, 190] width 12 height 7
type input "#ffffff"
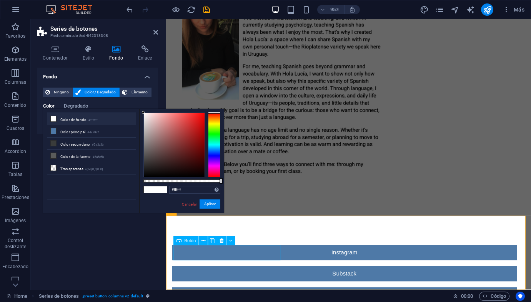
click at [182, 263] on div "Instagram" at bounding box center [353, 265] width 363 height 16
click at [113, 245] on div "Fondo Ninguno Color / Degradado Elemento Estirar fondo a ancho completo Superpo…" at bounding box center [97, 176] width 121 height 216
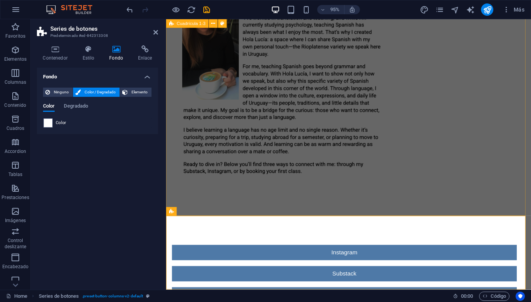
click at [242, 202] on div at bounding box center [358, 46] width 384 height 359
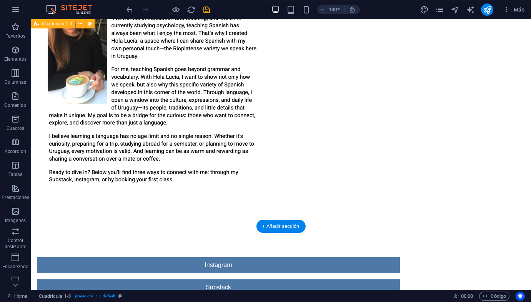
click at [373, 179] on div at bounding box center [281, 46] width 500 height 359
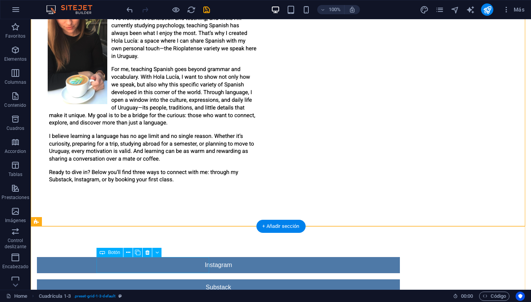
click at [186, 263] on div "Instagram" at bounding box center [218, 265] width 363 height 16
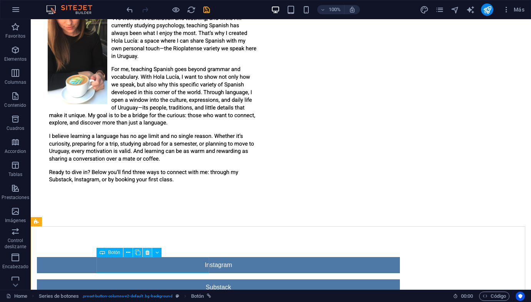
click at [149, 253] on icon at bounding box center [147, 253] width 4 height 8
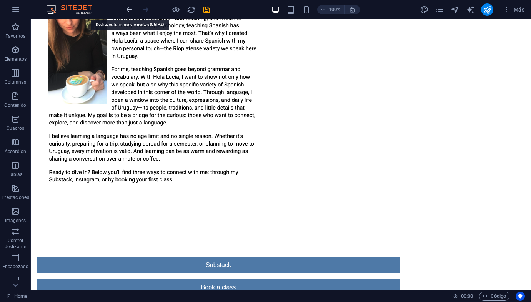
click at [131, 12] on icon "undo" at bounding box center [129, 9] width 9 height 9
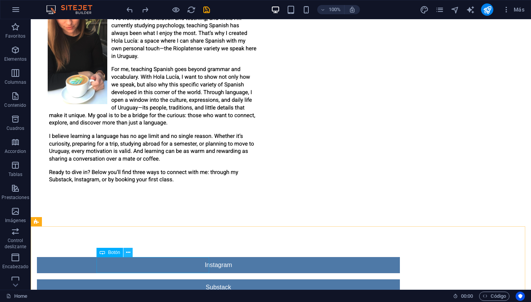
click at [129, 253] on icon at bounding box center [128, 253] width 4 height 8
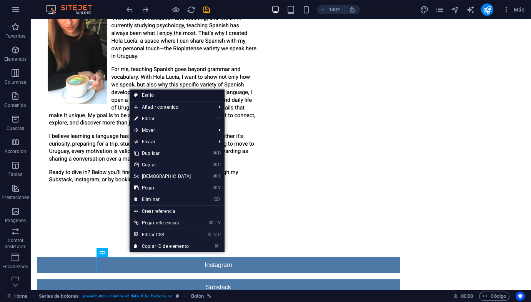
click at [163, 97] on link "Estilo" at bounding box center [177, 96] width 95 height 12
select select "rem"
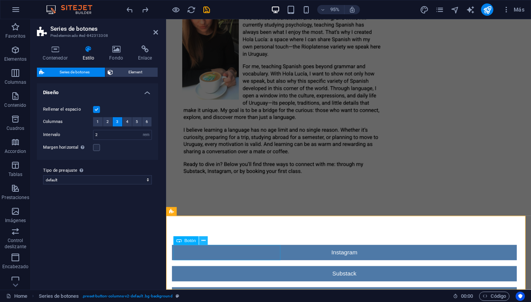
click at [202, 242] on icon at bounding box center [204, 241] width 4 height 8
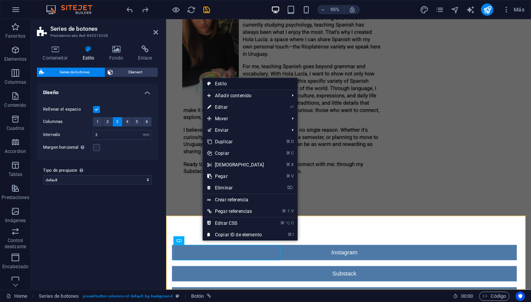
click at [227, 84] on link "Estilo" at bounding box center [250, 84] width 95 height 12
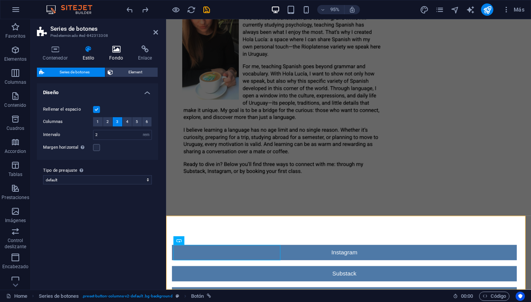
click at [121, 59] on h4 "Fondo" at bounding box center [117, 53] width 29 height 16
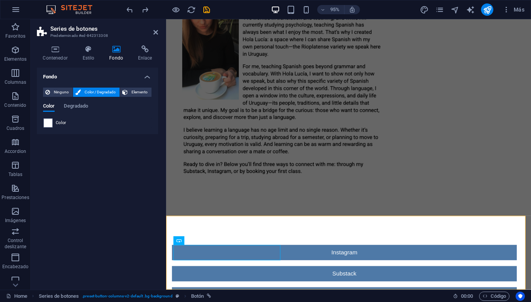
click at [98, 92] on span "Color / Degradado" at bounding box center [100, 92] width 34 height 9
click at [59, 123] on span "Color" at bounding box center [61, 123] width 11 height 6
click at [45, 122] on span at bounding box center [48, 123] width 8 height 8
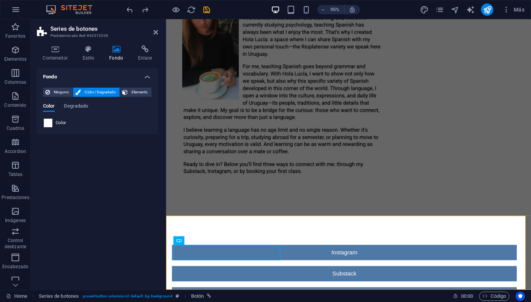
click at [47, 122] on span at bounding box center [48, 123] width 8 height 8
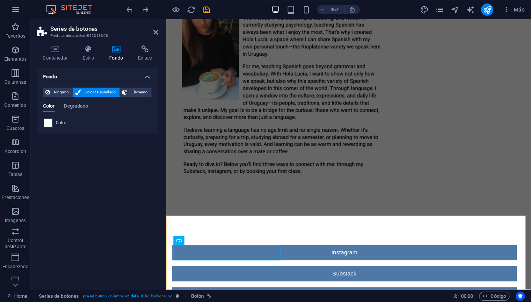
click at [47, 122] on span at bounding box center [48, 123] width 8 height 8
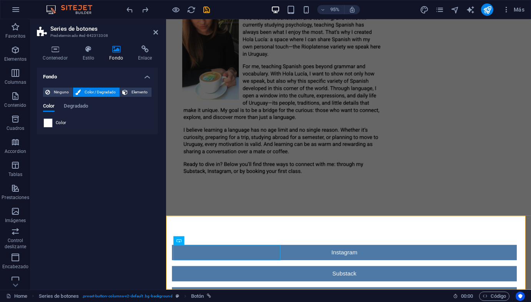
drag, startPoint x: 47, startPoint y: 122, endPoint x: 95, endPoint y: 99, distance: 53.7
click at [47, 122] on span at bounding box center [48, 123] width 8 height 8
click at [96, 99] on div "Color Degradado Color" at bounding box center [97, 112] width 109 height 31
click at [93, 93] on span "Color / Degradado" at bounding box center [100, 92] width 34 height 9
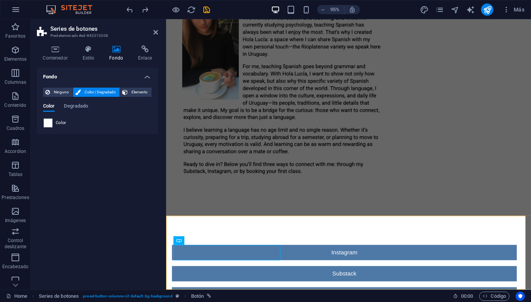
click at [93, 93] on span "Color / Degradado" at bounding box center [100, 92] width 34 height 9
drag, startPoint x: 93, startPoint y: 93, endPoint x: 129, endPoint y: 90, distance: 35.6
click at [94, 93] on span "Color / Degradado" at bounding box center [100, 92] width 34 height 9
drag, startPoint x: 145, startPoint y: 90, endPoint x: 120, endPoint y: 92, distance: 24.7
click at [145, 90] on span "Elemento" at bounding box center [139, 92] width 19 height 9
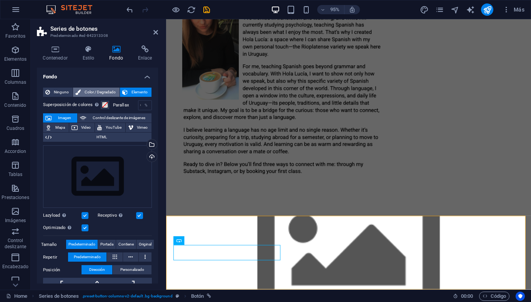
click at [99, 90] on span "Color / Degradado" at bounding box center [100, 92] width 34 height 9
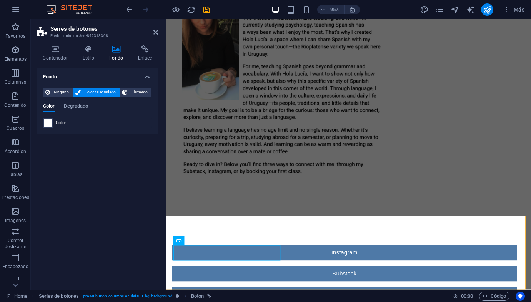
click at [50, 122] on span at bounding box center [48, 123] width 8 height 8
click at [58, 120] on span "Color" at bounding box center [61, 123] width 11 height 6
click at [61, 95] on span "Ninguno" at bounding box center [61, 92] width 18 height 9
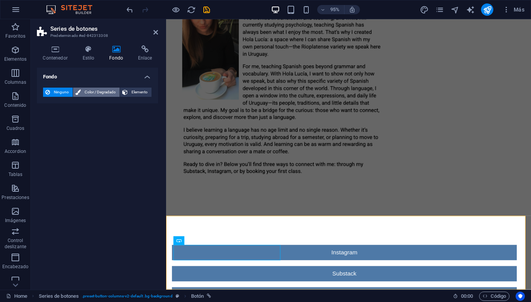
click at [87, 92] on span "Color / Degradado" at bounding box center [100, 92] width 34 height 9
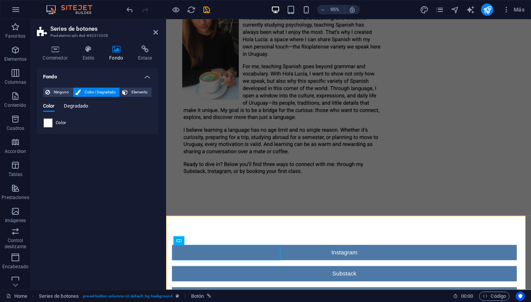
click at [74, 108] on span "Degradado" at bounding box center [76, 107] width 24 height 11
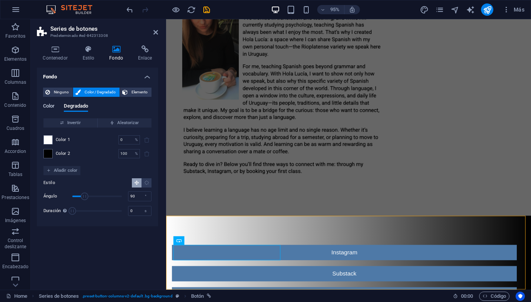
click at [47, 107] on span "Color" at bounding box center [49, 107] width 12 height 11
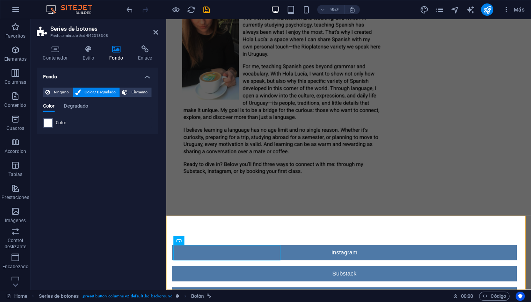
drag, startPoint x: 62, startPoint y: 177, endPoint x: 61, endPoint y: 167, distance: 10.0
click at [61, 172] on div "Fondo Ninguno Color / Degradado Elemento Estirar fondo a ancho completo Superpo…" at bounding box center [97, 176] width 121 height 216
click at [120, 163] on div "Fondo Ninguno Color / Degradado Elemento Estirar fondo a ancho completo Superpo…" at bounding box center [97, 176] width 121 height 216
click at [18, 104] on p "Contenido" at bounding box center [15, 105] width 22 height 6
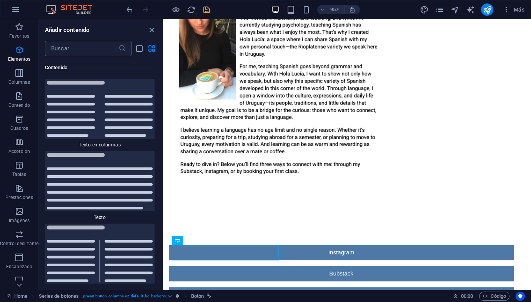
scroll to position [2609, 0]
drag, startPoint x: 225, startPoint y: 200, endPoint x: 221, endPoint y: 201, distance: 4.2
click at [225, 200] on div at bounding box center [356, 46] width 387 height 359
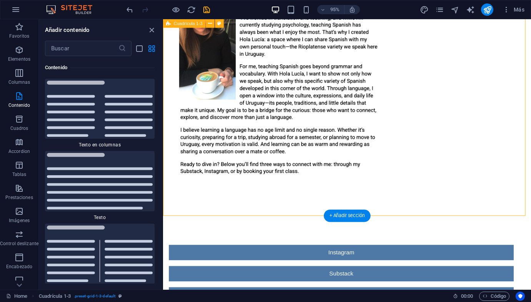
click at [464, 107] on div at bounding box center [356, 46] width 387 height 359
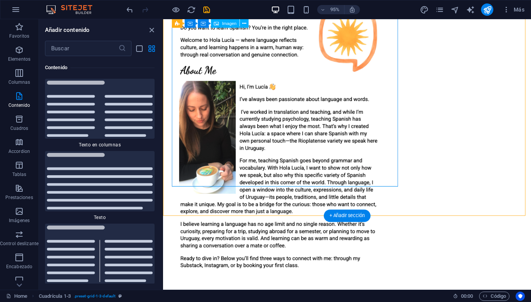
scroll to position [0, 0]
